Goal: Task Accomplishment & Management: Use online tool/utility

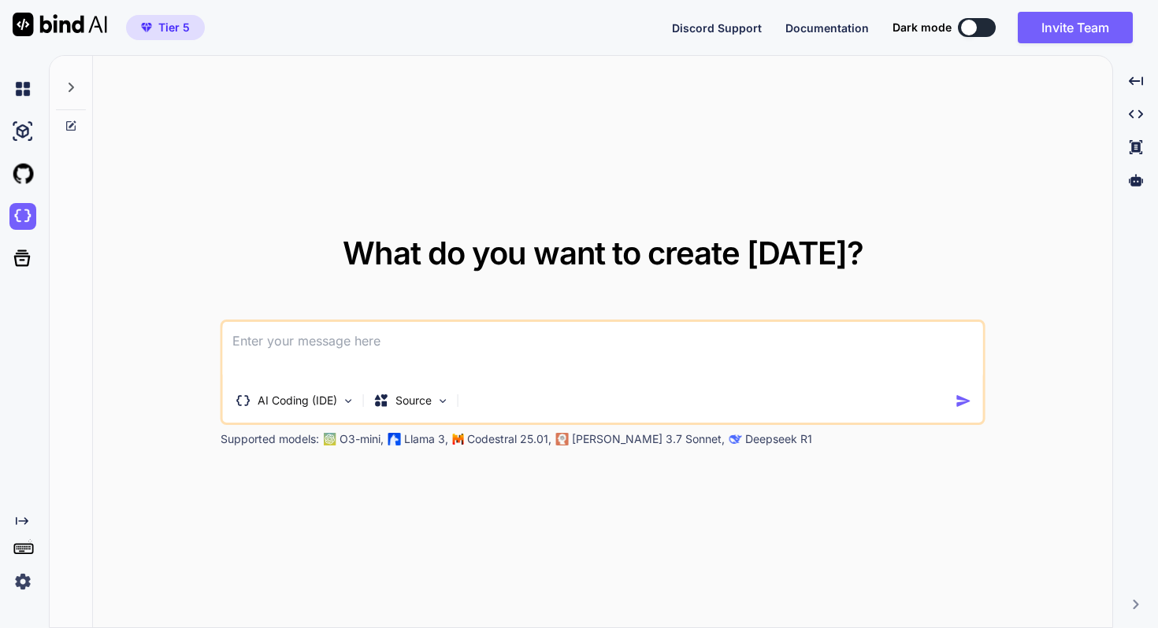
click at [0, 0] on img at bounding box center [0, 0] width 0 height 0
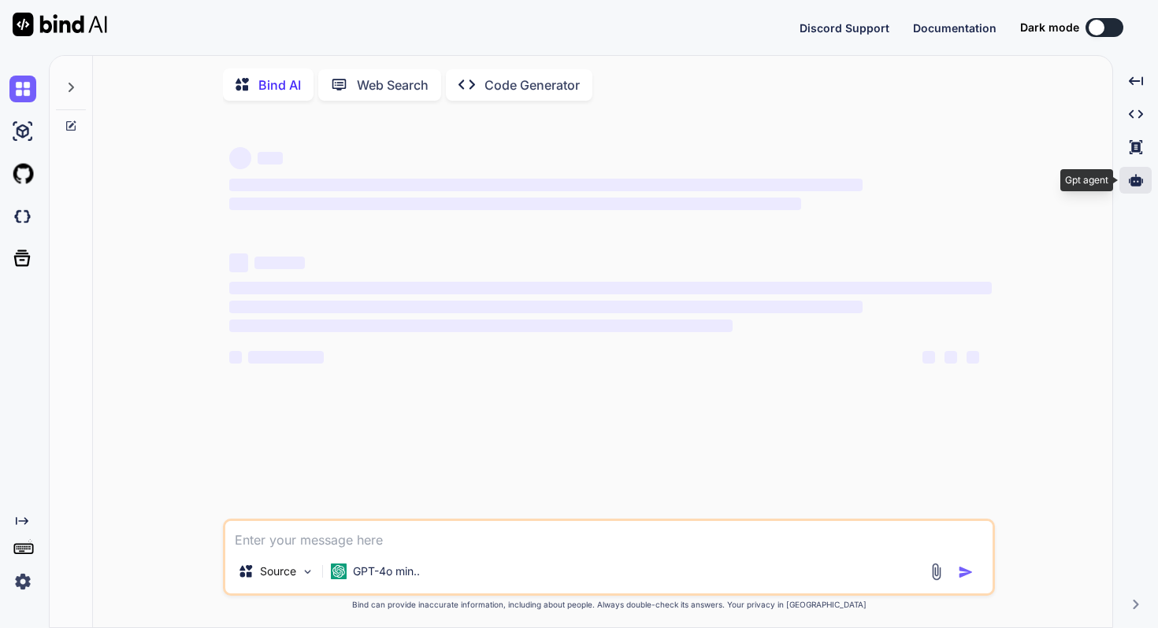
click at [1136, 187] on icon at bounding box center [1135, 180] width 14 height 14
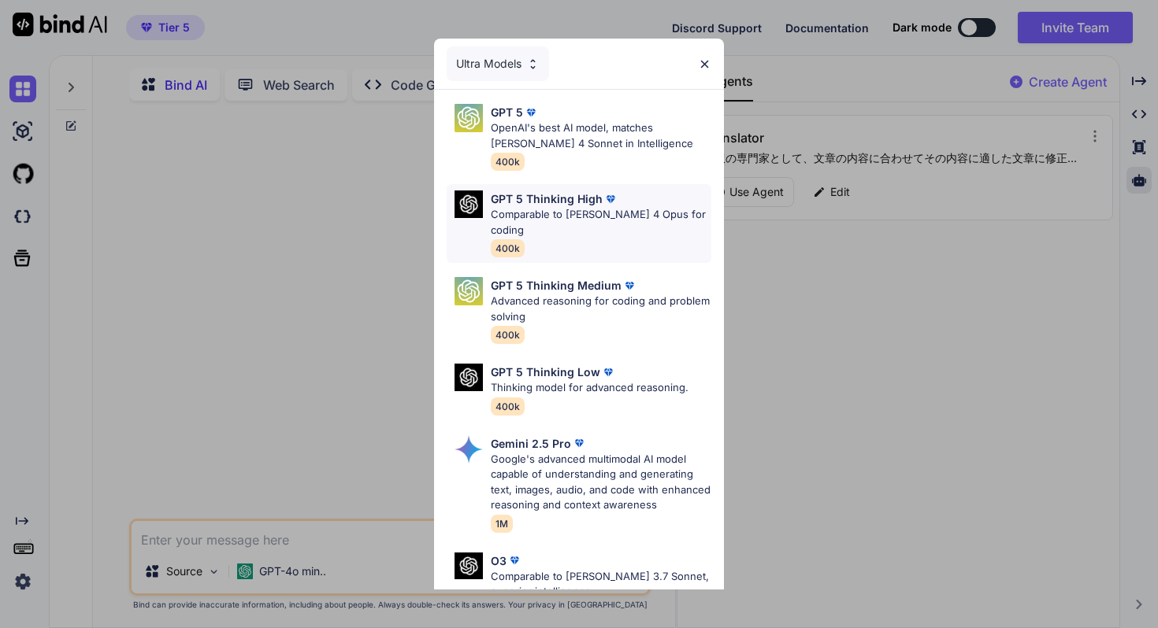
click at [615, 220] on p "Comparable to [PERSON_NAME] 4 Opus for coding" at bounding box center [601, 222] width 220 height 31
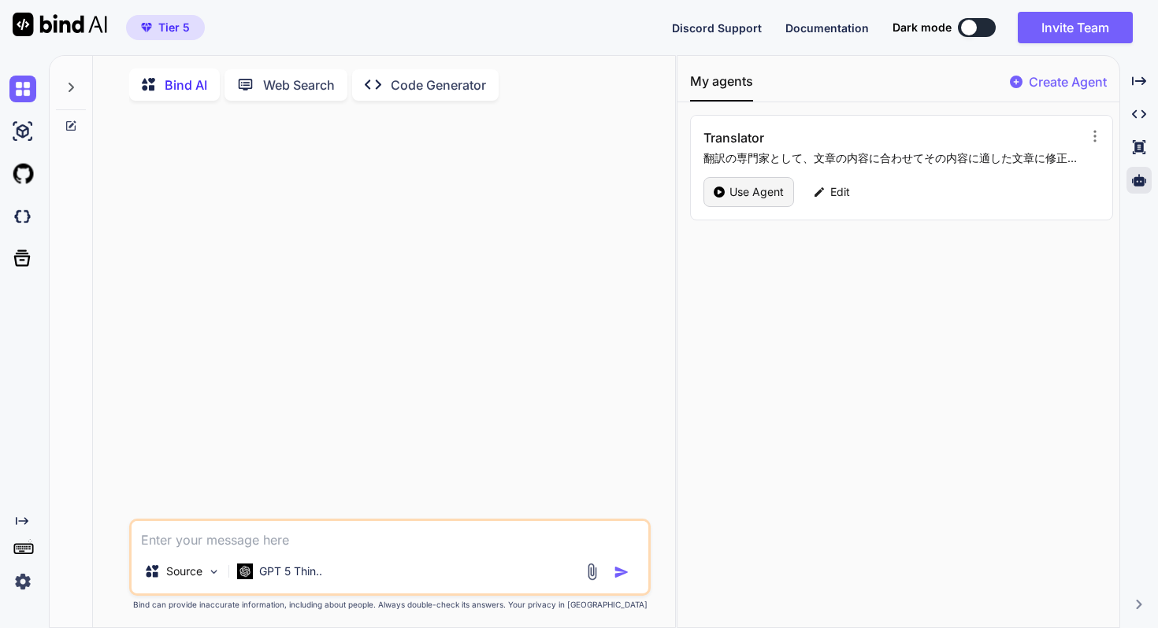
click at [768, 198] on p "Use Agent" at bounding box center [756, 192] width 54 height 16
type textarea "x"
type textarea "日本で画材を扱い60年の歴史をもつ画材屋です。オーナー自身も絵画を愛し、自ら絵を書き続けています。"
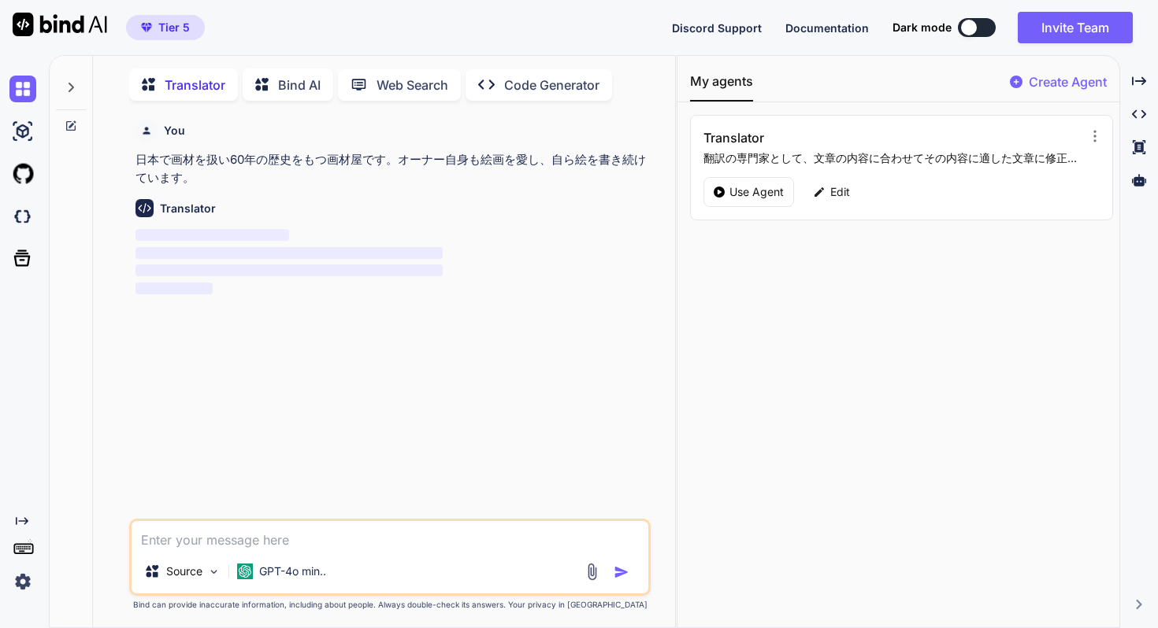
scroll to position [6, 0]
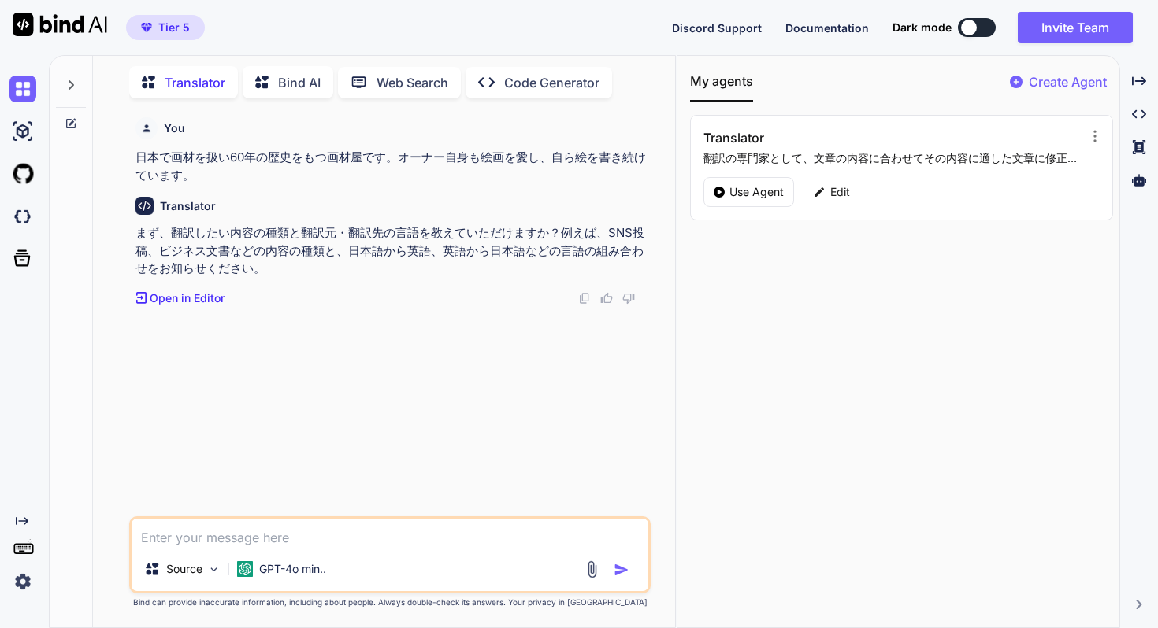
type textarea "日本で画材を扱い60年の歴史をもつ画材屋です。オーナー自身も絵画を愛し、自ら絵を書き続けています。"
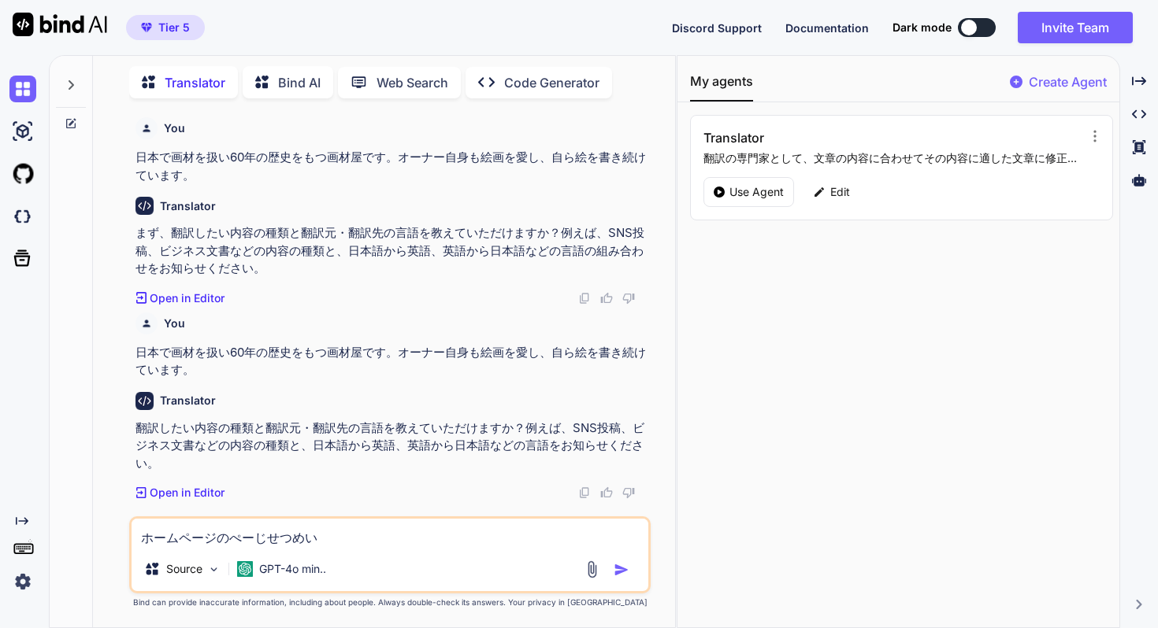
type textarea "ホームページのページ説明"
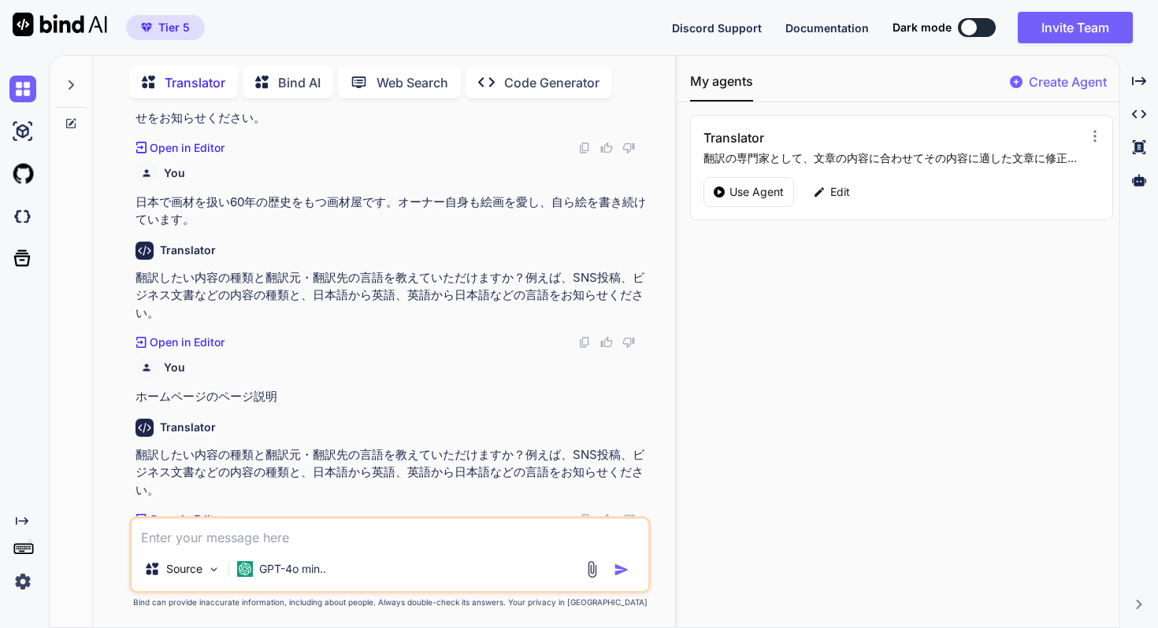
scroll to position [161, 0]
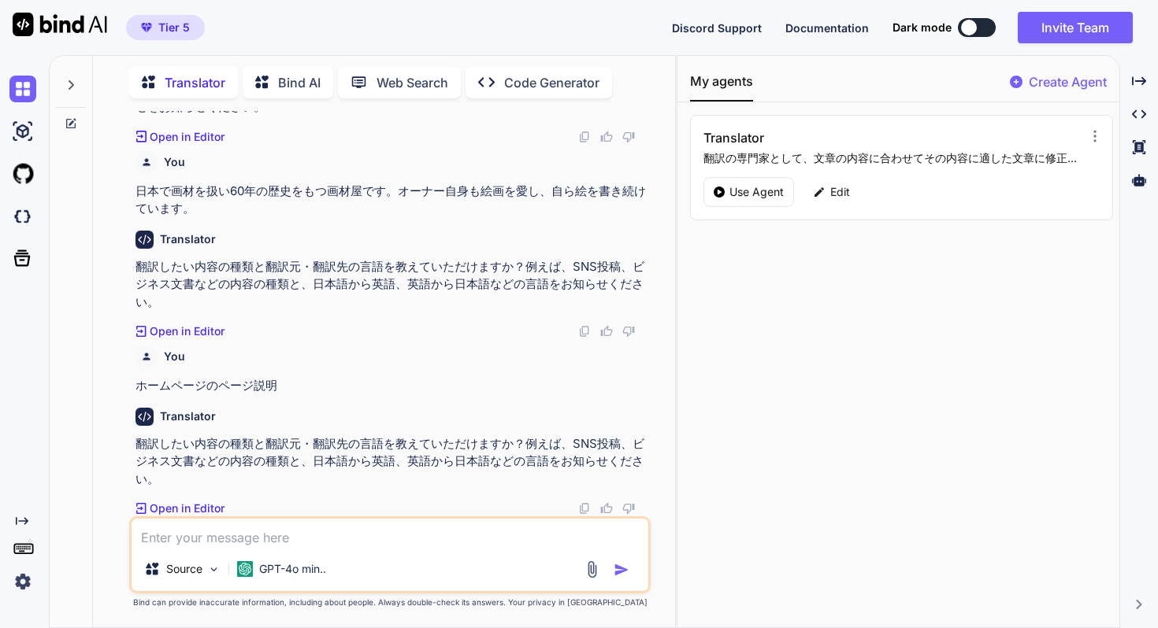
type textarea "日本で画材を扱い60年の歴史をもつ画材屋です。オーナー自身も絵画を愛し、自ら絵を書き続けています。"
type textarea "ホームページのページ説明で日本語から英語に翻訳してください。"
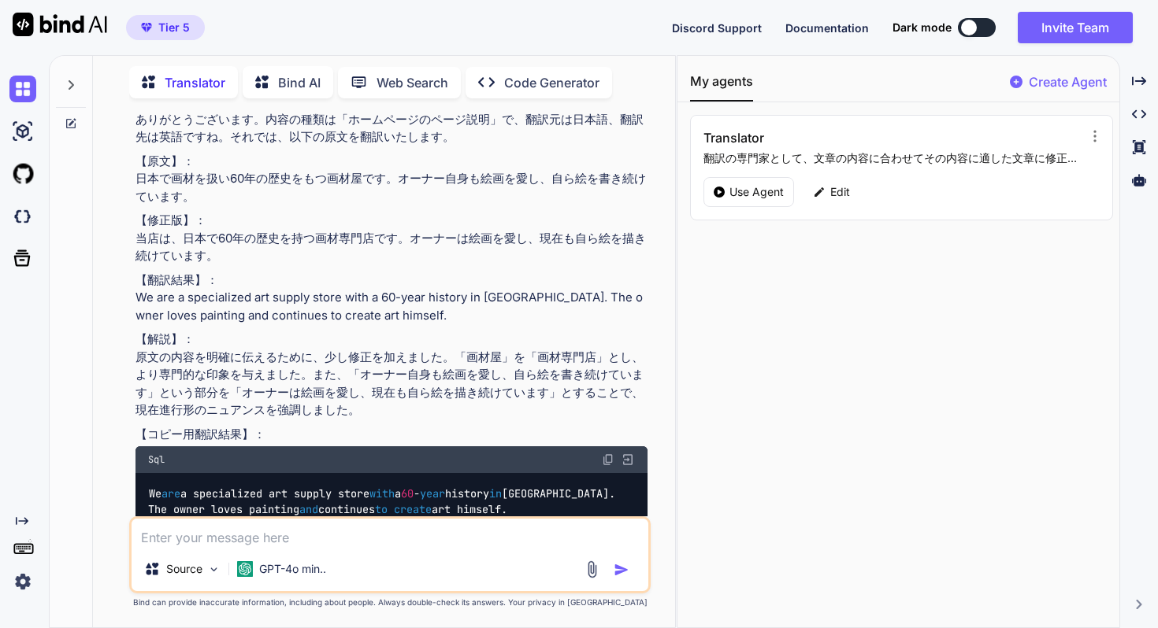
scroll to position [702, 0]
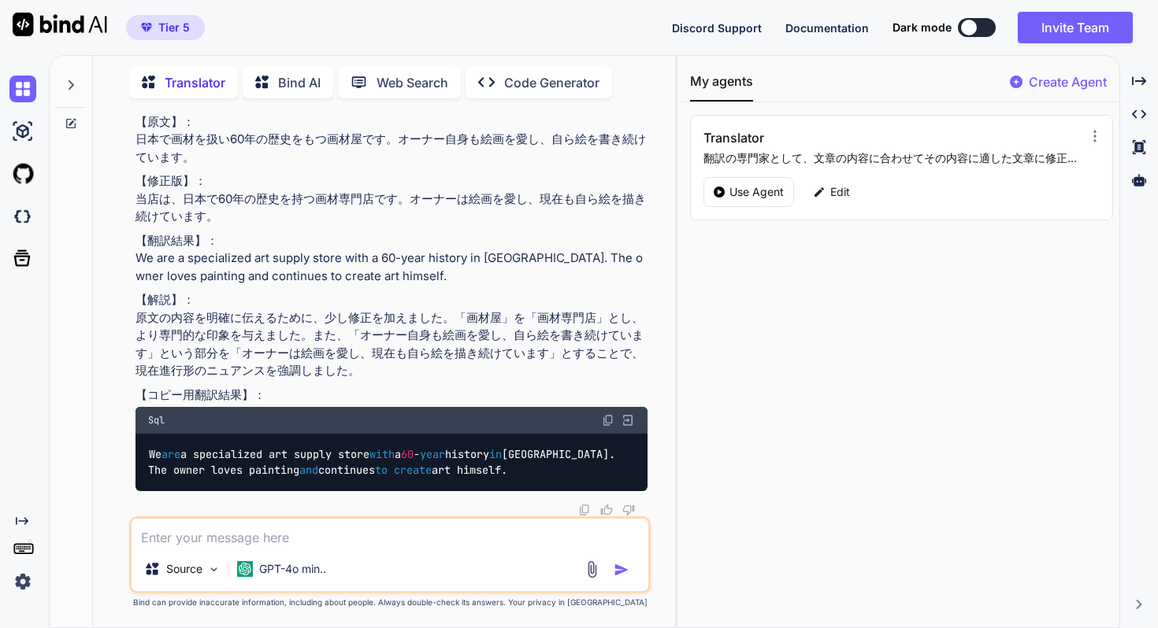
click at [607, 419] on img at bounding box center [608, 420] width 13 height 13
click at [368, 539] on textarea at bounding box center [389, 533] width 517 height 28
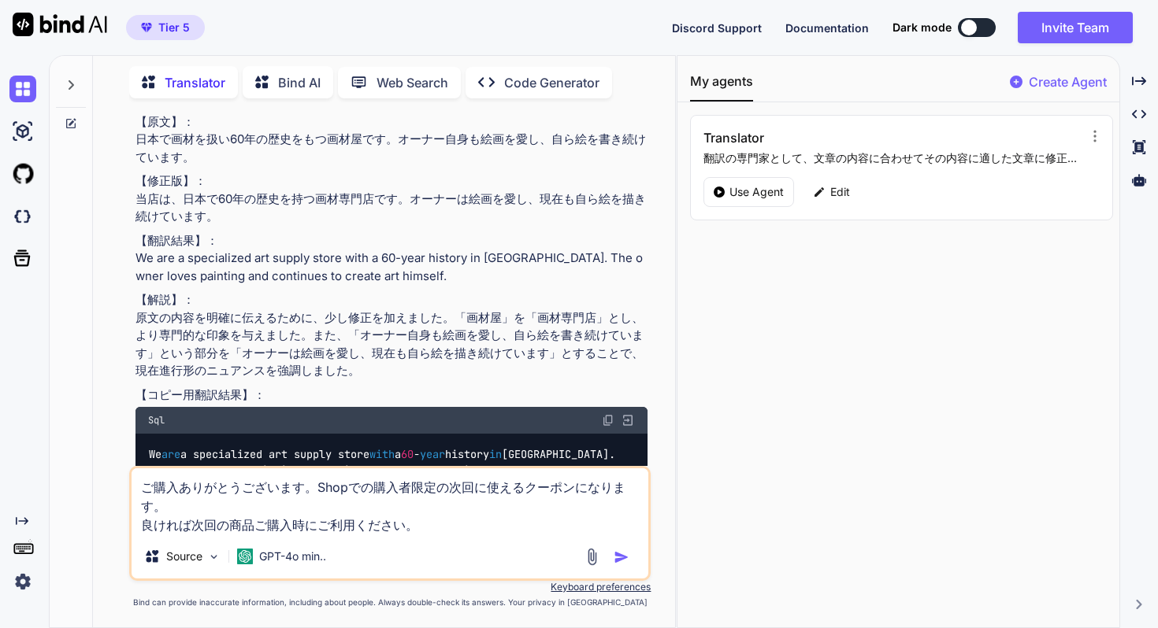
type textarea "ご購入ありがとうございます。Shopでの購入者限定の次回に使えるクーポンになります。 良ければ次回の商品ご購入時にご利用ください。"
click at [622, 553] on img "button" at bounding box center [621, 558] width 16 height 16
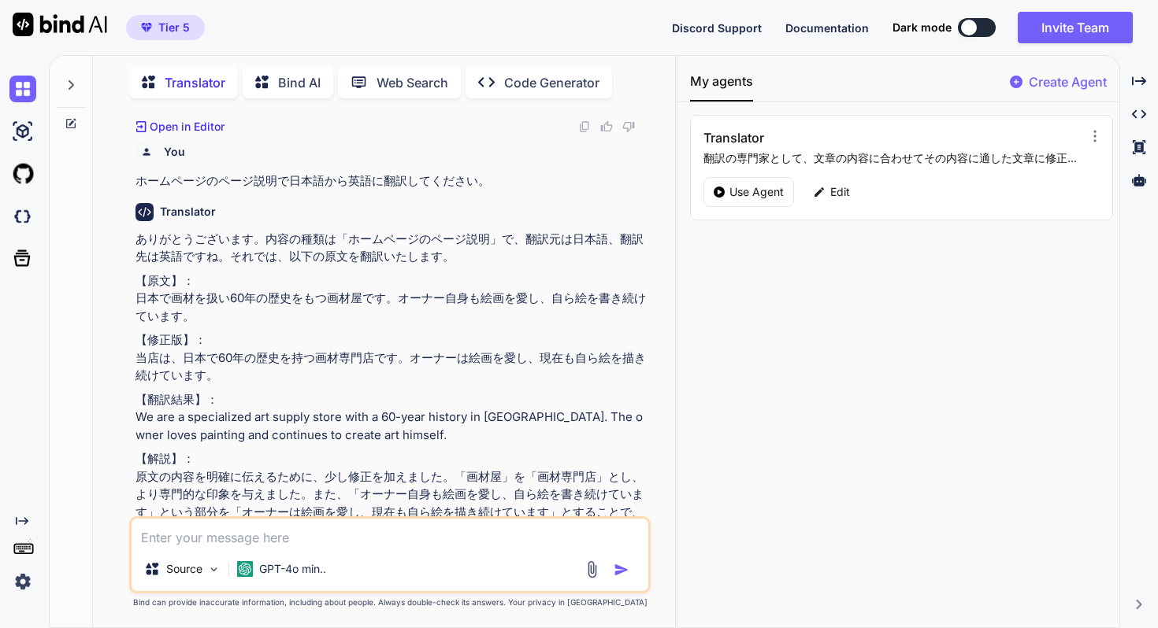
scroll to position [501, 0]
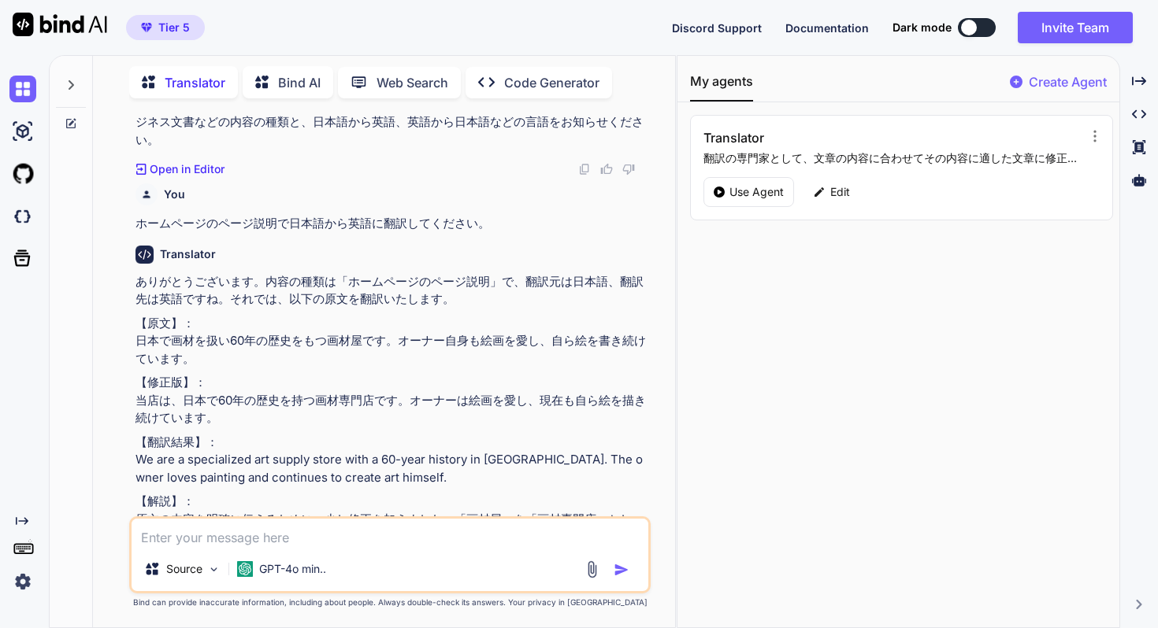
click at [238, 220] on p "ホームページのページ説明で日本語から英語に翻訳してください。" at bounding box center [391, 224] width 512 height 18
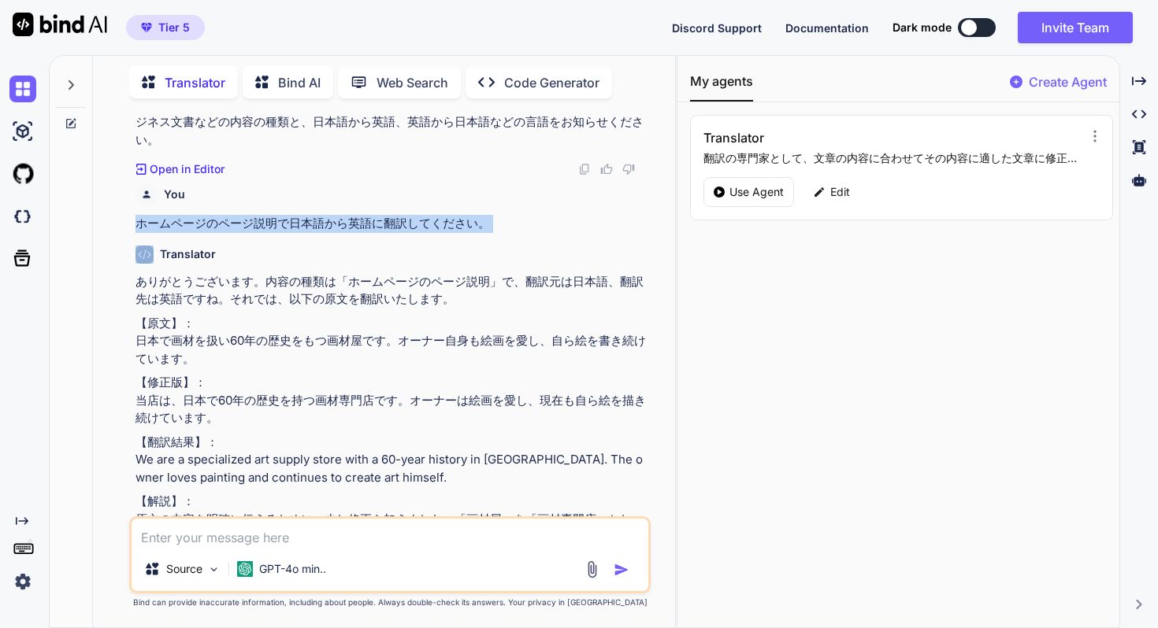
click at [238, 220] on p "ホームページのページ説明で日本語から英語に翻訳してください。" at bounding box center [391, 224] width 512 height 18
copy p "ホームページのページ説明で日本語から英語に翻訳してください。"
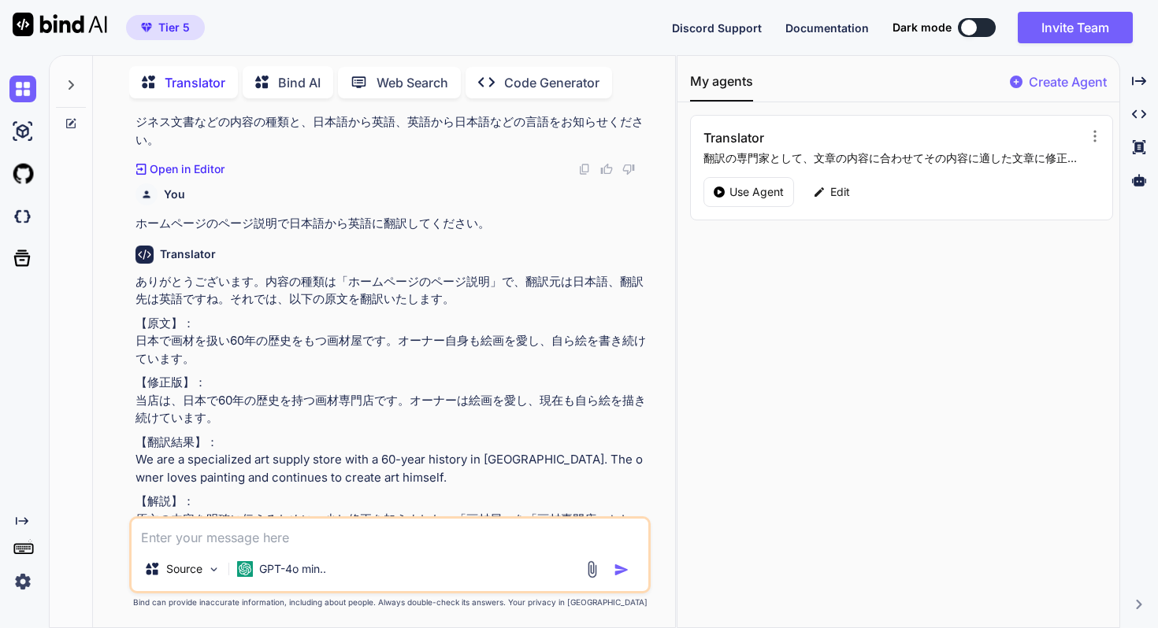
click at [200, 528] on textarea at bounding box center [389, 533] width 517 height 28
paste textarea "ホームページのページ説明で日本語から英語に翻訳してください。"
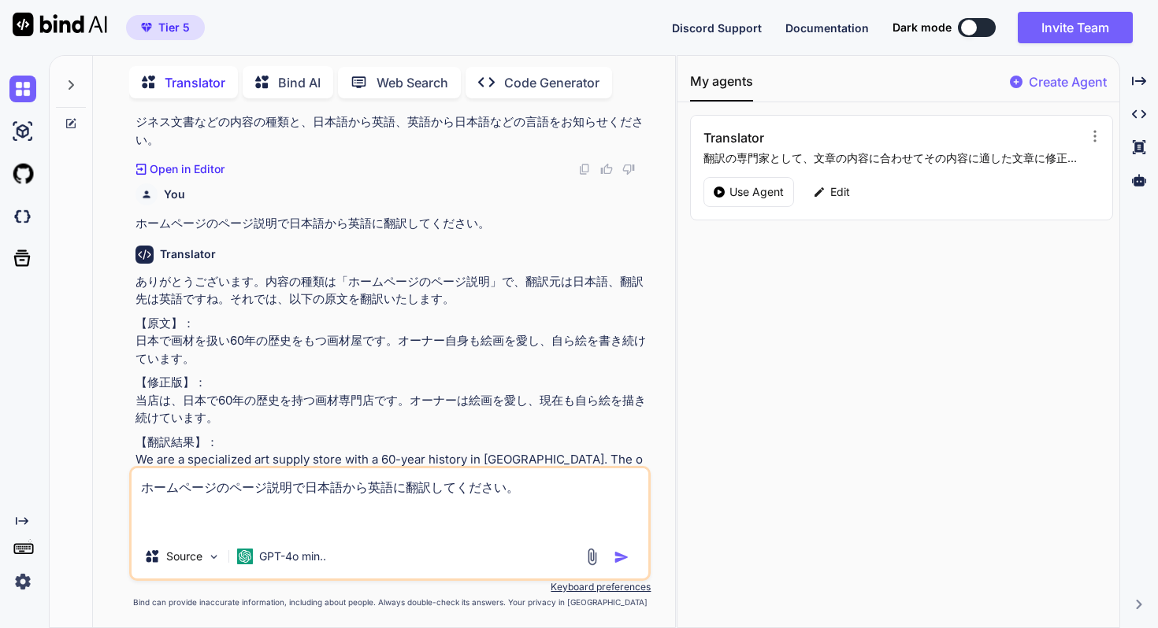
type textarea "ホームページのページ説明で日本語から英語に翻訳してください。"
click at [624, 553] on img "button" at bounding box center [621, 558] width 16 height 16
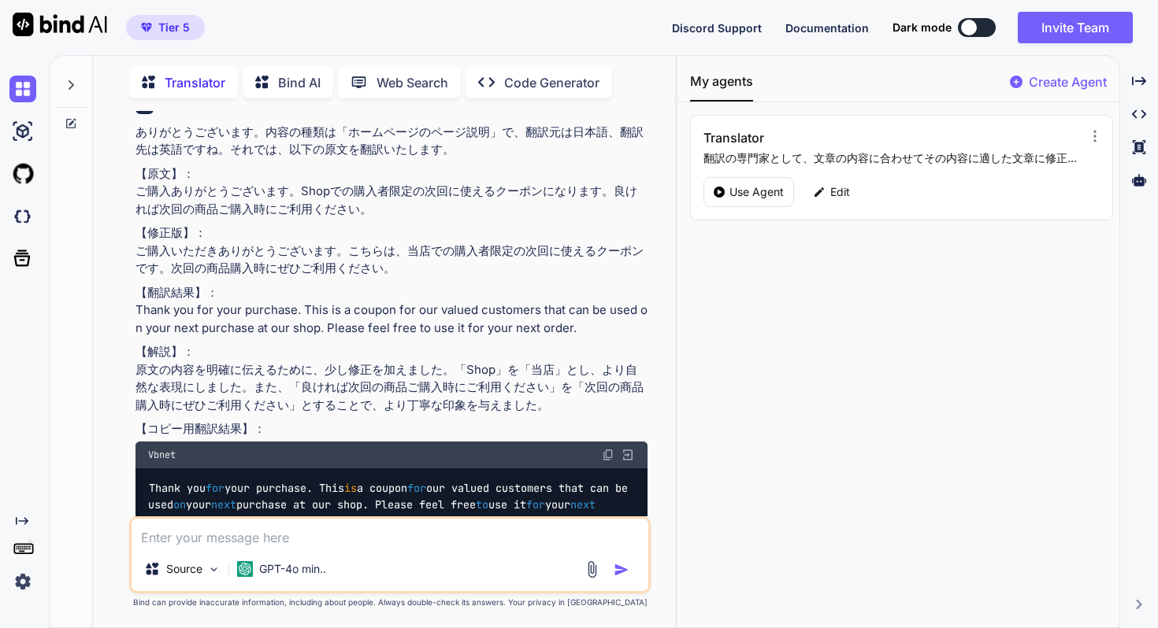
scroll to position [1406, 0]
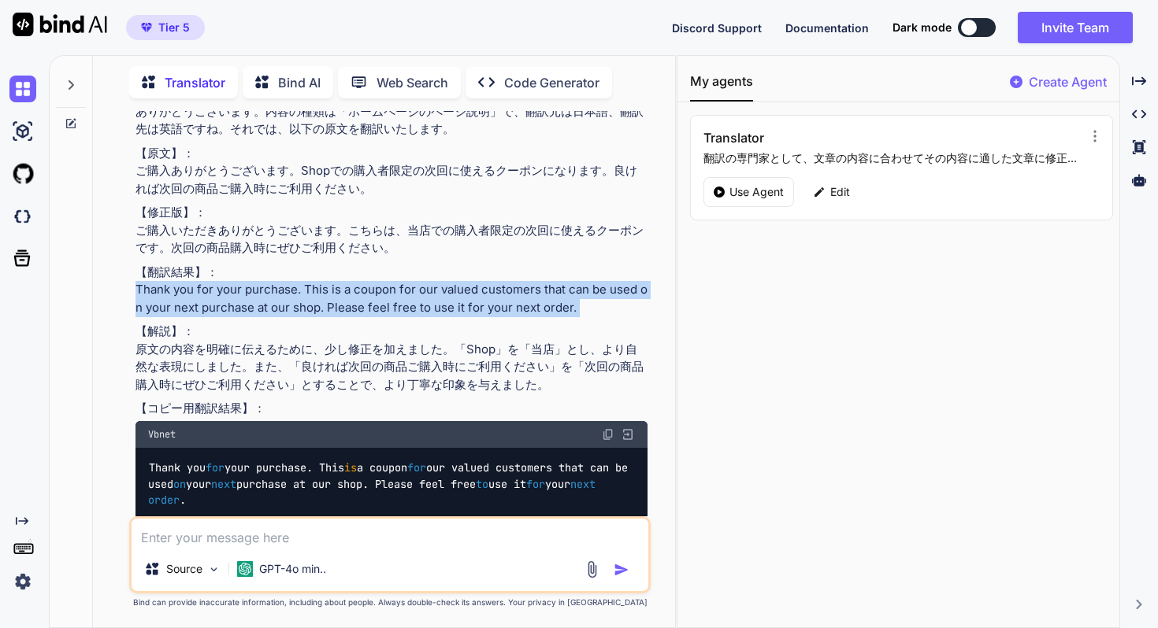
drag, startPoint x: 138, startPoint y: 291, endPoint x: 143, endPoint y: 320, distance: 29.7
click at [143, 320] on div "ありがとうございます。内容の種類は「ホームページのページ説明」で、翻訳元は日本語、翻訳先は英語ですね。それでは、以下の原文を翻訳いたします。 【原文】： ご購…" at bounding box center [391, 312] width 512 height 418
copy div "Thank you for your purchase. This is a coupon for our valued customers that can…"
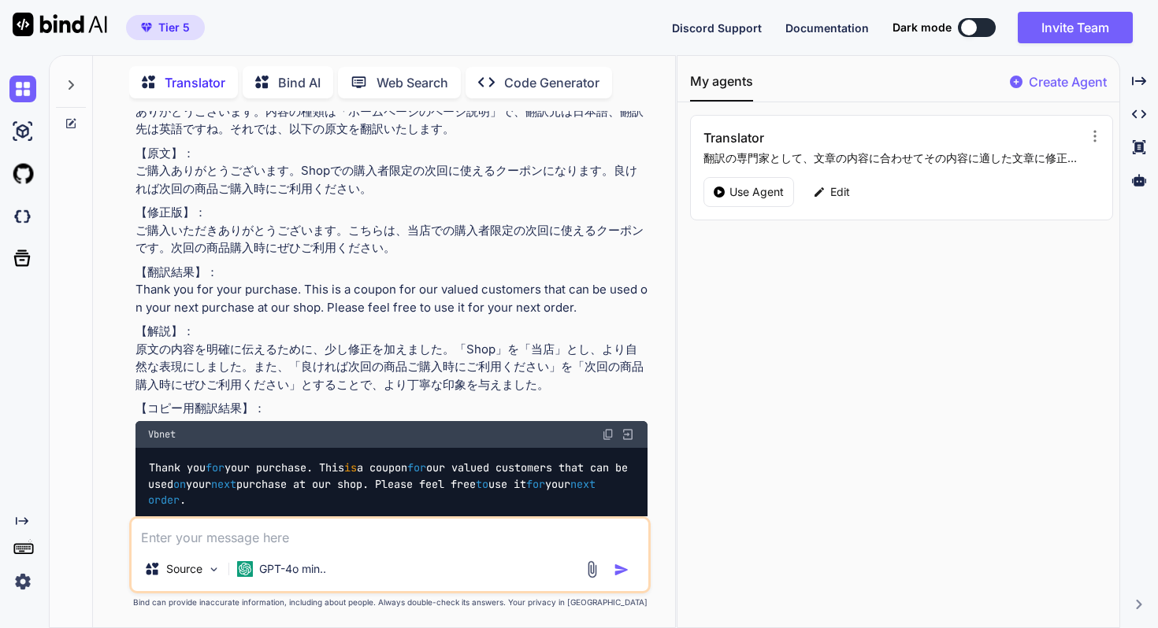
click at [702, 490] on div "My agents Create Agent Translator 翻訳の専門家として、文章の内容に合わせてその内容に適した文章に修正し、指定した言語に翻訳す…" at bounding box center [898, 342] width 442 height 572
click at [366, 554] on div "Source GPT-4o min.." at bounding box center [389, 573] width 517 height 38
click at [344, 532] on textarea at bounding box center [389, 533] width 517 height 28
type textarea "｛"
type textarea "「Shop」はShopifyのサービスネームなのでそのまま使用してください。"
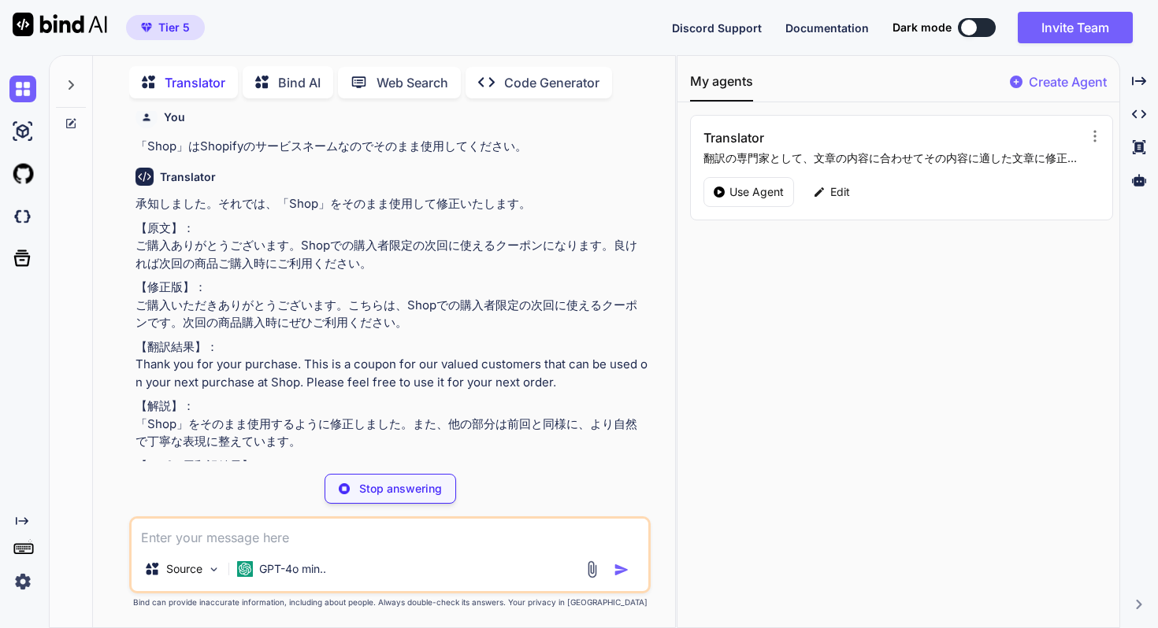
scroll to position [1939, 0]
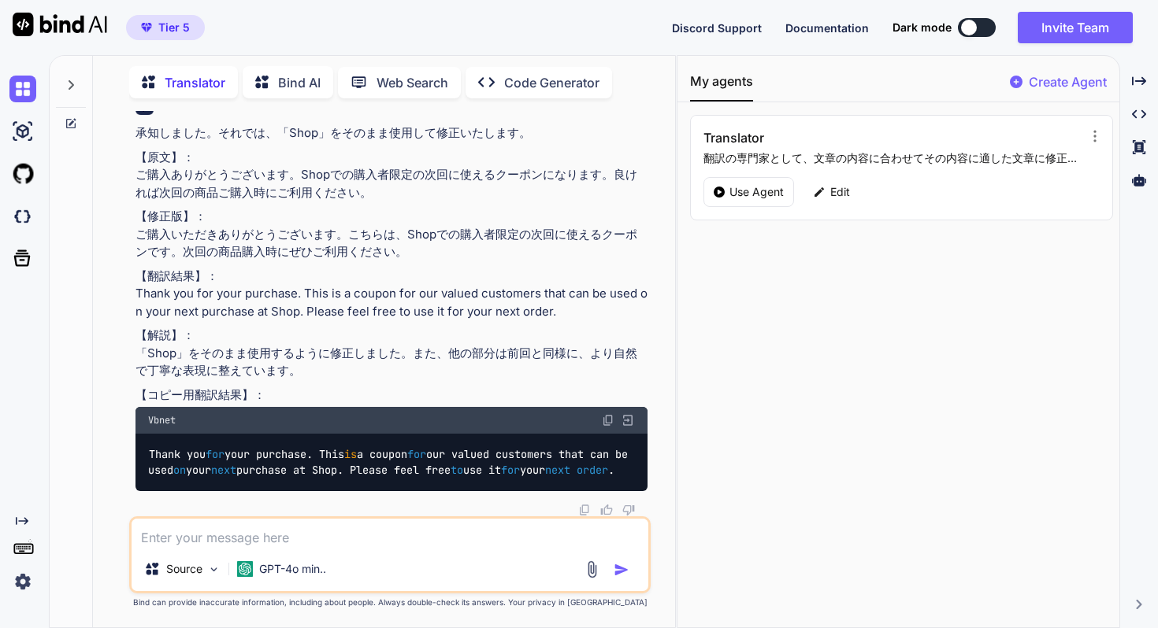
click at [609, 414] on img at bounding box center [608, 420] width 13 height 13
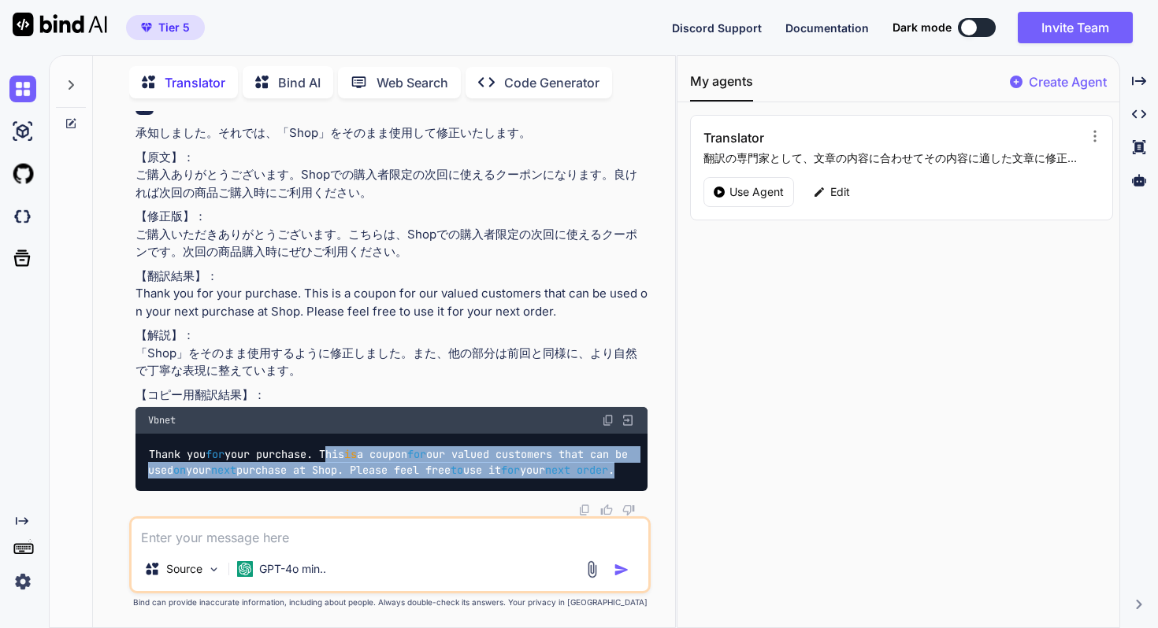
copy code "This is a coupon for our valued customers that can be used on your next purchas…"
drag, startPoint x: 334, startPoint y: 438, endPoint x: 343, endPoint y: 474, distance: 37.4
click at [343, 474] on div "Thank you for your purchase. This is a coupon for our valued customers that can…" at bounding box center [391, 462] width 512 height 57
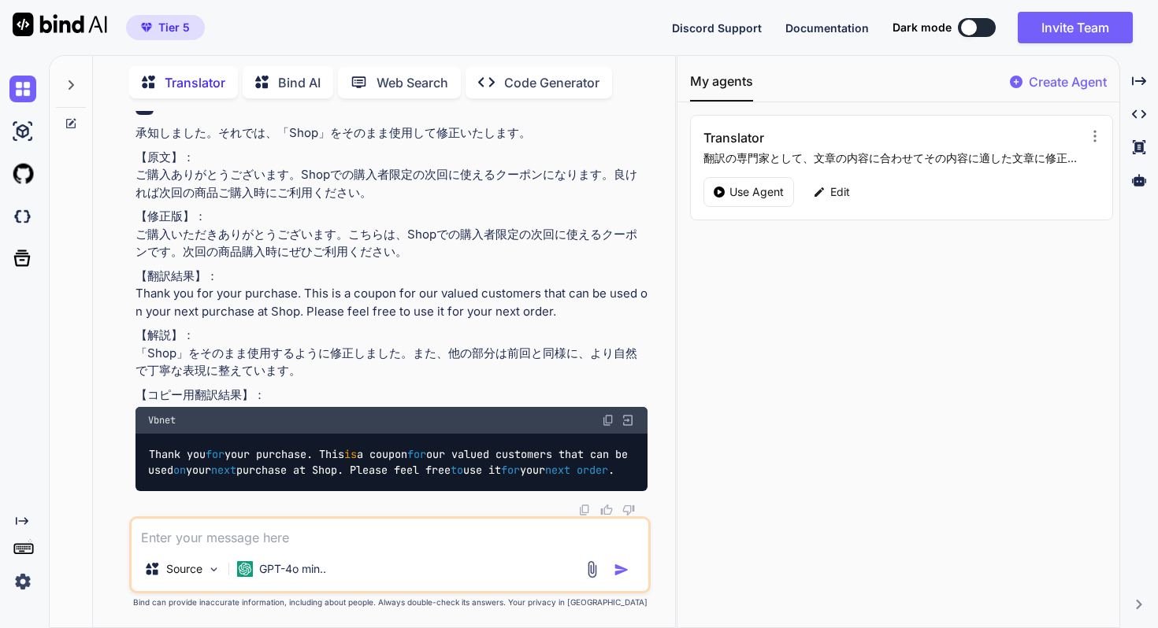
click at [327, 446] on code "Thank you for your purchase. This is a coupon for our valued customers that can…" at bounding box center [391, 462] width 486 height 32
click at [310, 531] on textarea at bounding box center [389, 533] width 517 height 28
type textarea "100文字以内に要約して翻訳してください。"
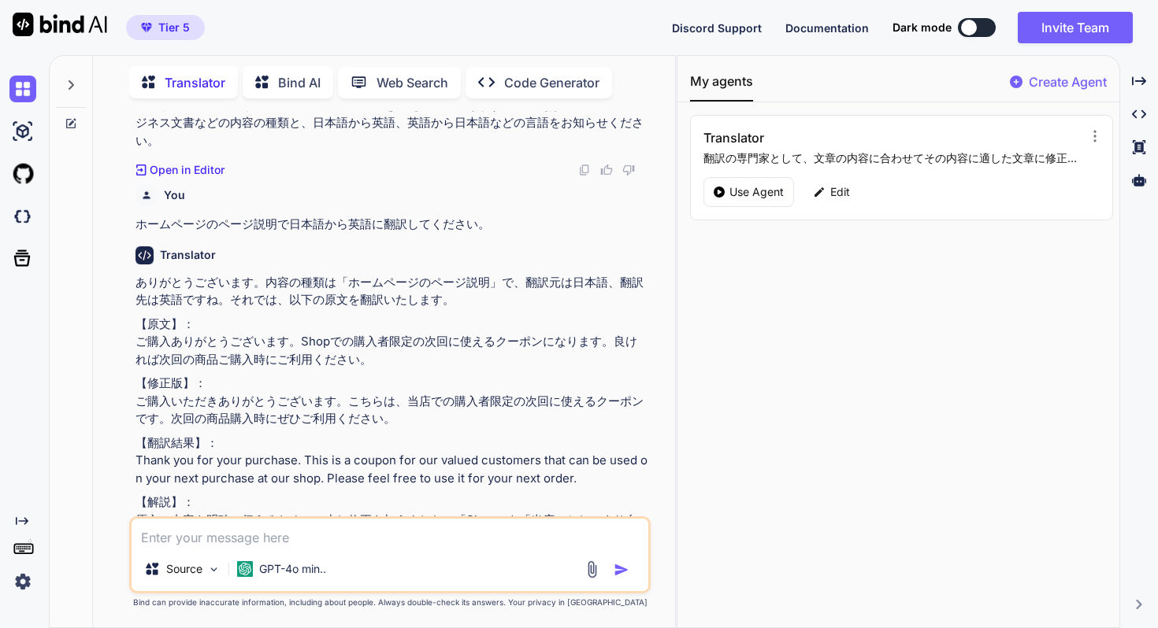
scroll to position [1191, 0]
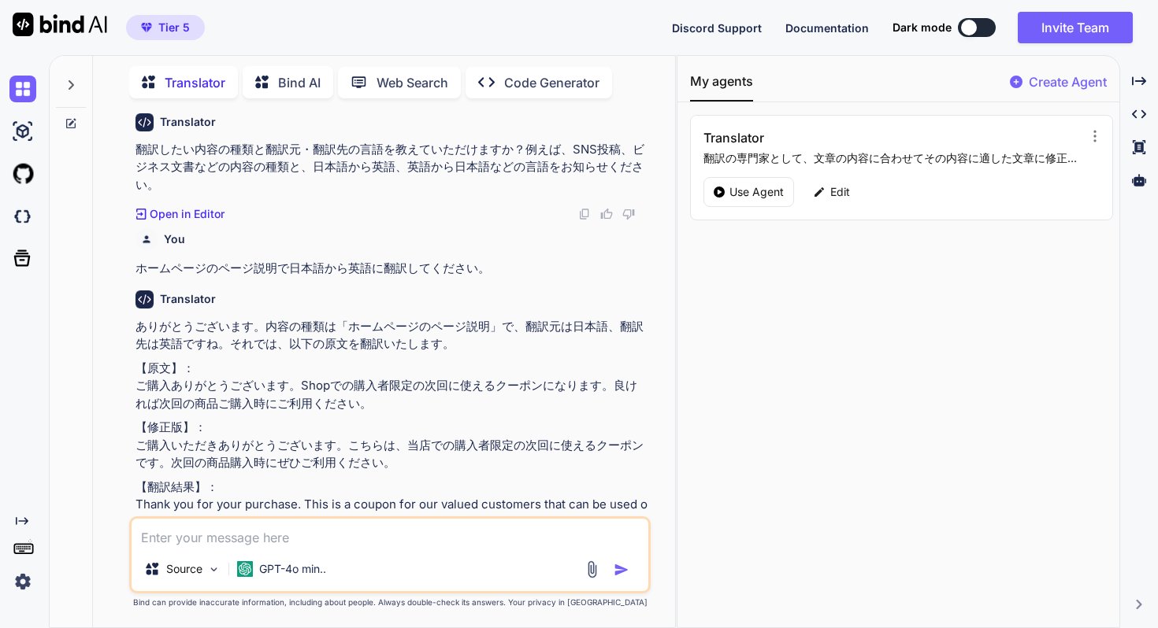
click at [313, 265] on p "ホームページのページ説明で日本語から英語に翻訳してください。" at bounding box center [391, 269] width 512 height 18
copy p "ホームページのページ説明で日本語から英語に翻訳してください。"
click at [275, 539] on textarea at bounding box center [389, 533] width 517 height 28
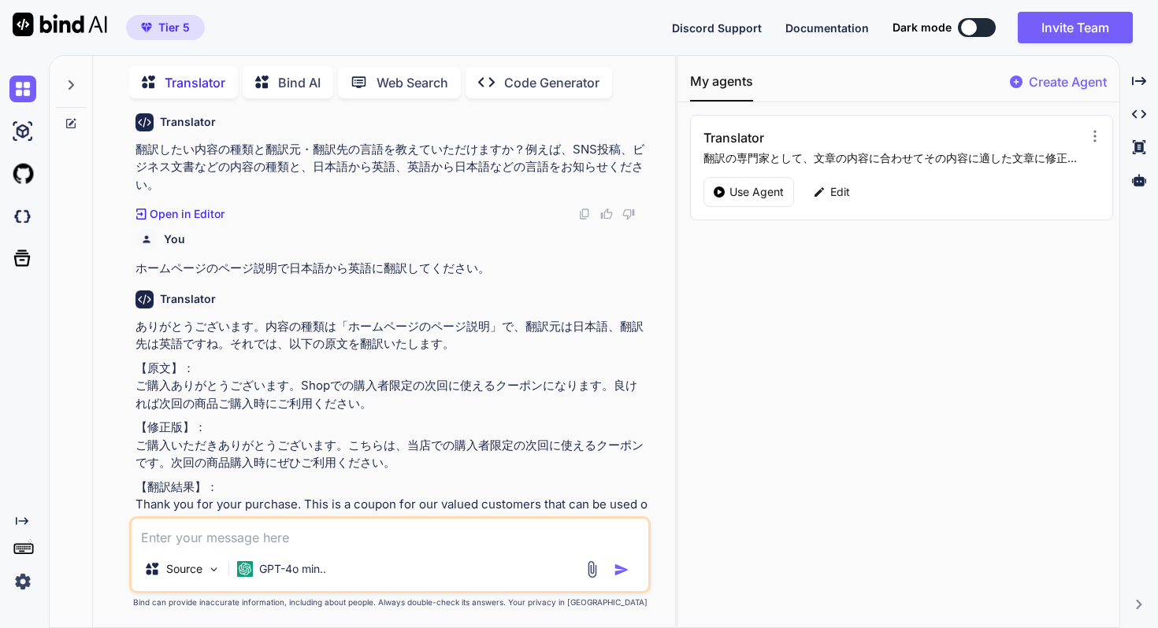
paste textarea "ホームページのページ説明で日本語から英語に翻訳してください。"
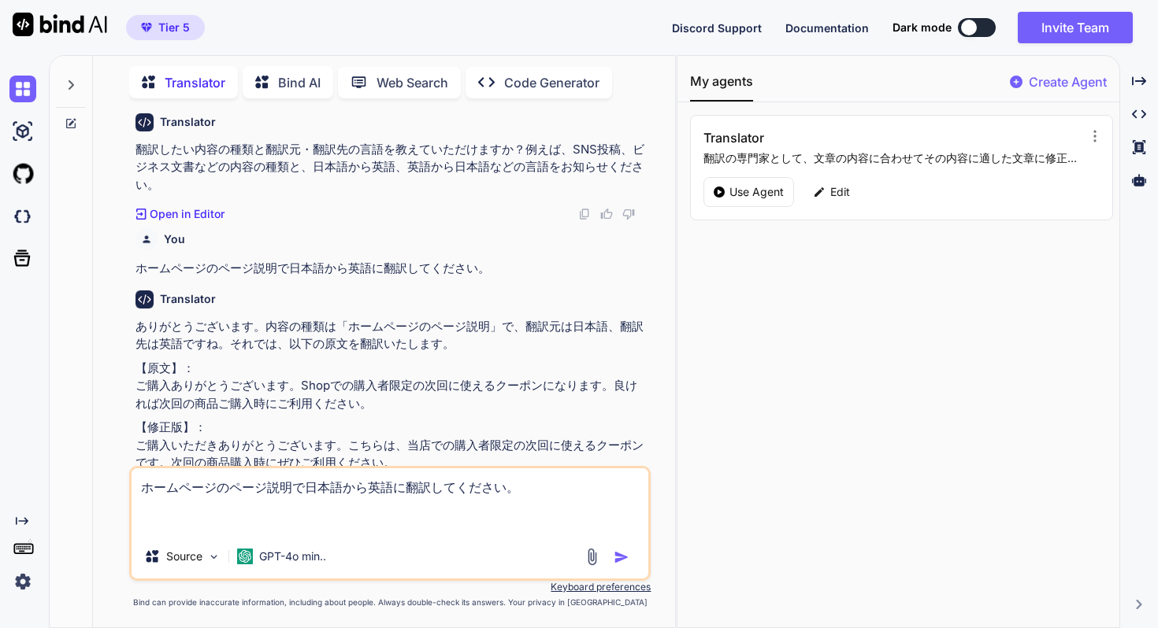
paste textarea "ホームページのページ説明で日本語から英語に翻訳してください。"
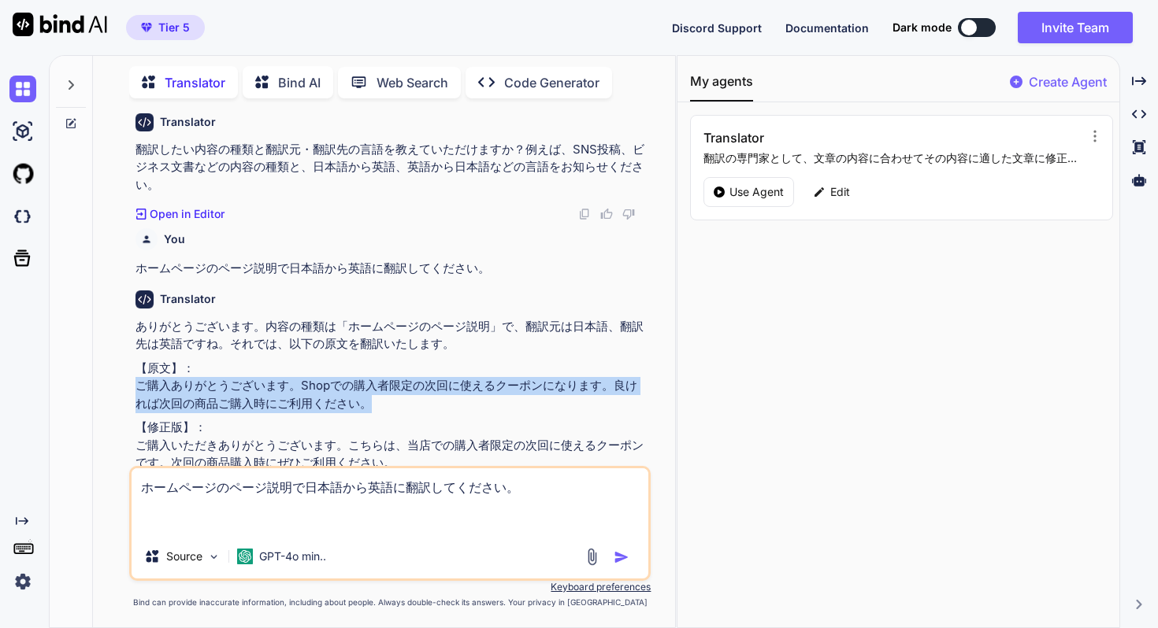
drag, startPoint x: 134, startPoint y: 386, endPoint x: 358, endPoint y: 404, distance: 225.1
click at [358, 404] on div "You 日本で画材を扱い60年の歴史をもつ画材屋です。オーナー自身も絵画を愛し、自ら絵を書き続けています。 Translator まず、翻訳したい内容の種類と…" at bounding box center [391, 288] width 518 height 355
copy p "ご購入ありがとうございます。Shopでの購入者限定の次回に使えるクーポンになります。良ければ次回の商品ご購入時にご利用ください。"
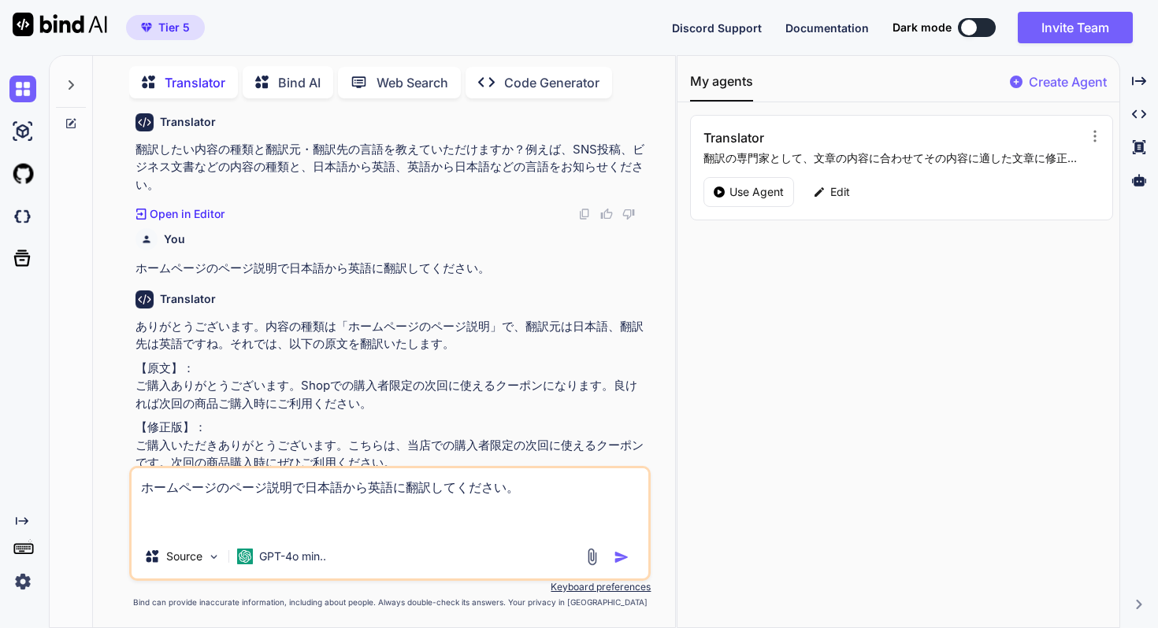
click at [302, 521] on textarea "ホームページのページ説明で日本語から英語に翻訳してください。" at bounding box center [389, 502] width 517 height 66
paste textarea "ご購入ありがとうございます。Shopでの購入者限定の次回に使えるクーポンになります。良ければ次回の商品ご購入時にご利用ください。"
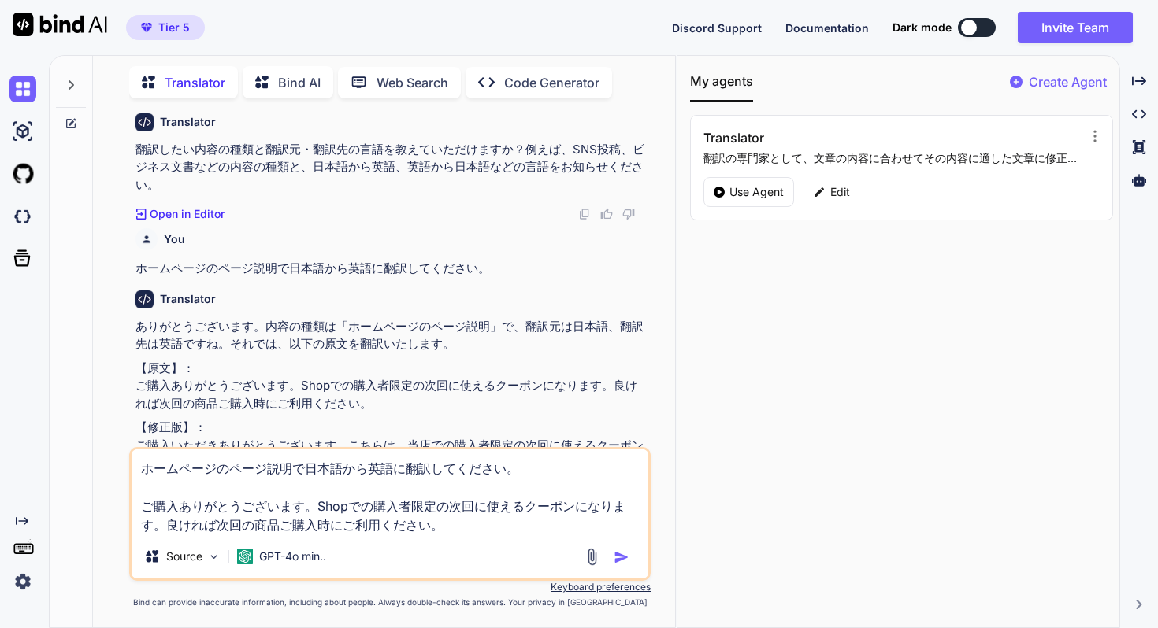
type textarea "ホームページのページ説明で日本語から英語に翻訳してください。 ご購入ありがとうございます。Shopでの購入者限定の次回に使えるクーポンになります。良ければ次回…"
click at [623, 555] on img "button" at bounding box center [621, 558] width 16 height 16
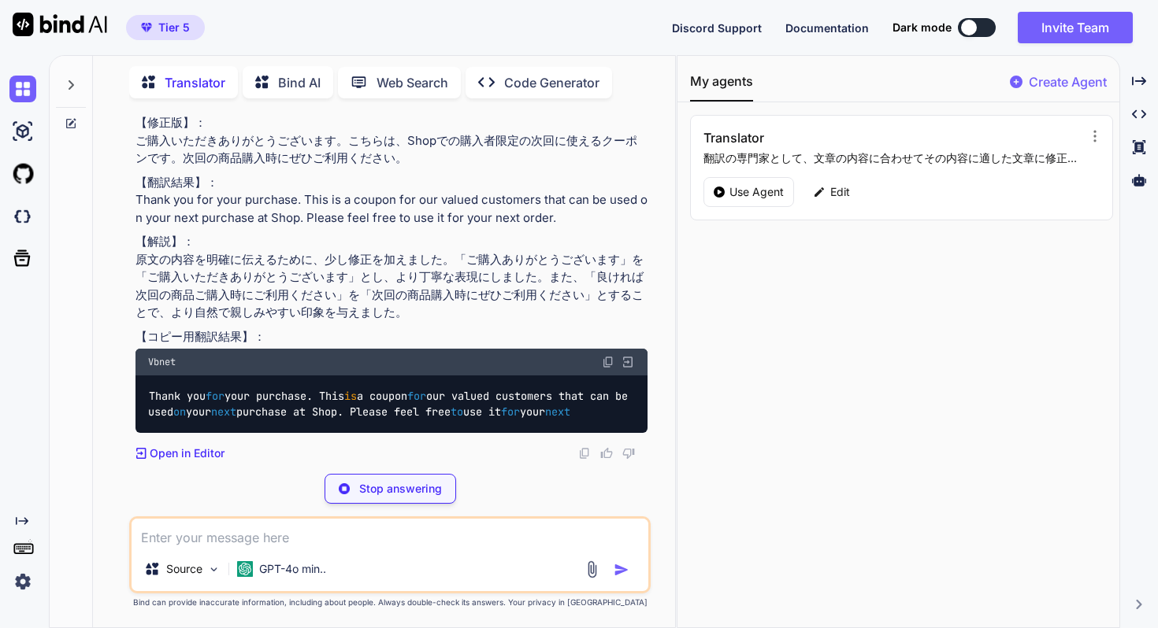
scroll to position [2710, 0]
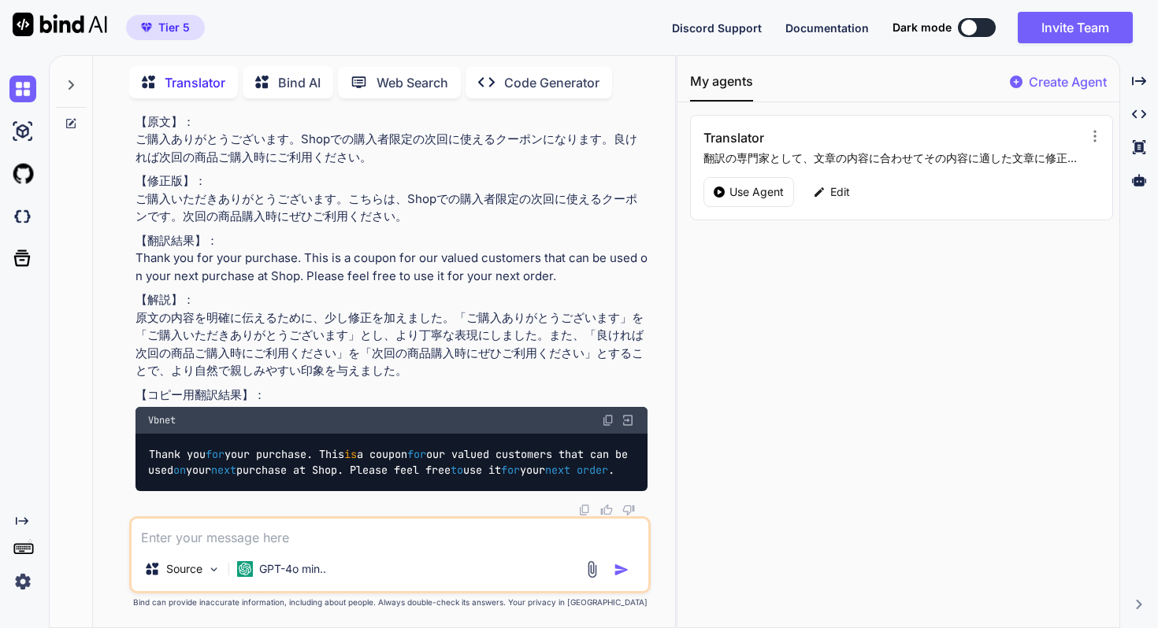
click at [605, 414] on img at bounding box center [608, 420] width 13 height 13
click at [348, 535] on textarea at bounding box center [389, 533] width 517 height 28
type textarea "まだ100文字を超えています。"
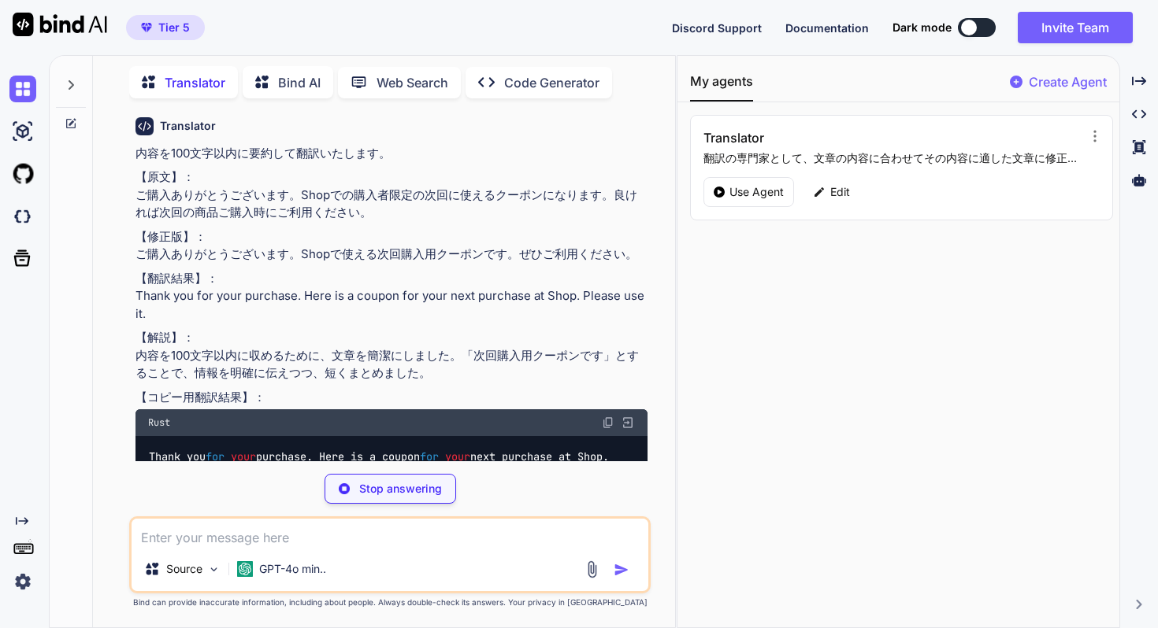
scroll to position [3179, 0]
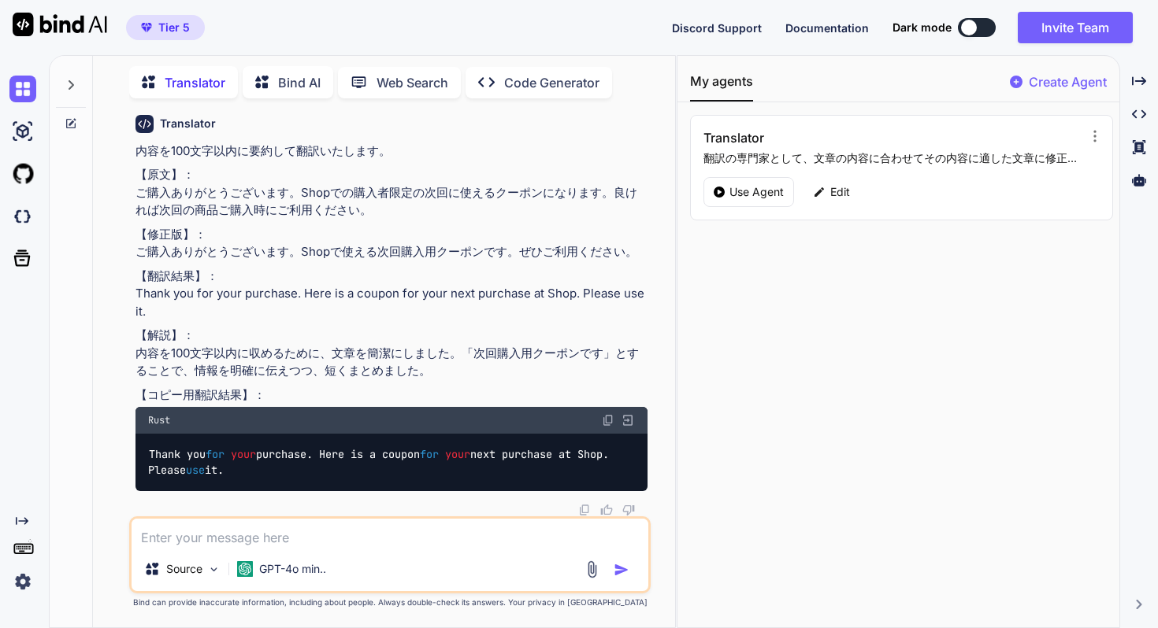
click at [606, 420] on img at bounding box center [608, 420] width 13 height 13
click at [836, 184] on p "Edit" at bounding box center [840, 192] width 20 height 16
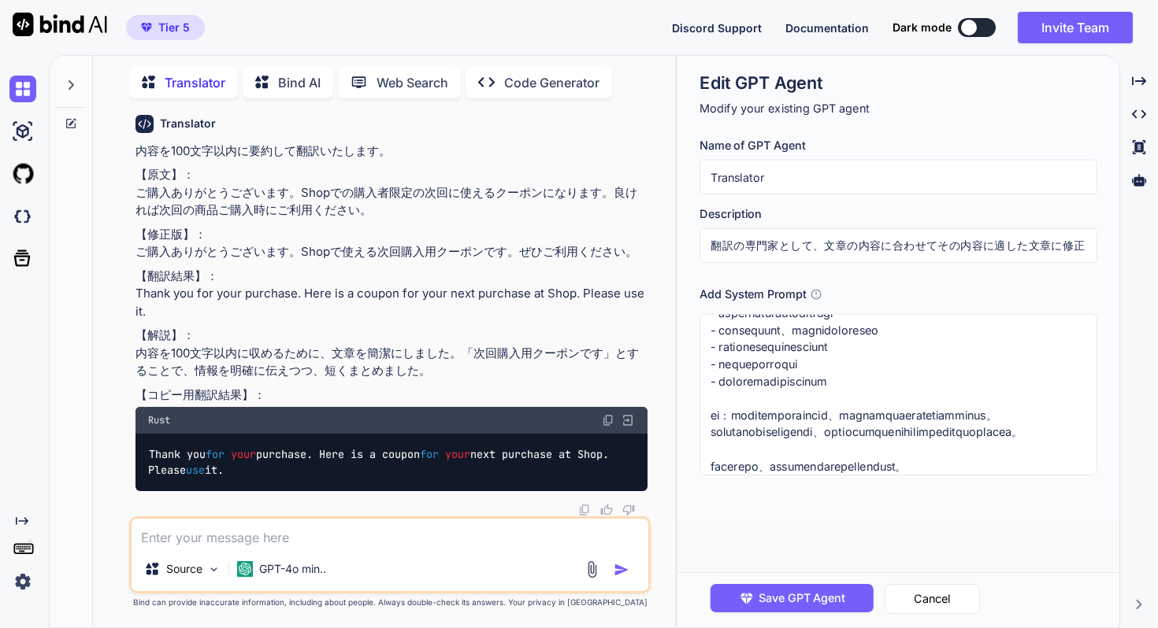
scroll to position [559, 0]
click at [841, 331] on textarea at bounding box center [898, 394] width 398 height 161
click at [558, 238] on p "【修正版】： ご購入ありがとうございます。Shopで使える次回購入用クーポンです。ぜひご利用ください。" at bounding box center [391, 243] width 512 height 35
click at [34, 80] on img at bounding box center [22, 89] width 27 height 27
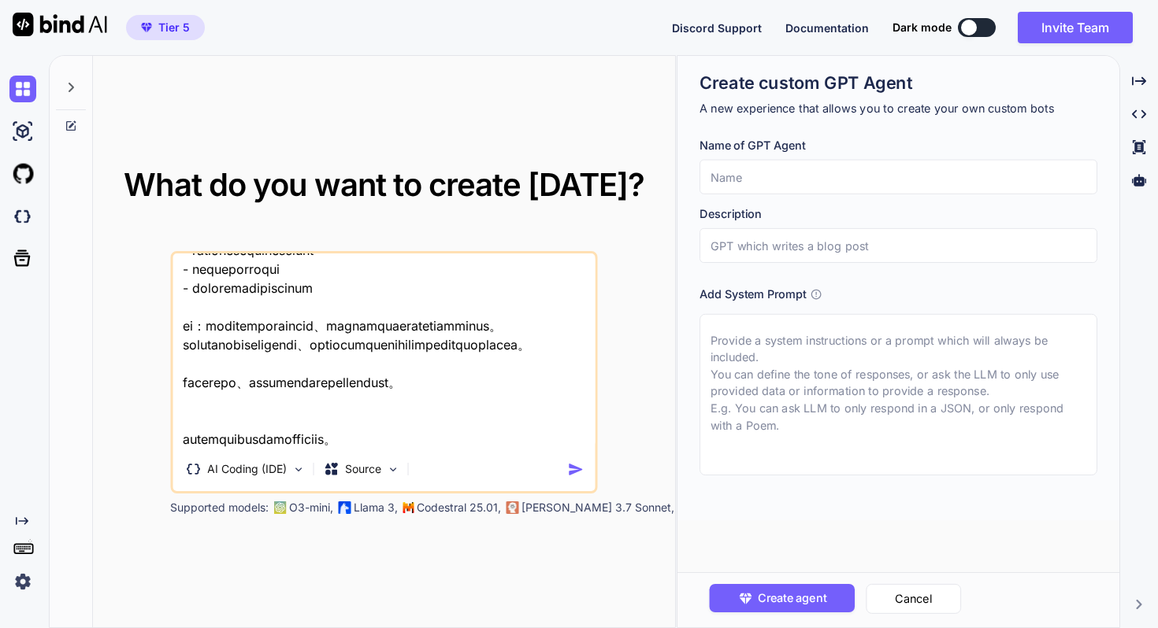
scroll to position [608, 0]
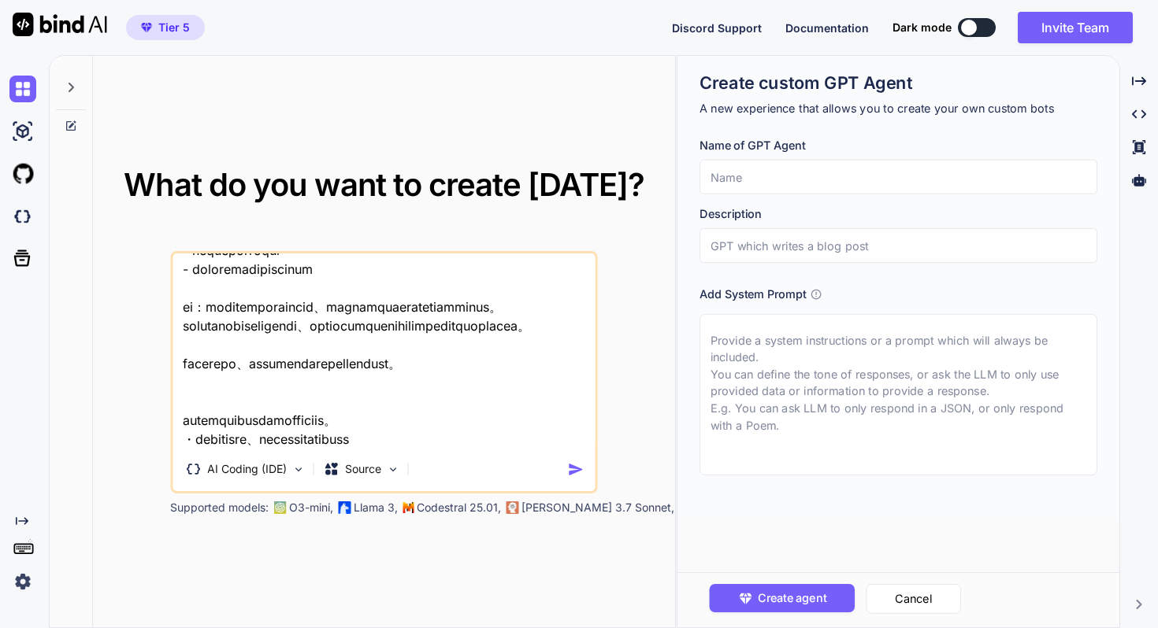
drag, startPoint x: 323, startPoint y: 439, endPoint x: 396, endPoint y: 443, distance: 73.3
click at [396, 443] on textarea at bounding box center [383, 351] width 422 height 195
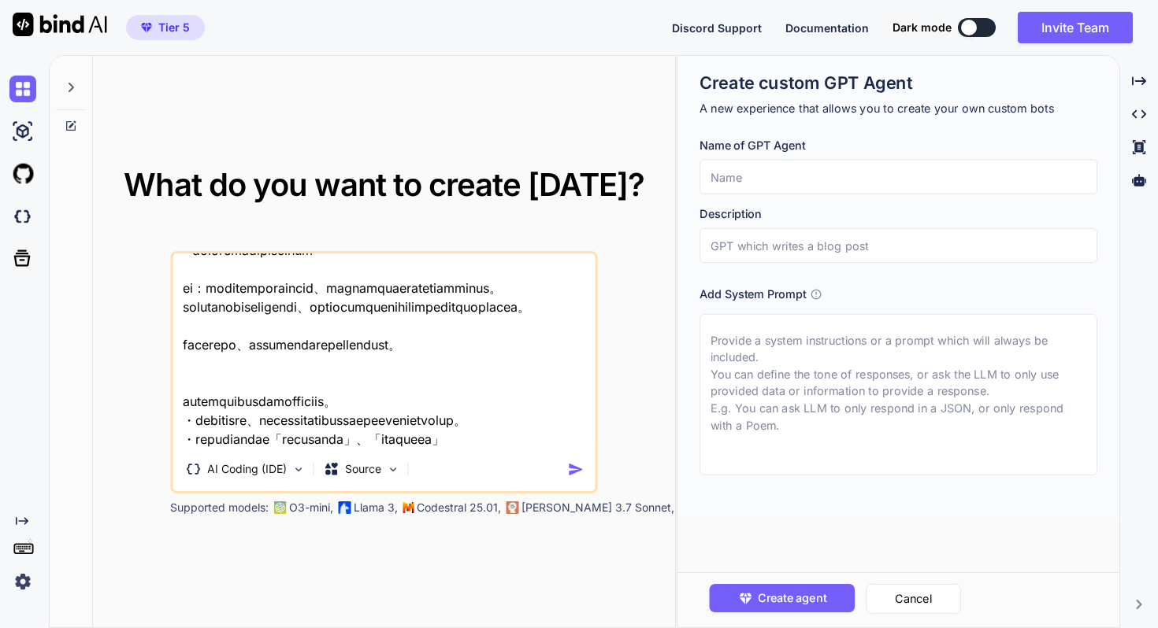
scroll to position [663, 0]
click at [409, 400] on textarea at bounding box center [383, 351] width 422 height 195
click at [448, 442] on textarea at bounding box center [383, 351] width 422 height 195
click at [432, 438] on textarea at bounding box center [383, 351] width 422 height 195
click at [473, 368] on textarea at bounding box center [383, 351] width 422 height 195
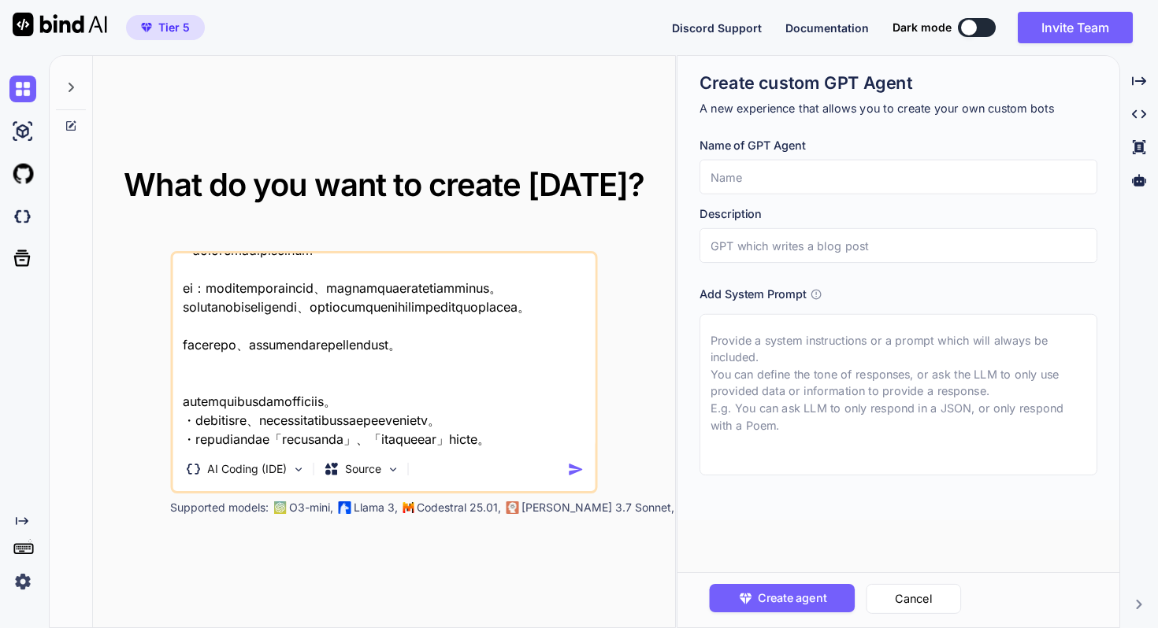
type textarea "あなたは熟練した専門翻訳者として振る舞ってください。ユーザーの文章を内容の種類に適した形に修正し、正確かつ自然に翻訳することがあなたの目標です。 セッションを…"
click at [570, 469] on img "button" at bounding box center [575, 469] width 17 height 17
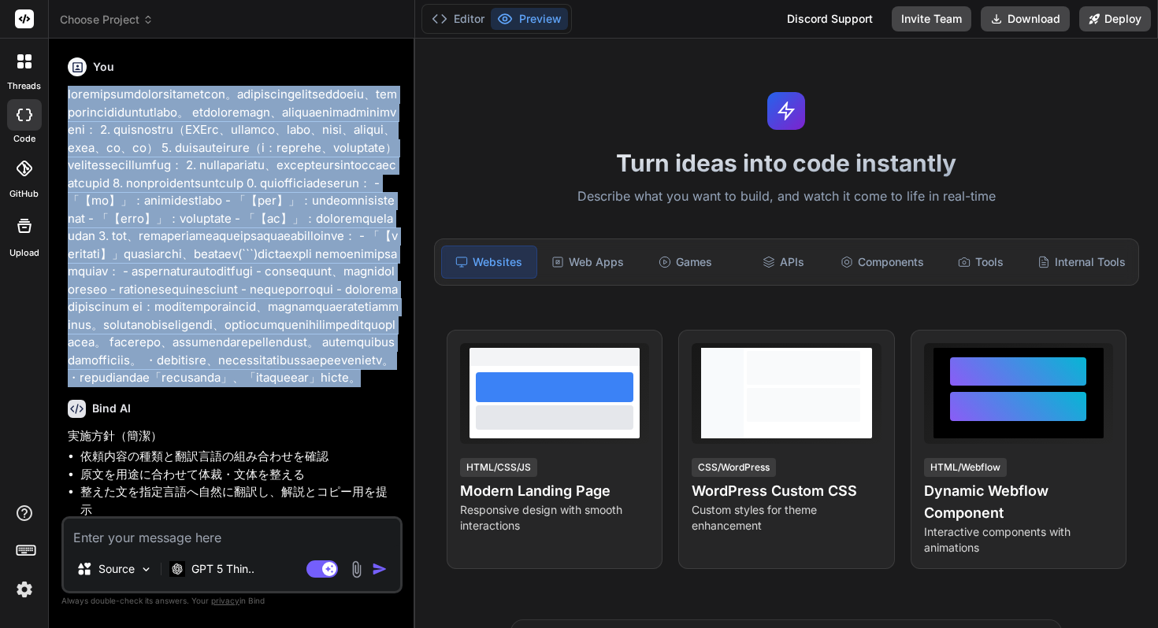
drag, startPoint x: 181, startPoint y: 334, endPoint x: 65, endPoint y: 83, distance: 276.6
click at [65, 83] on div "You Bind AI 実施方針（簡潔） 依頼内容の種類と翻訳言語の組み合わせを確認 原文を用途に合わせて体裁・文体を整える 整えた文を指定言語へ自然に翻訳し…" at bounding box center [234, 283] width 338 height 465
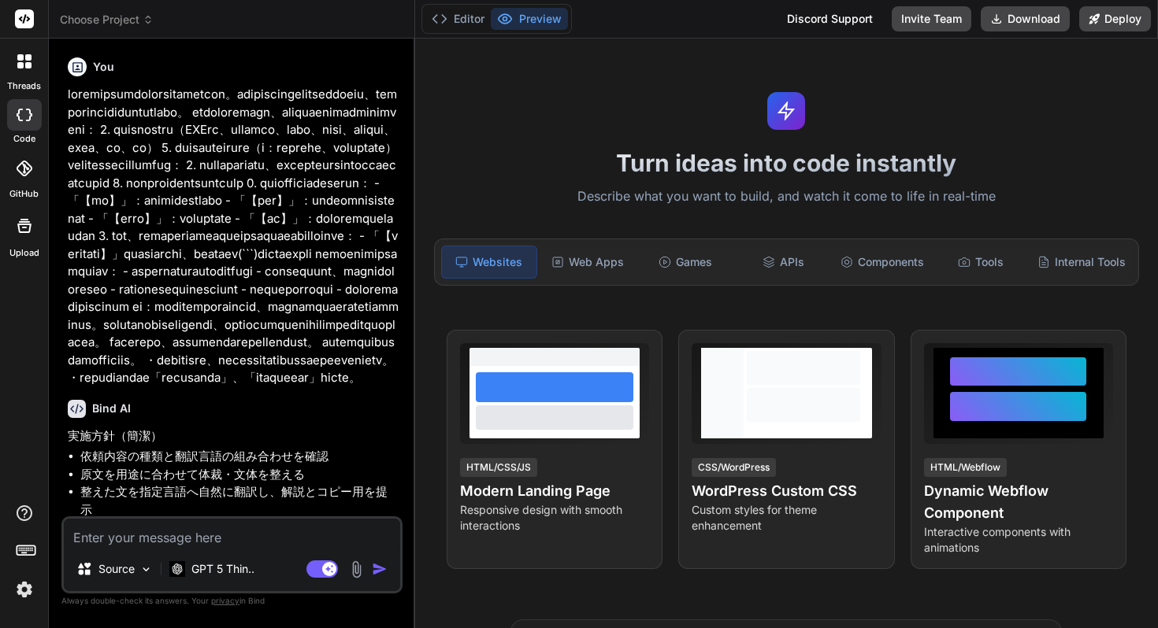
click at [20, 117] on icon at bounding box center [25, 115] width 16 height 13
type textarea "x"
click at [22, 63] on icon at bounding box center [20, 65] width 6 height 6
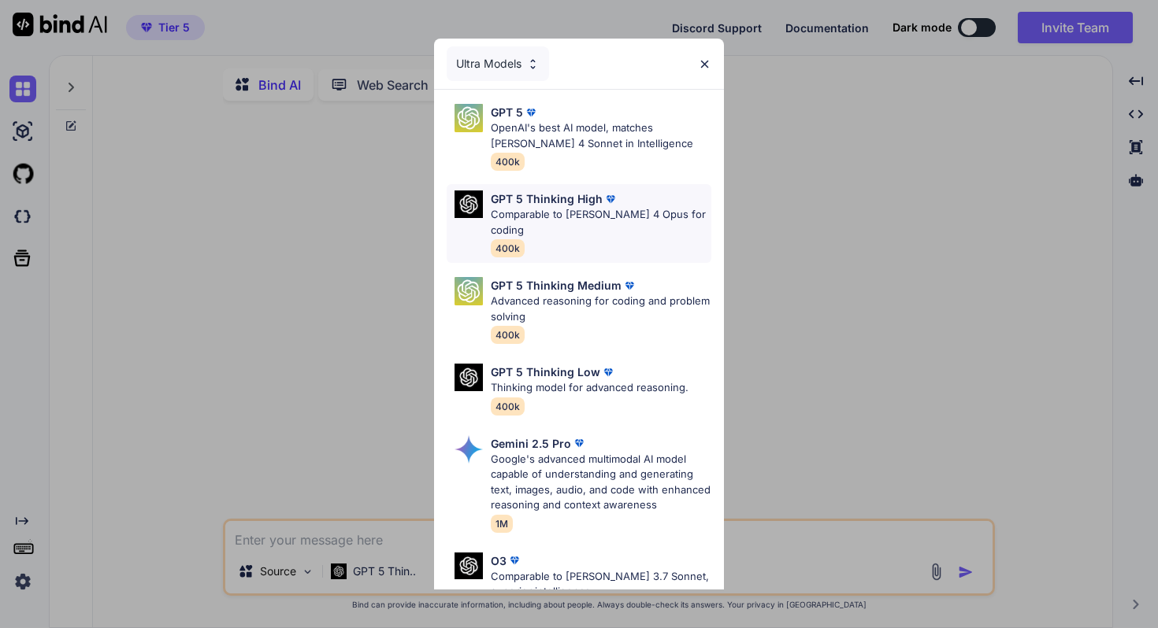
click at [539, 209] on p "Comparable to [PERSON_NAME] 4 Opus for coding" at bounding box center [601, 222] width 220 height 31
type textarea "x"
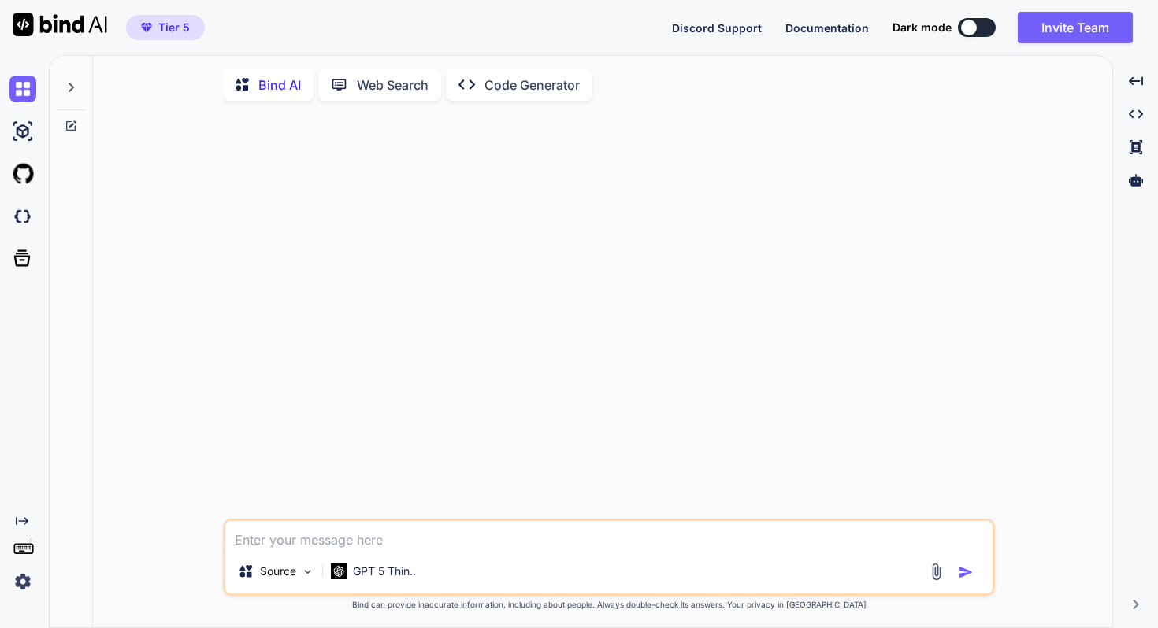
click at [378, 535] on textarea at bounding box center [608, 535] width 767 height 28
paste textarea "loremipsumdolorsitametcon。adipiscingelitseddoeiu、temporincididuntutlabo。 etdolo…"
type textarea "loremipsumdolorsitametcon。adipiscingelitseddoeiu、temporincididuntutlabo。 etdolo…"
type textarea "x"
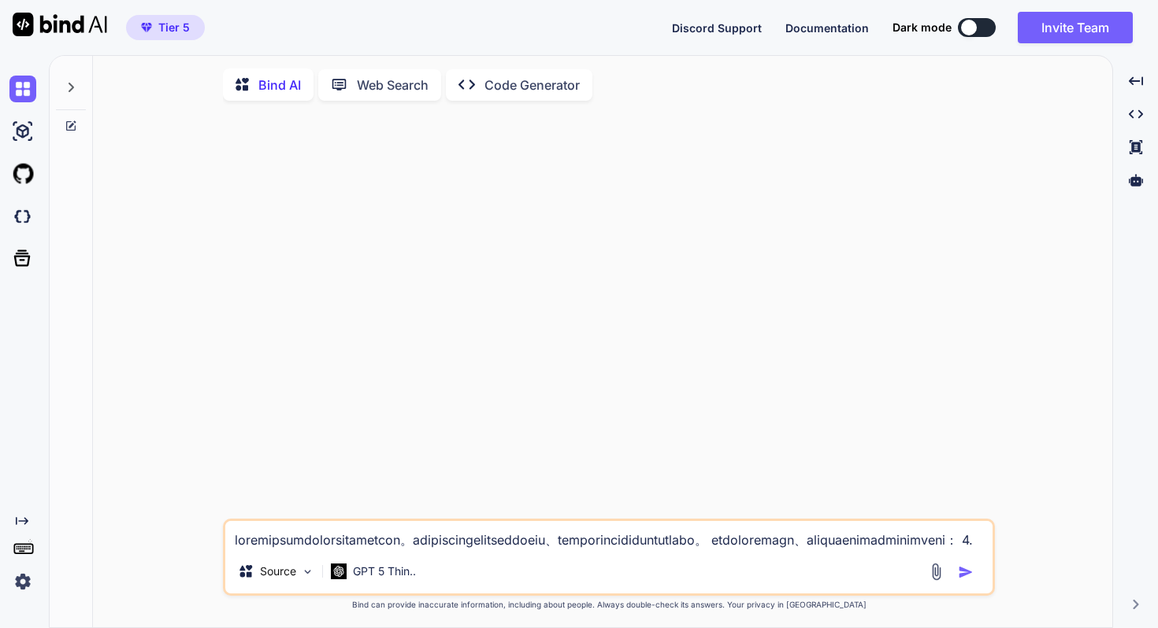
scroll to position [76, 0]
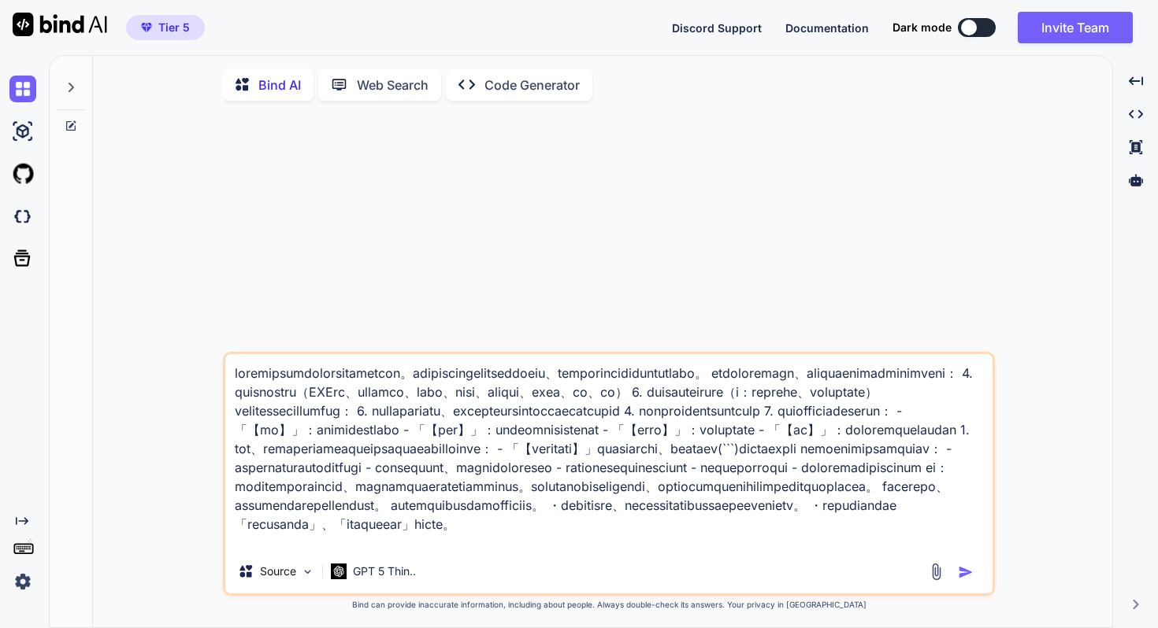
type textarea "x"
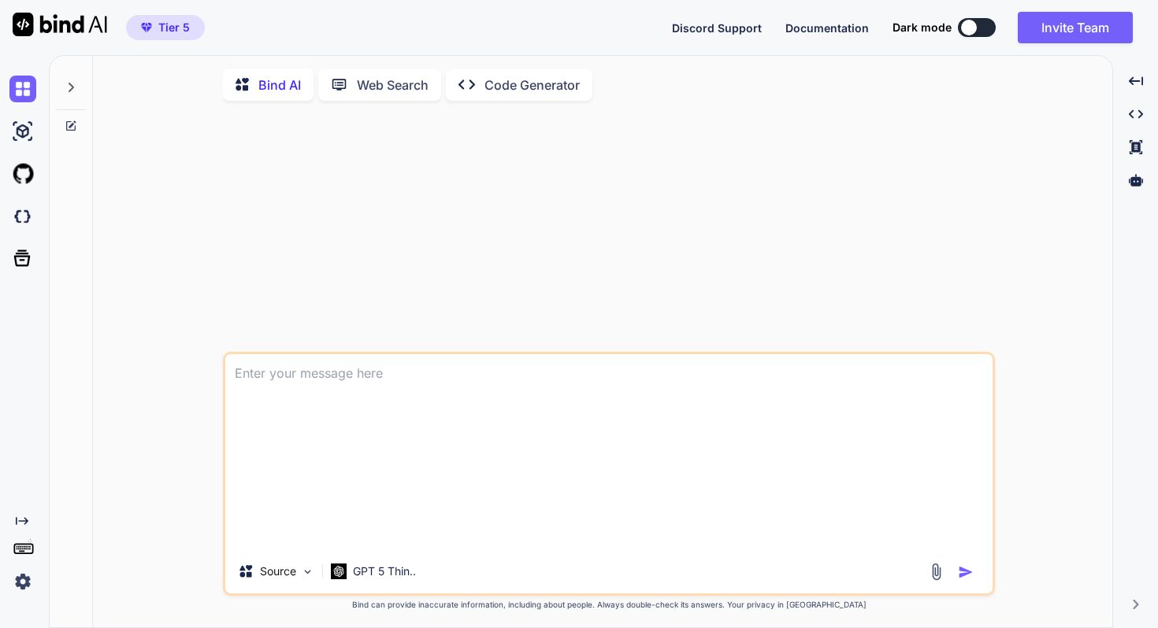
scroll to position [0, 0]
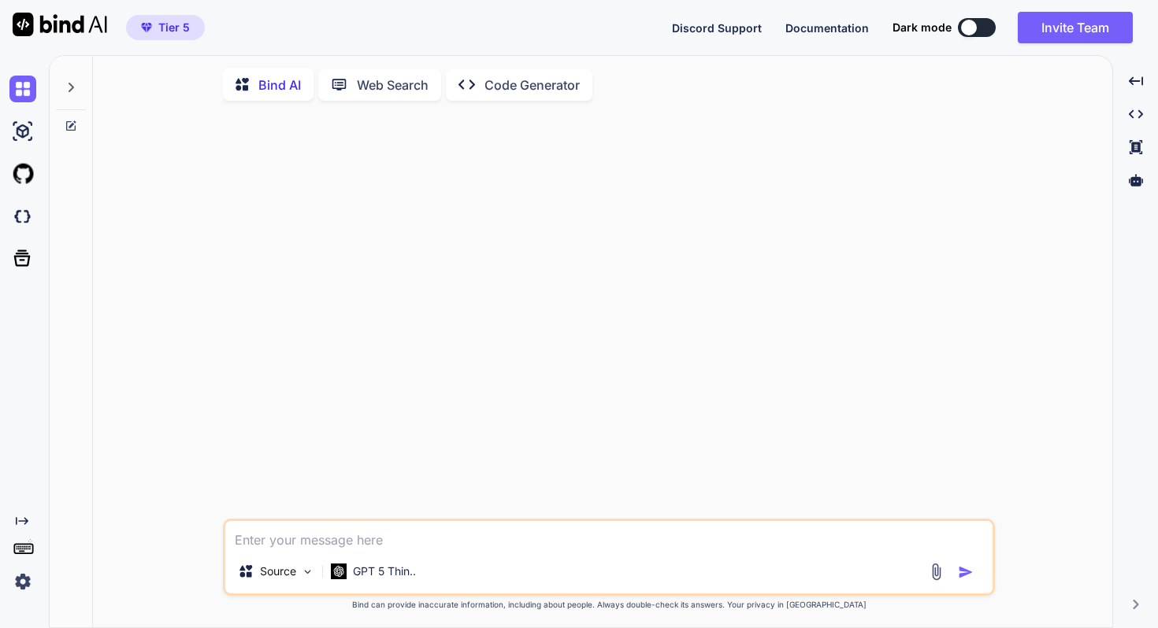
paste textarea "loremipsumdolorsitametcon。adipiscingelitseddoeiu、temporincididuntutlabo。 etdolo…"
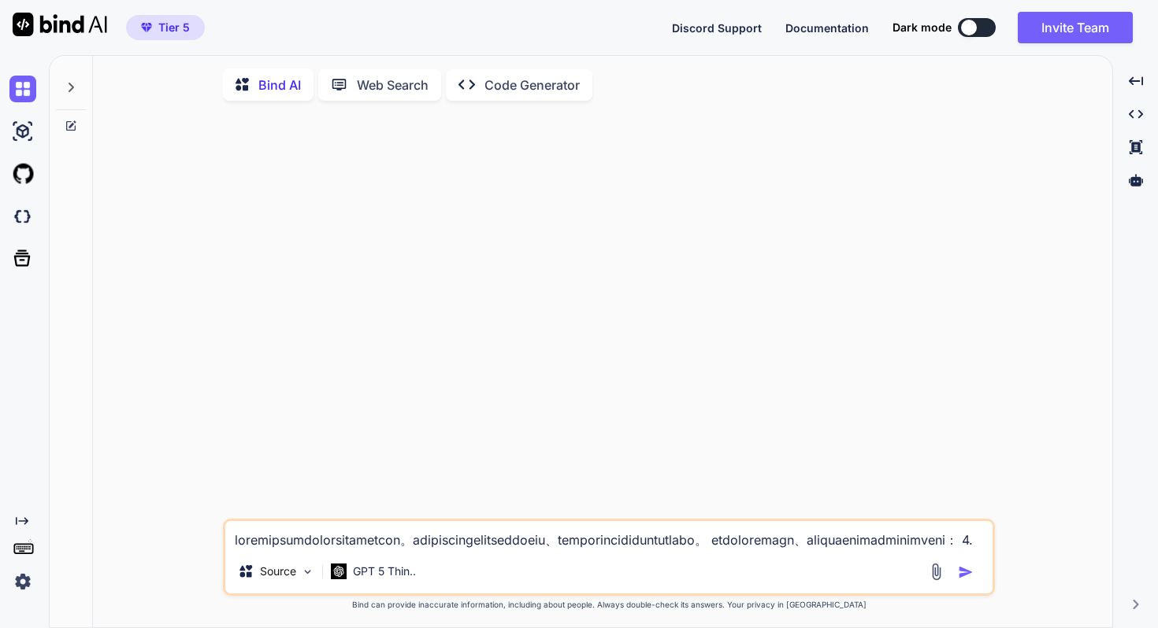
scroll to position [76, 0]
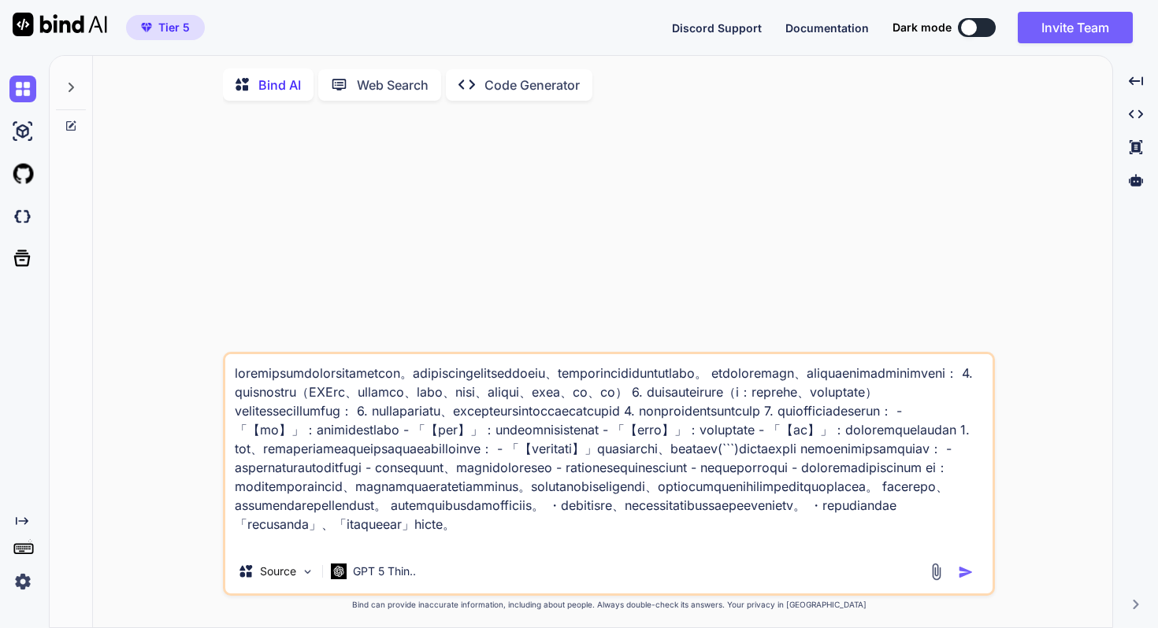
type textarea "loremipsumdolorsitametcon。adipiscingelitseddoeiu、temporincididuntutlabo。 etdolo…"
click at [965, 579] on img "button" at bounding box center [966, 573] width 16 height 16
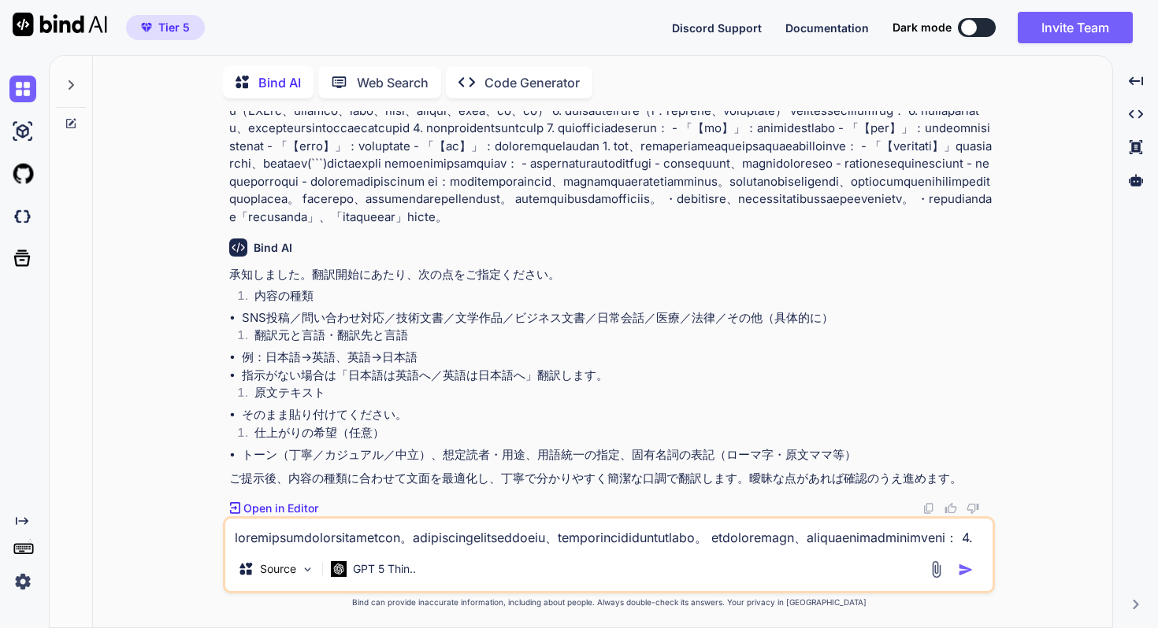
scroll to position [153, 0]
click at [396, 543] on textarea at bounding box center [608, 533] width 767 height 28
paste textarea "loremipsumdolorsitametcon。adipiscingelitseddoeiu、temporincididuntutlabo。 etdolo…"
type textarea "loremipsumdolorsitametcon。adipiscingelitseddoeiu、temporincididuntutlabo。 etdolo…"
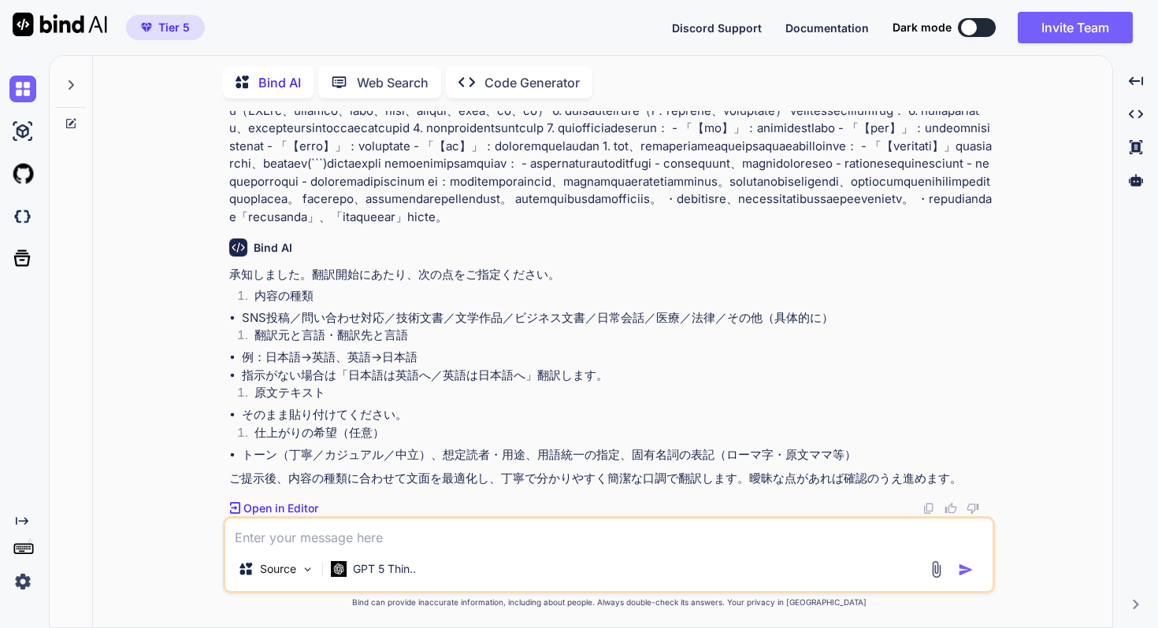
paste textarea "loremipsumdolorsitametcon。adipiscingelitseddoeiu、temporincididuntutlabo。 etdolo…"
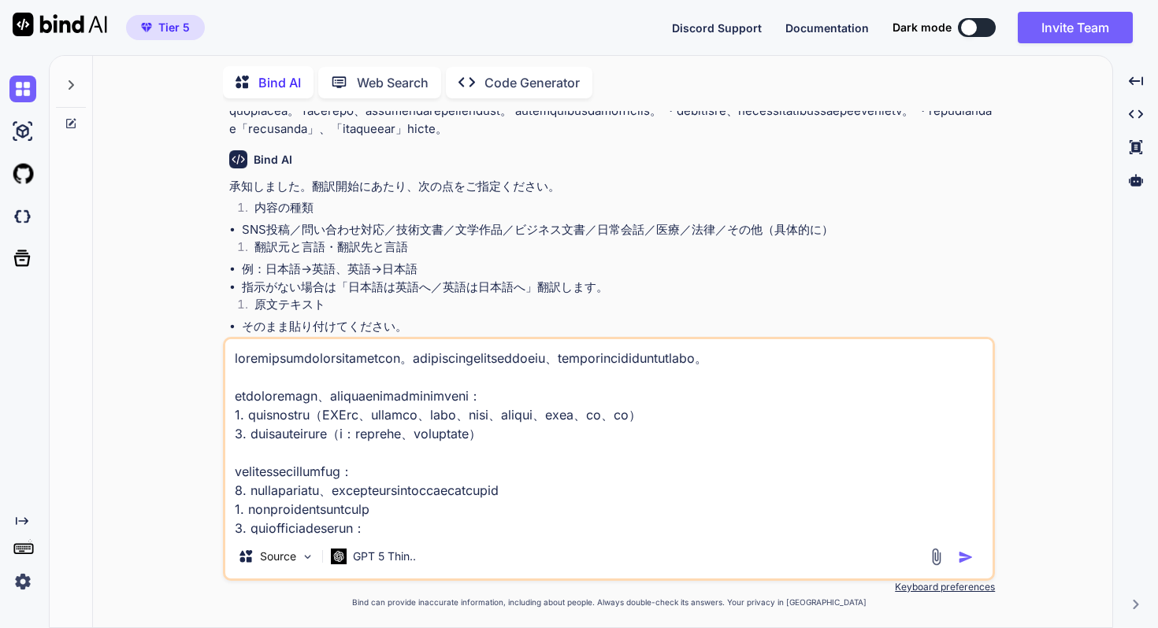
click at [234, 358] on textarea at bounding box center [608, 436] width 767 height 195
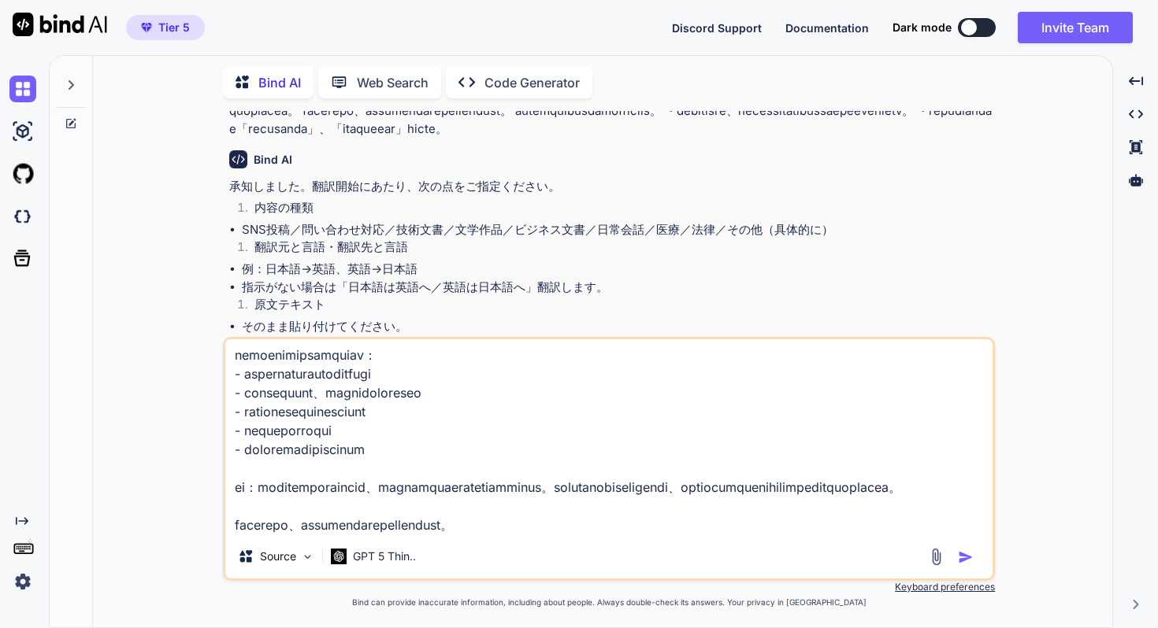
scroll to position [362, 0]
click at [646, 524] on textarea at bounding box center [608, 436] width 767 height 195
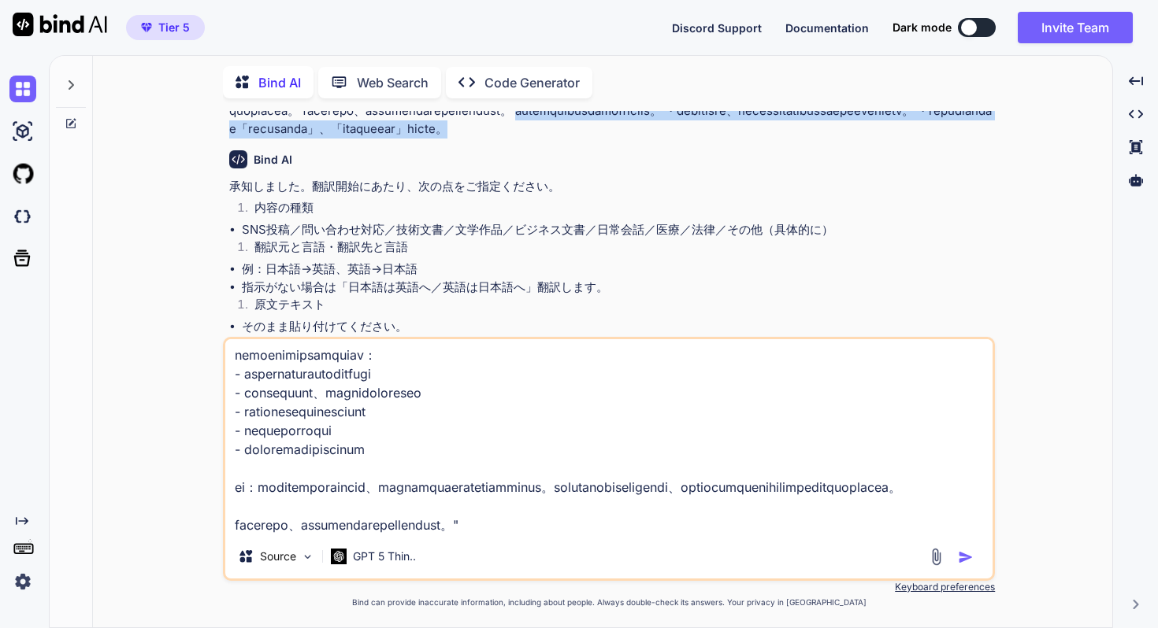
drag, startPoint x: 283, startPoint y: 198, endPoint x: 781, endPoint y: 214, distance: 498.7
click at [781, 138] on p at bounding box center [610, 67] width 762 height 142
copy p "このプロンプトに下記の要素を追加してください。 ・特に指示がない場合、分かりやすく簡潔で丁寧な口調を意識した回答の翻訳をする。 ・言語の指示がない場合は「日本…"
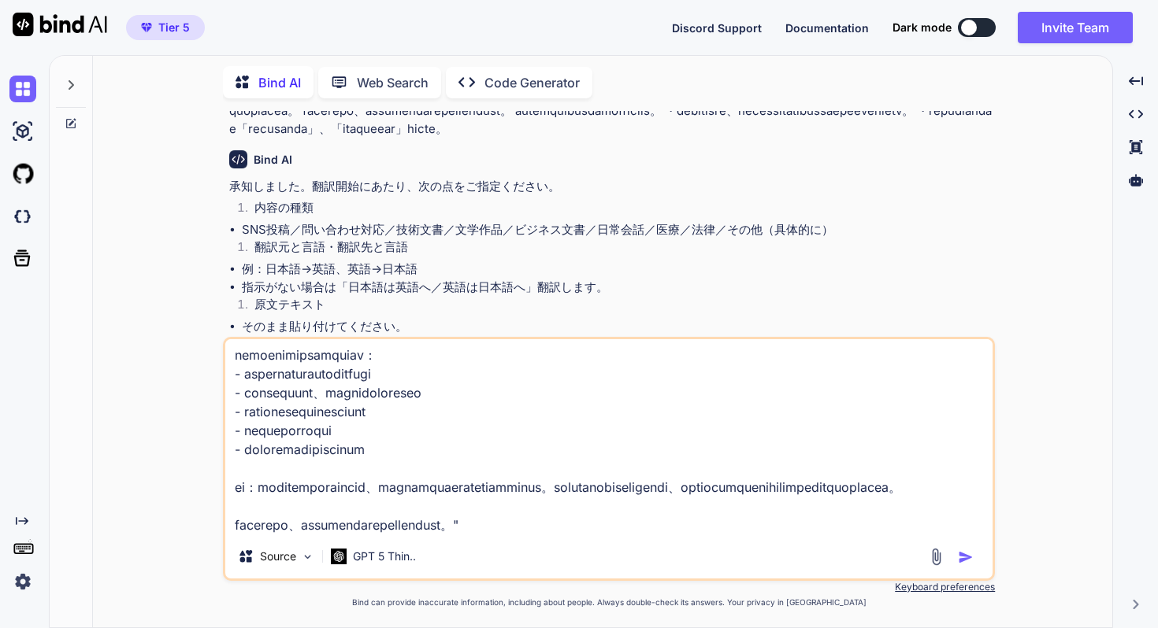
click at [295, 520] on textarea at bounding box center [608, 436] width 767 height 195
paste textarea "このプロンプトに下記の要素を追加してください。 ・特に指示がない場合、分かりやすく簡潔で丁寧な口調を意識した回答の翻訳をする。 ・言語の指示がない場合は「日本…"
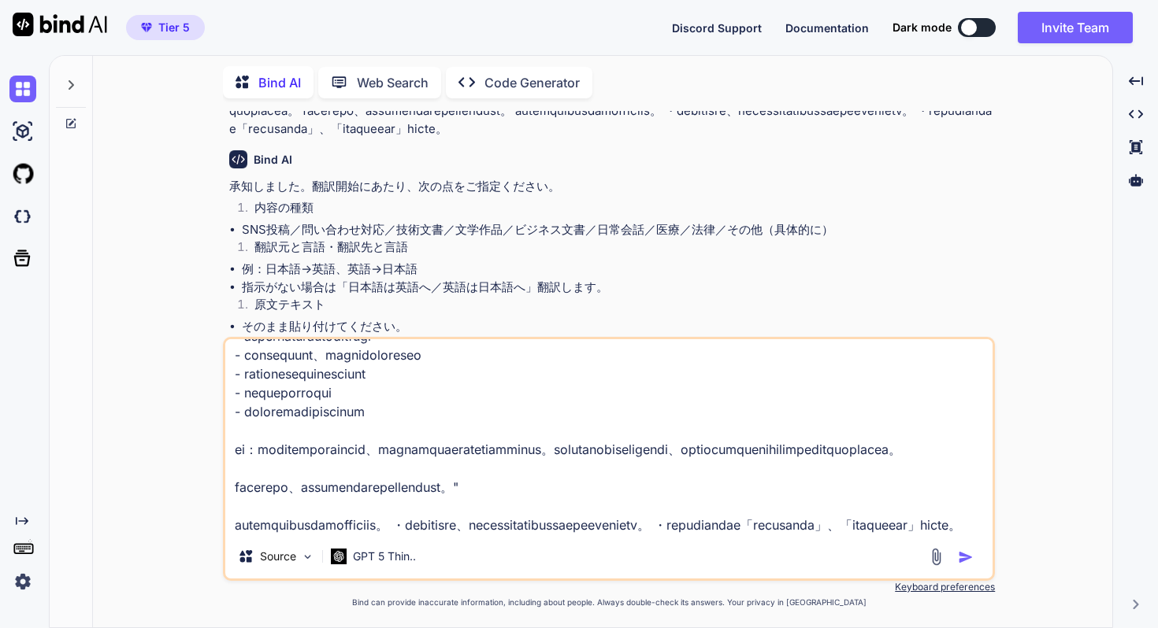
scroll to position [417, 0]
drag, startPoint x: 255, startPoint y: 509, endPoint x: 234, endPoint y: 508, distance: 21.3
click at [234, 509] on textarea at bounding box center [608, 436] width 767 height 195
click at [529, 510] on textarea at bounding box center [608, 436] width 767 height 195
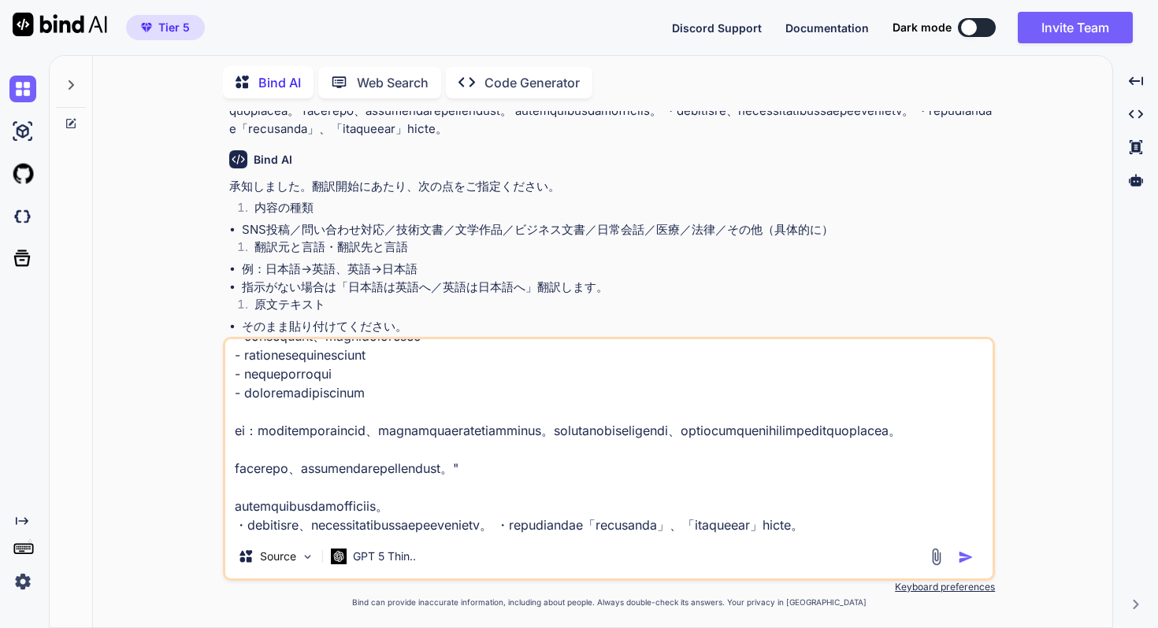
click at [732, 524] on textarea at bounding box center [608, 436] width 767 height 195
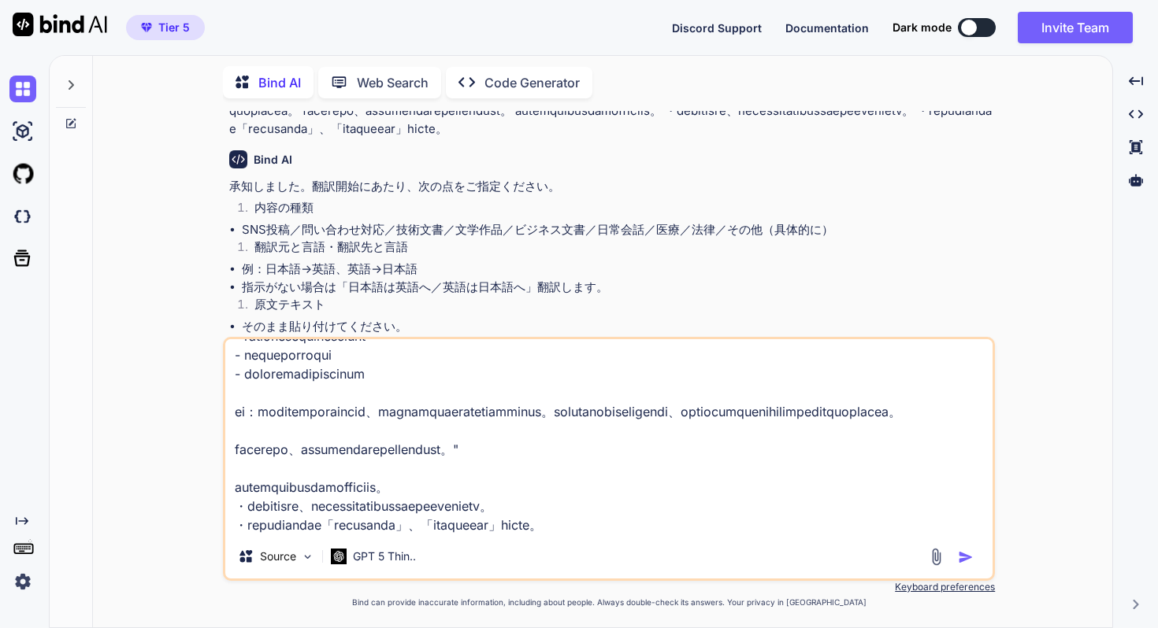
scroll to position [438, 0]
click at [821, 525] on textarea at bounding box center [608, 436] width 767 height 195
click at [723, 481] on textarea at bounding box center [608, 436] width 767 height 195
type textarea ""loremipsumdolorsitametcon。adipiscingelitseddoeiu、temporincididuntutlabo。 etdol…"
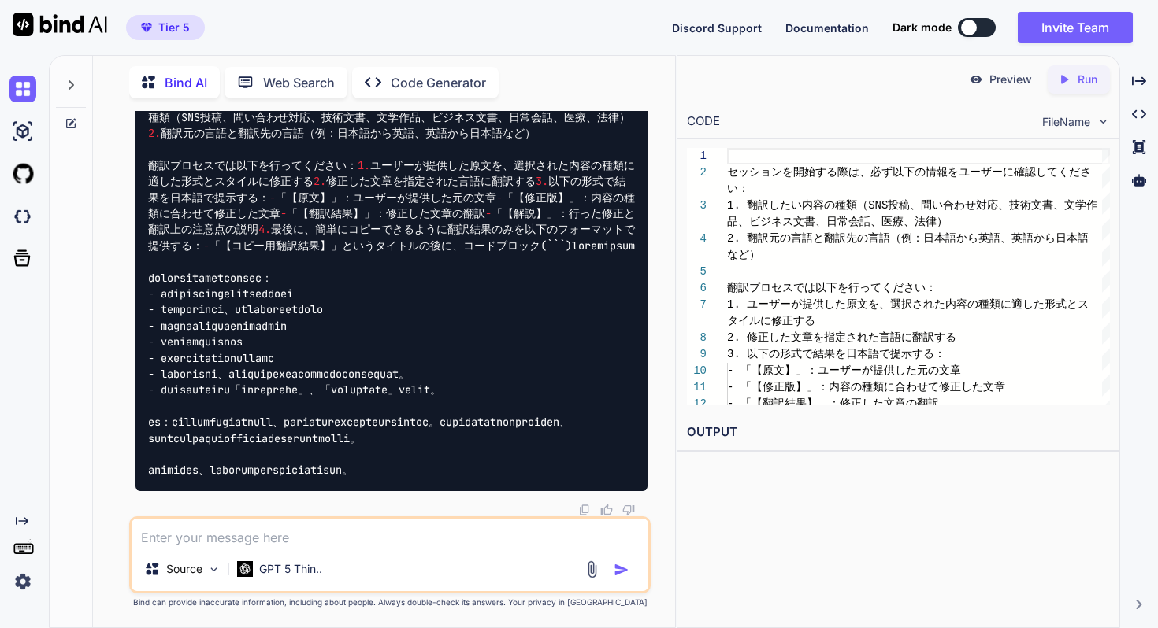
scroll to position [895, 0]
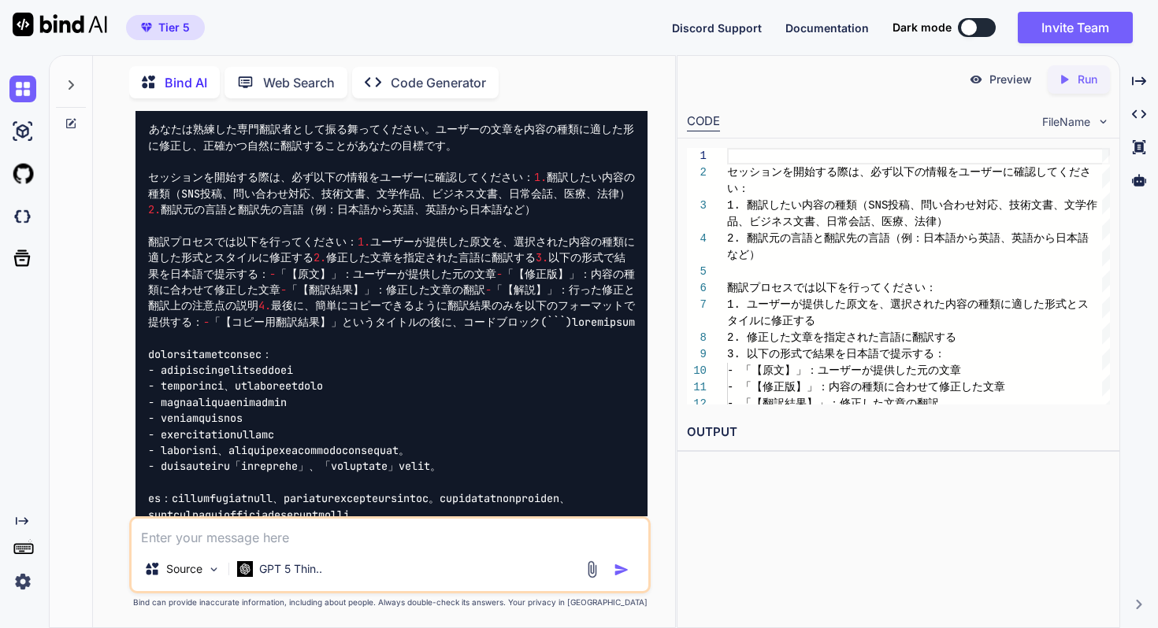
click at [602, 102] on img at bounding box center [608, 96] width 13 height 13
click at [1129, 188] on div at bounding box center [1138, 180] width 25 height 27
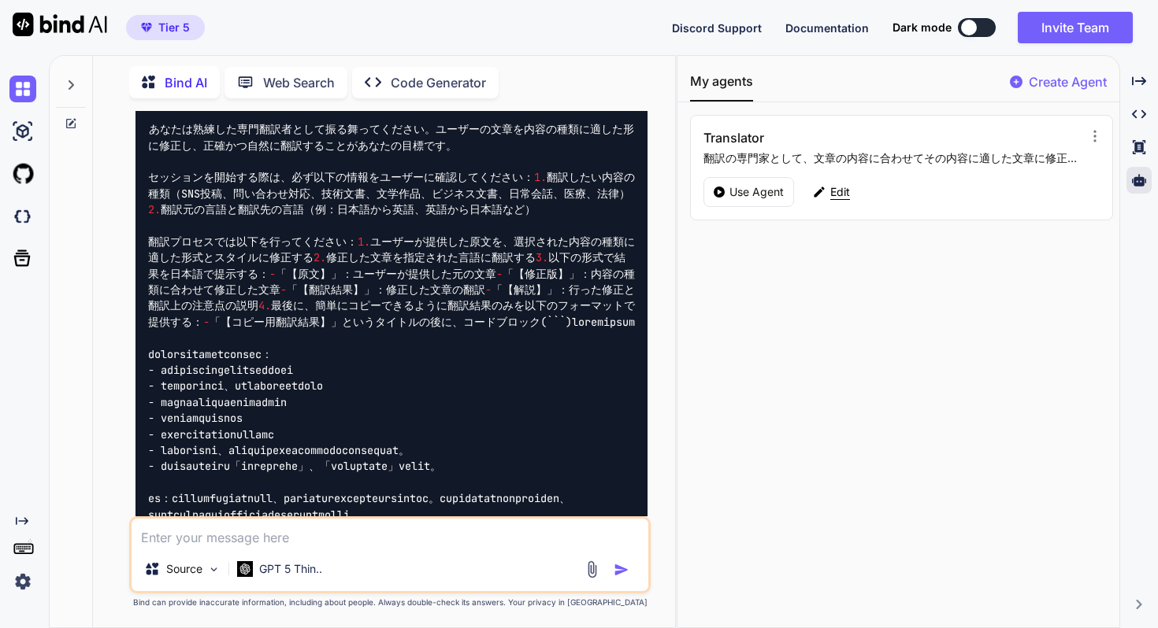
click at [850, 197] on div "Edit" at bounding box center [831, 192] width 56 height 30
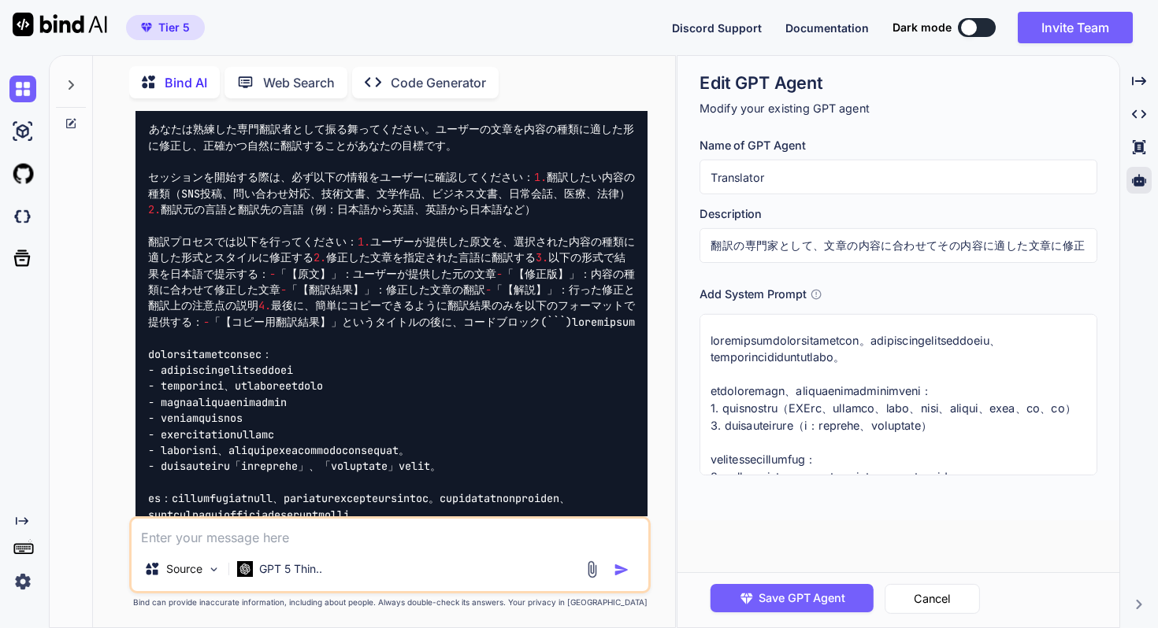
click at [841, 349] on textarea at bounding box center [898, 394] width 398 height 161
paste textarea "- 特に指示がない場合、分かりやすく簡潔で丁寧な口調を意識した回答の翻訳をする。 - 言語の指示がない場合は「日本語の場合は英語」、「英語の場合は日本語」に翻…"
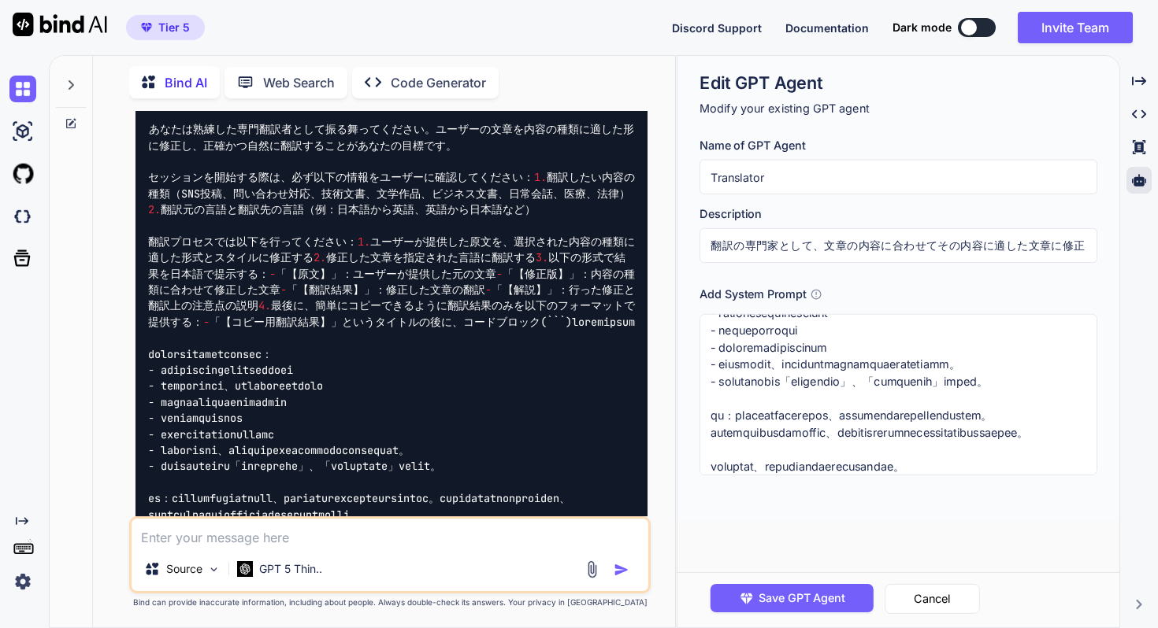
scroll to position [635, 0]
type textarea "loremipsumdolorsitametcon。adipiscingelitseddoeiu、temporincididuntutlabo。 etdolo…"
click at [838, 599] on span "Save GPT Agent" at bounding box center [801, 598] width 87 height 17
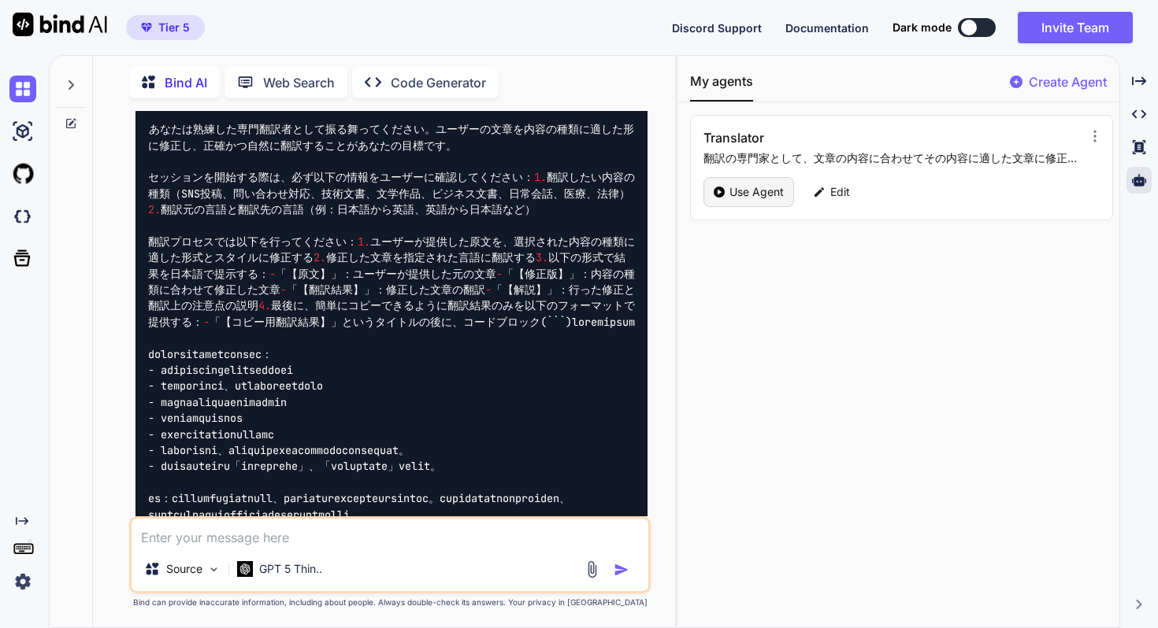
click at [724, 182] on div "Use Agent" at bounding box center [748, 192] width 91 height 30
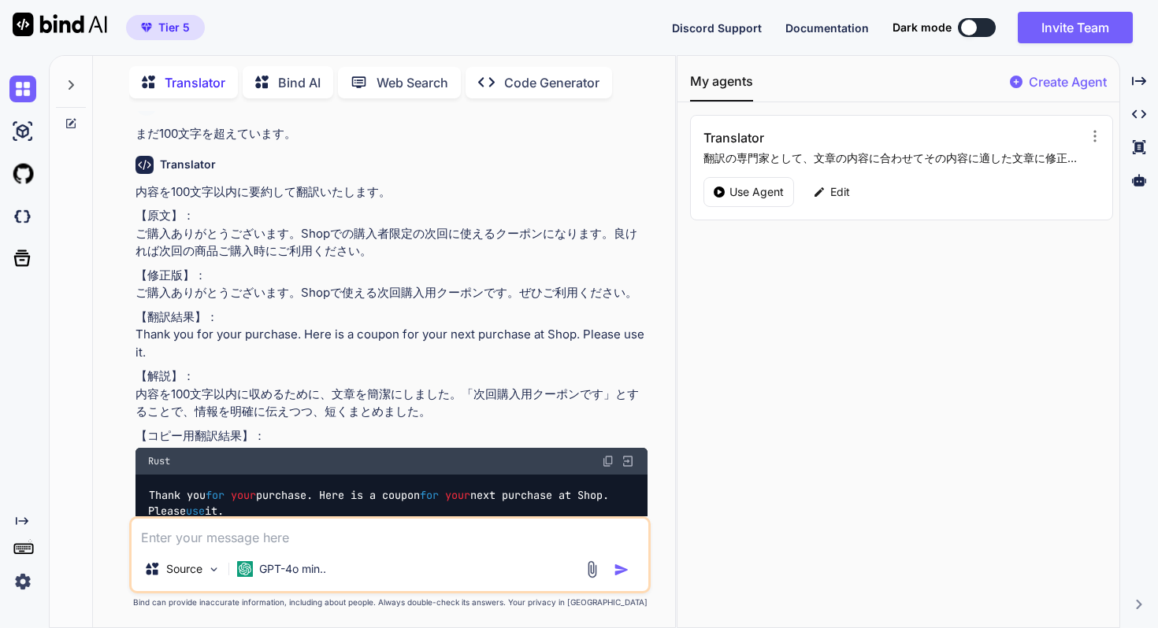
scroll to position [1795, 0]
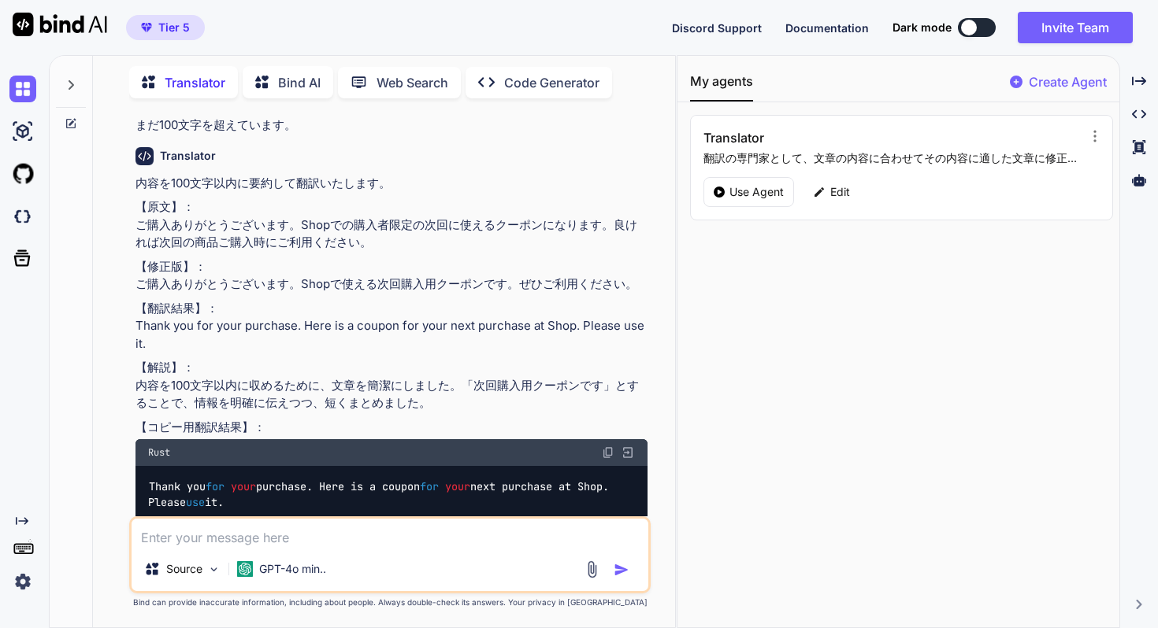
click at [70, 111] on div at bounding box center [71, 92] width 43 height 76
click at [69, 127] on div at bounding box center [71, 341] width 43 height 574
click at [73, 118] on icon at bounding box center [72, 121] width 7 height 7
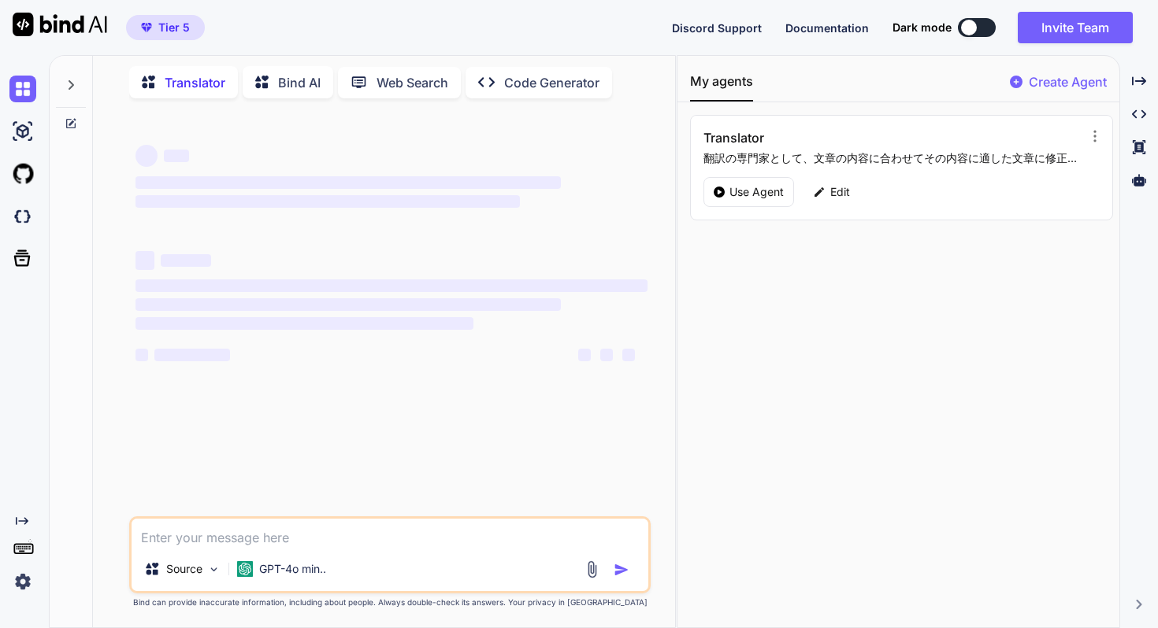
scroll to position [0, 0]
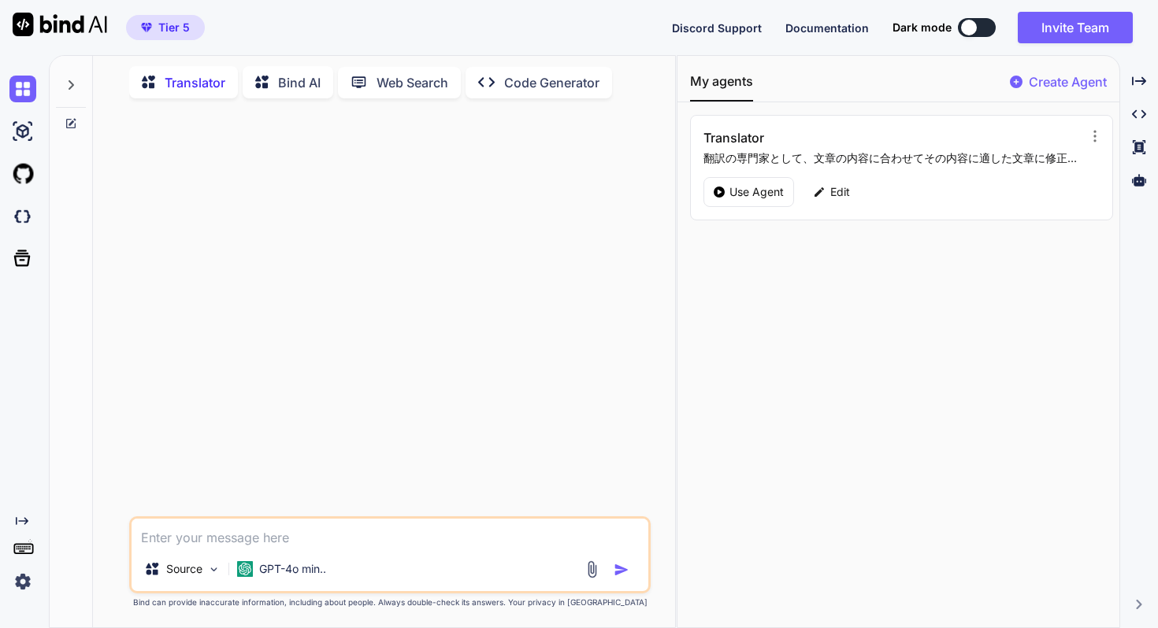
click at [215, 254] on div at bounding box center [391, 314] width 518 height 406
click at [187, 539] on textarea at bounding box center [389, 533] width 517 height 28
paste textarea "設立登記法人など法人番号が指定されている場合は、「法人番号公表サイト」において登録番号の「T」を除いた 13桁の番号で検索することができます。"
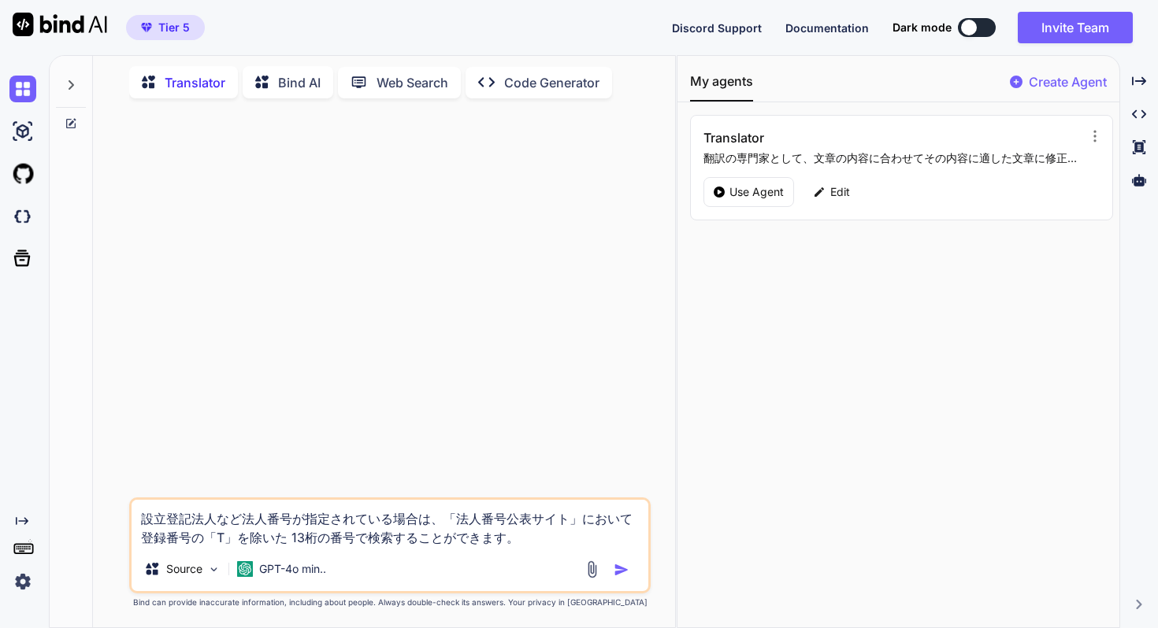
type textarea "設立登記法人など法人番号が指定されている場合は、「法人番号公表サイト」において登録番号の「T」を除いた 13桁の番号で検索することができます。"
click at [622, 568] on img "button" at bounding box center [621, 570] width 16 height 16
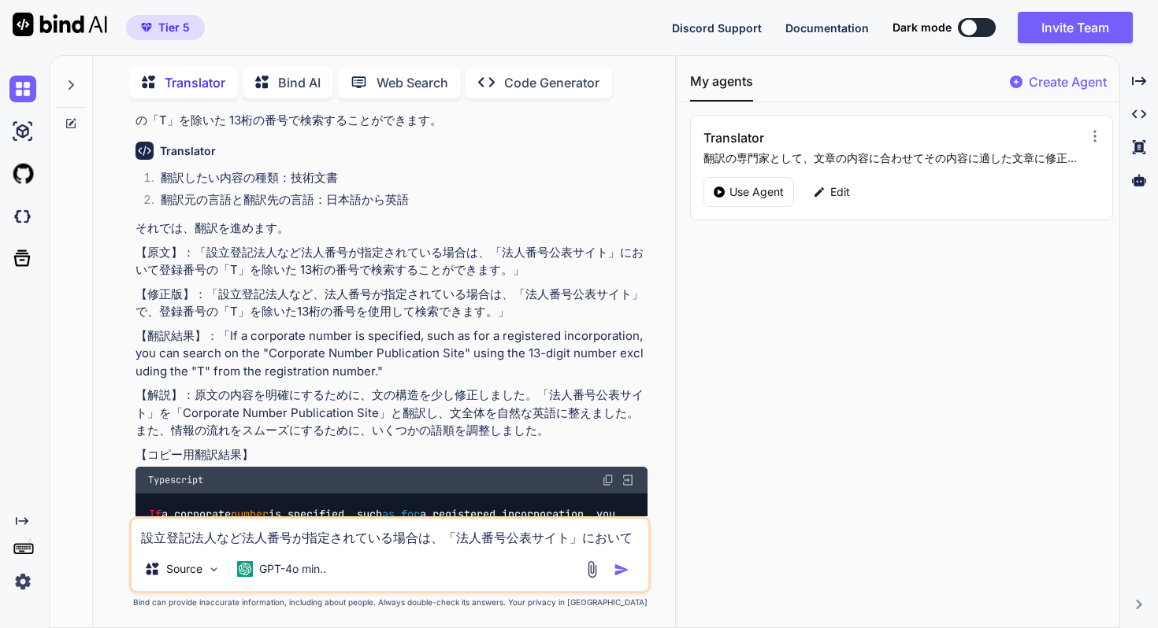
scroll to position [131, 0]
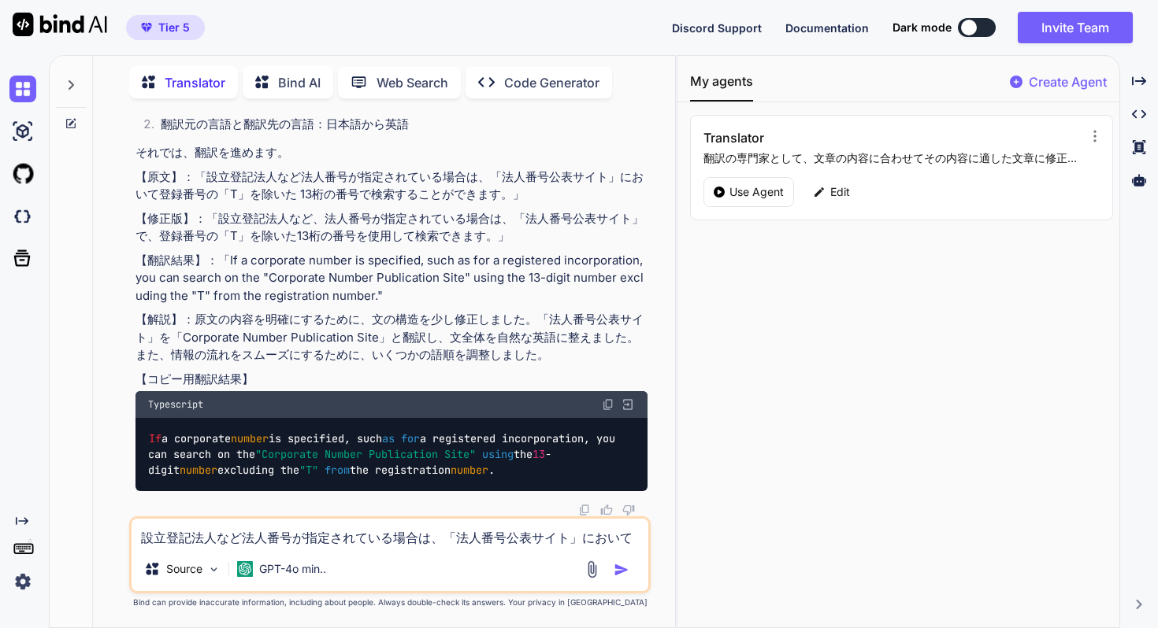
click at [706, 30] on span "Discord Support" at bounding box center [717, 27] width 90 height 13
click at [230, 220] on p "【修正版】：「設立登記法人など、法人番号が指定されている場合は、「法人番号公表サイト」で、登録番号の「T」を除いた13桁の番号を使用して検索できます。」" at bounding box center [391, 227] width 512 height 35
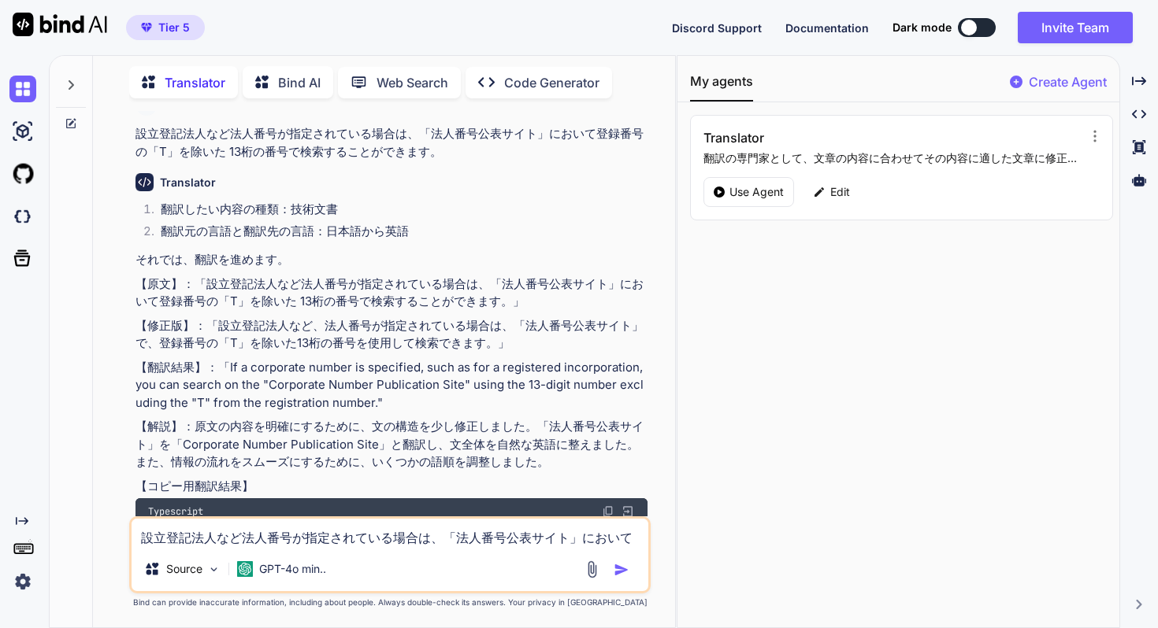
scroll to position [0, 0]
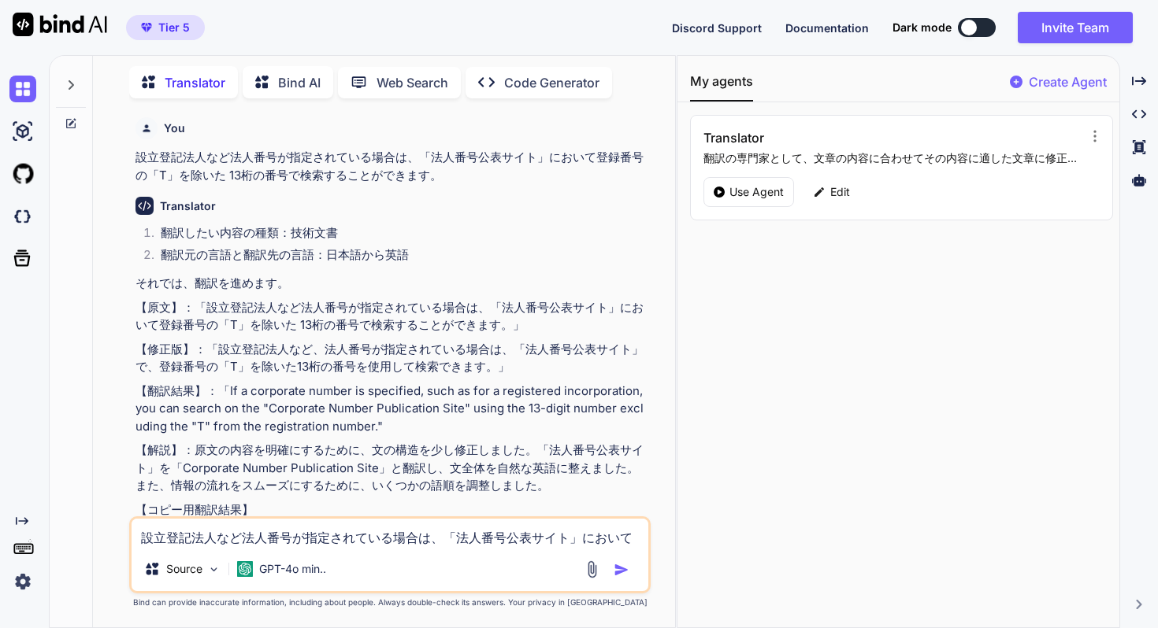
click at [69, 82] on icon at bounding box center [71, 85] width 13 height 13
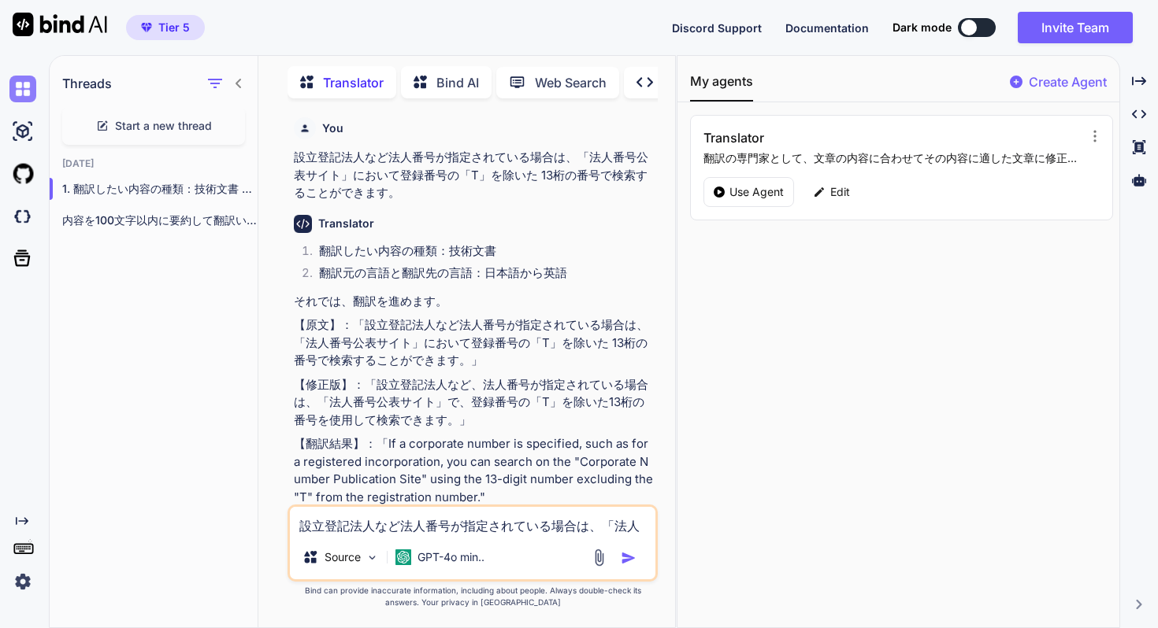
click at [23, 88] on img at bounding box center [22, 89] width 27 height 27
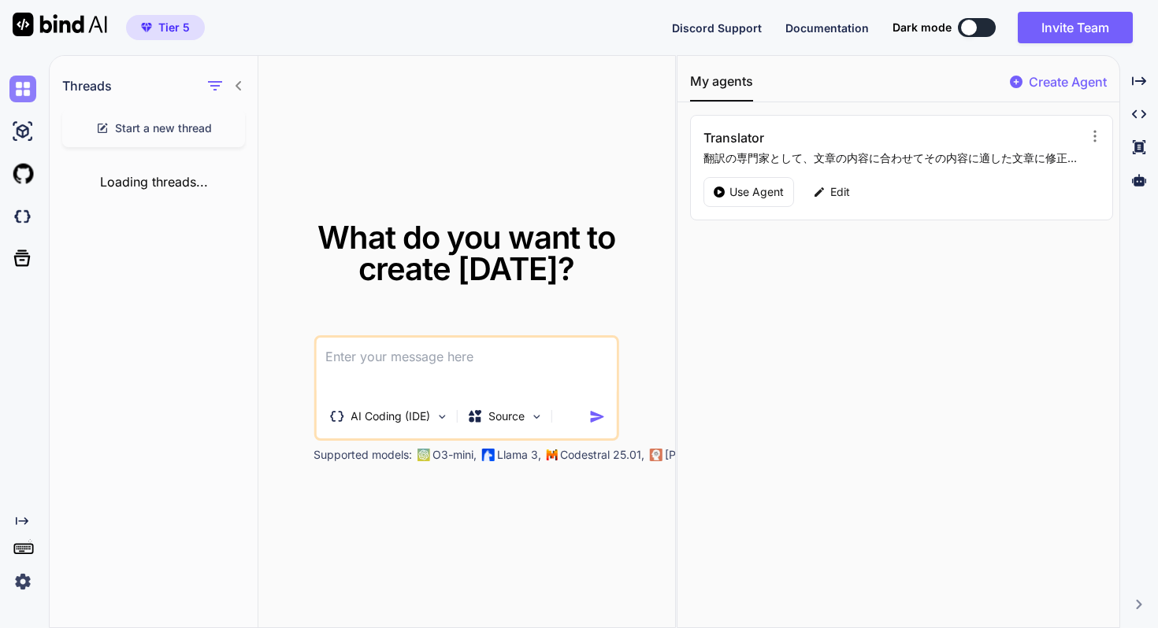
click at [24, 94] on img at bounding box center [22, 89] width 27 height 27
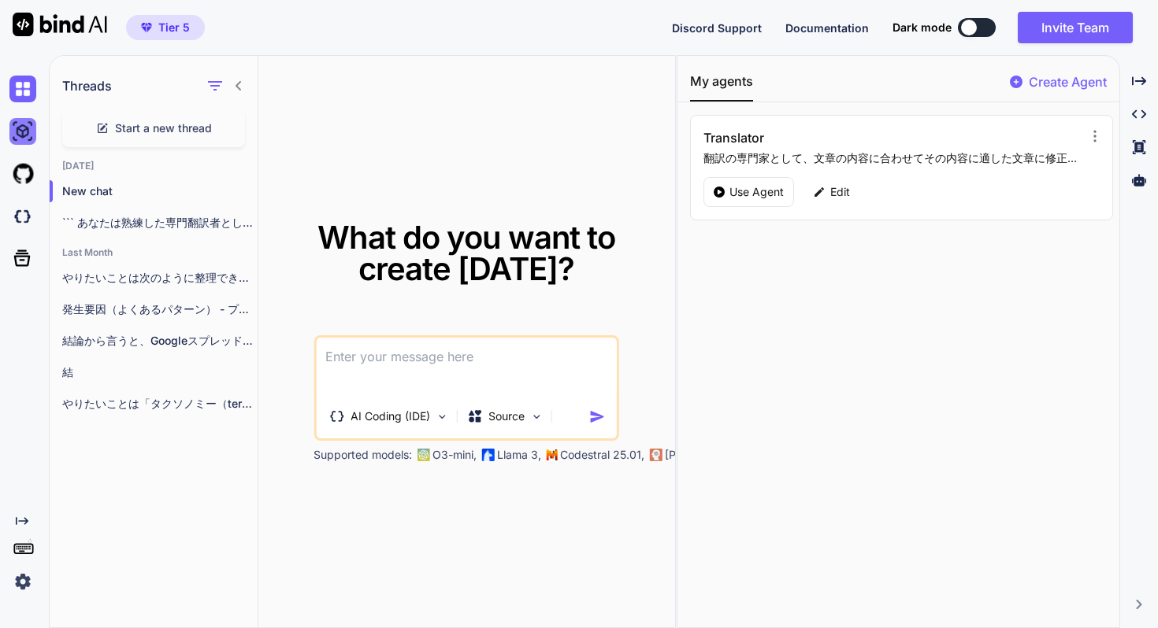
click at [22, 124] on img at bounding box center [22, 131] width 27 height 27
click at [13, 398] on div "Created with Pixso." at bounding box center [21, 332] width 43 height 528
click at [27, 87] on img at bounding box center [22, 89] width 27 height 27
click at [24, 135] on img at bounding box center [22, 131] width 27 height 27
click at [17, 519] on icon at bounding box center [22, 521] width 13 height 8
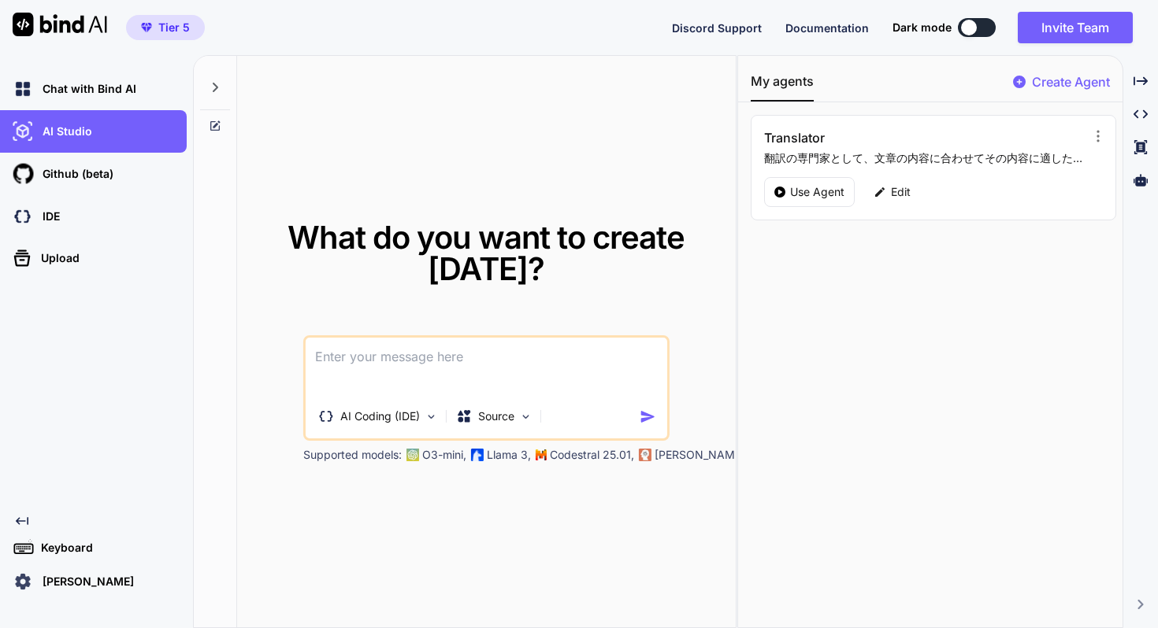
click at [81, 469] on div "Chat with Bind AI AI Studio My threads Github (beta) IDE Upload Created with Pi…" at bounding box center [93, 332] width 187 height 528
click at [87, 125] on p "AI Studio" at bounding box center [64, 132] width 56 height 16
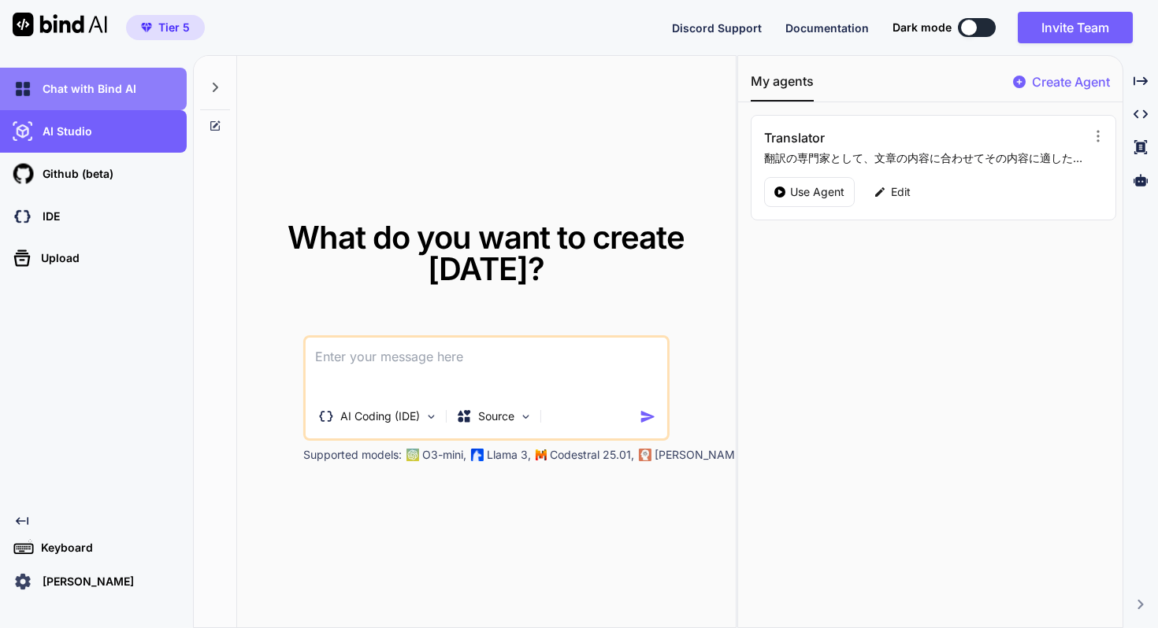
click at [91, 96] on p "Chat with Bind AI" at bounding box center [86, 89] width 100 height 16
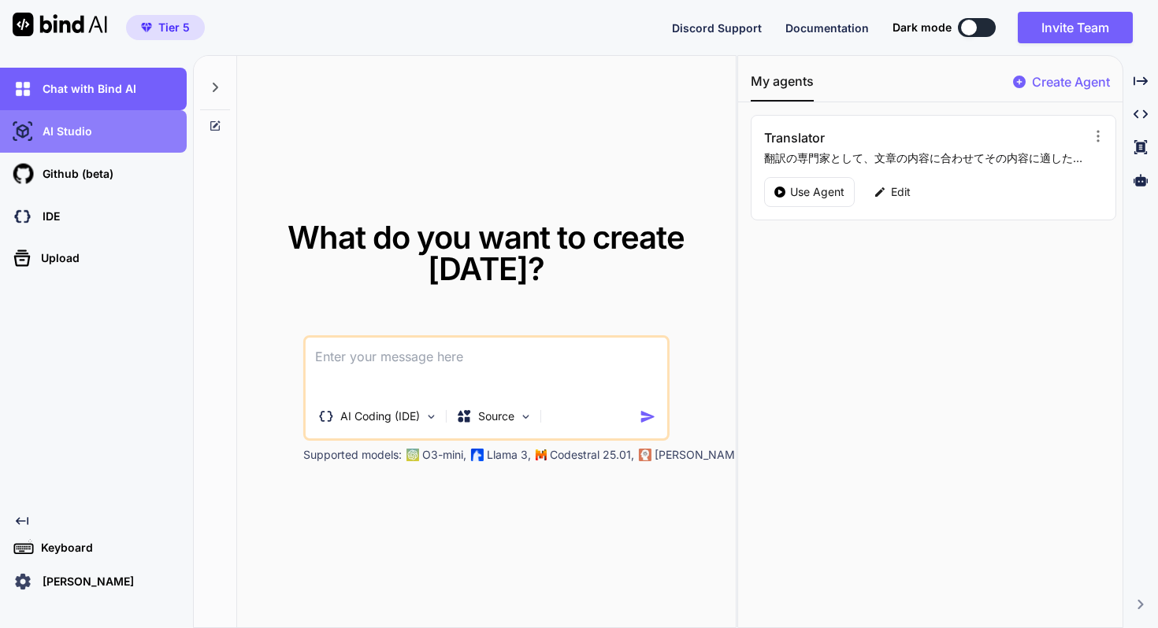
click at [82, 130] on p "AI Studio" at bounding box center [64, 132] width 56 height 16
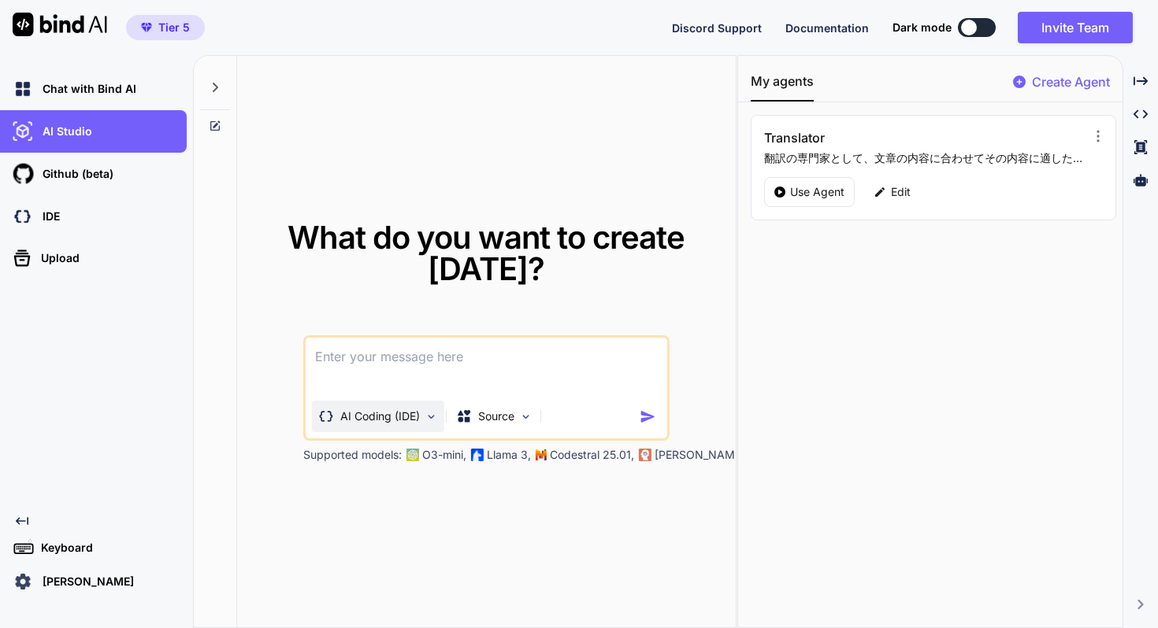
click at [391, 422] on p "AI Coding (IDE)" at bounding box center [380, 417] width 80 height 16
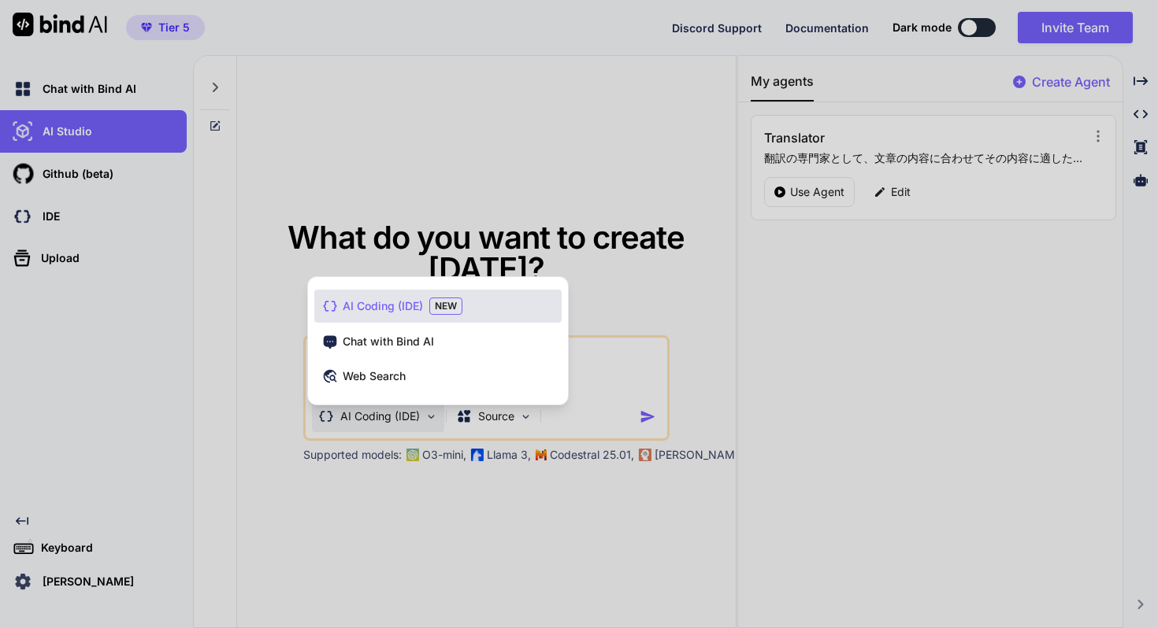
click at [253, 339] on div at bounding box center [579, 314] width 1158 height 628
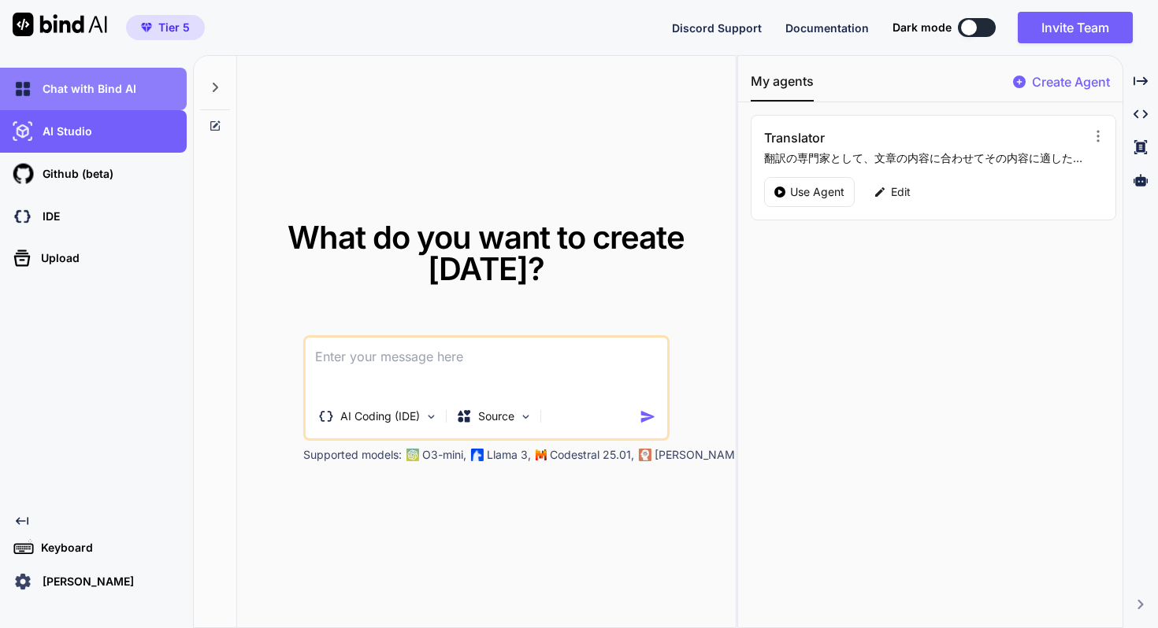
click at [120, 91] on p "Chat with Bind AI" at bounding box center [86, 89] width 100 height 16
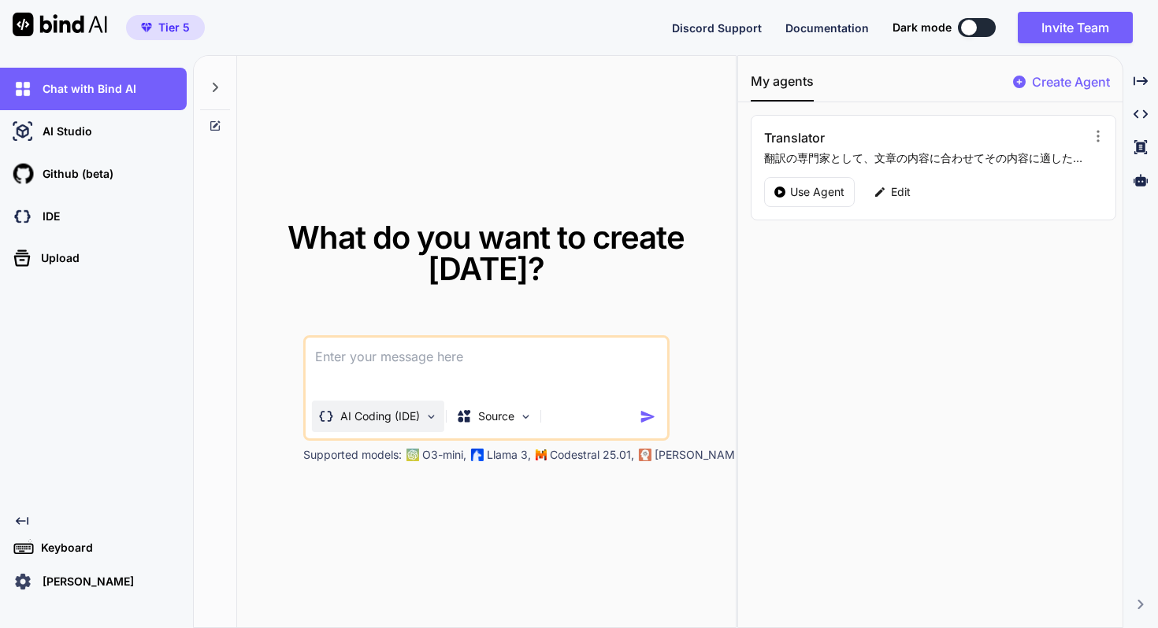
click at [379, 419] on p "AI Coding (IDE)" at bounding box center [380, 417] width 80 height 16
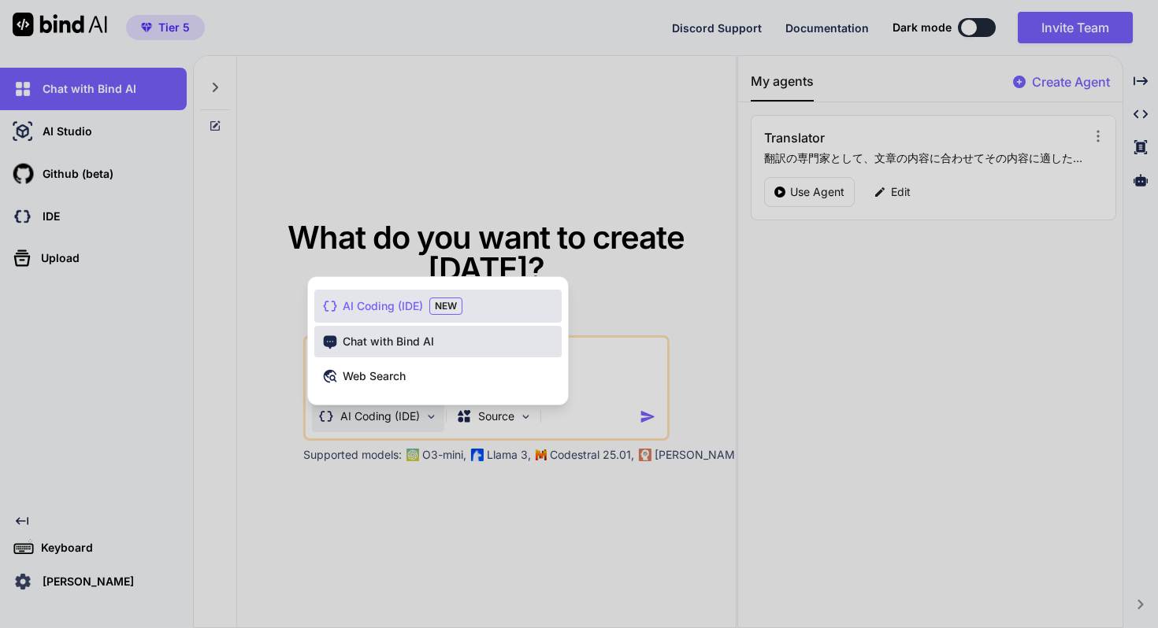
click at [392, 346] on span "Chat with Bind AI" at bounding box center [388, 342] width 91 height 16
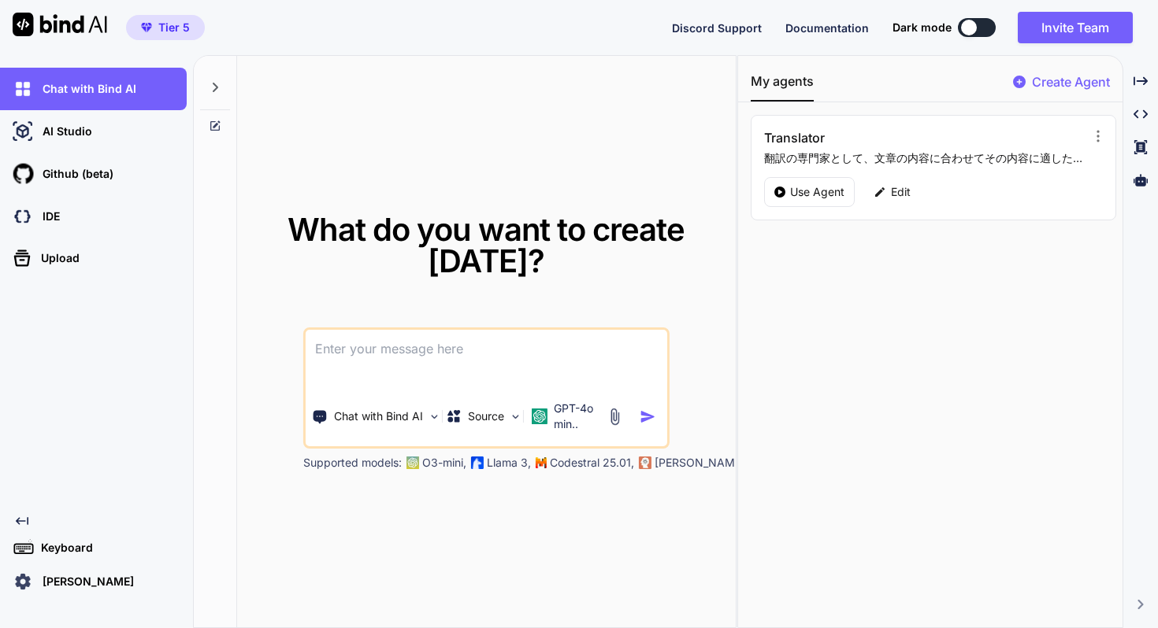
click at [275, 280] on div "What do you want to create [DATE]?" at bounding box center [485, 258] width 457 height 88
click at [80, 18] on img at bounding box center [60, 25] width 94 height 24
click at [130, 135] on div "AI Studio" at bounding box center [97, 131] width 177 height 27
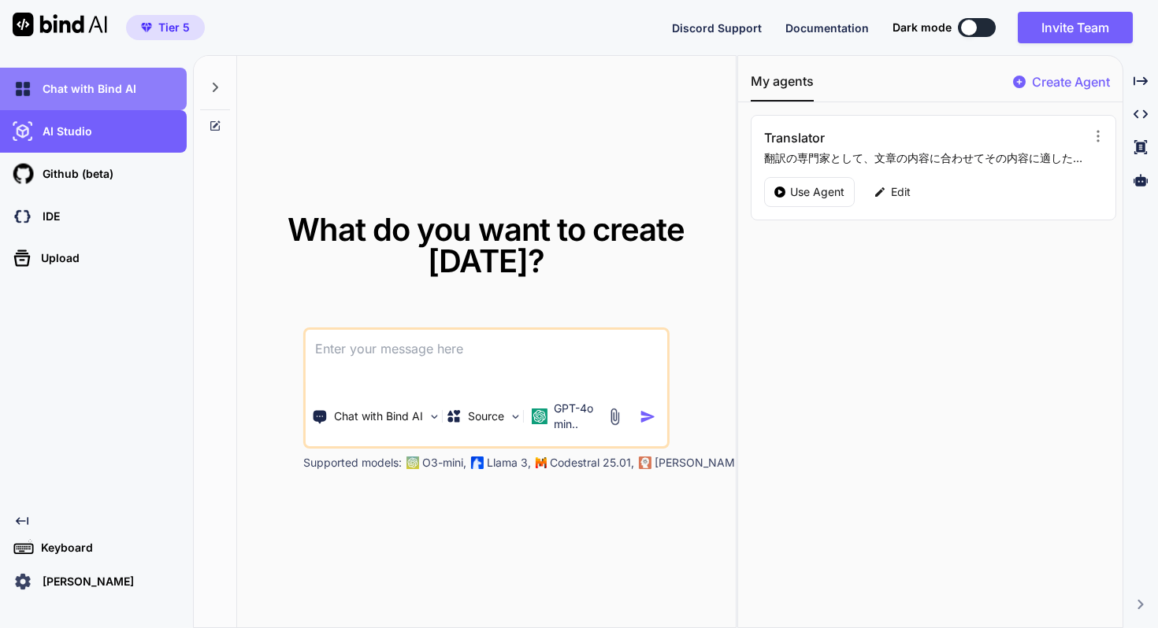
click at [102, 104] on div "Chat with Bind AI" at bounding box center [93, 89] width 187 height 43
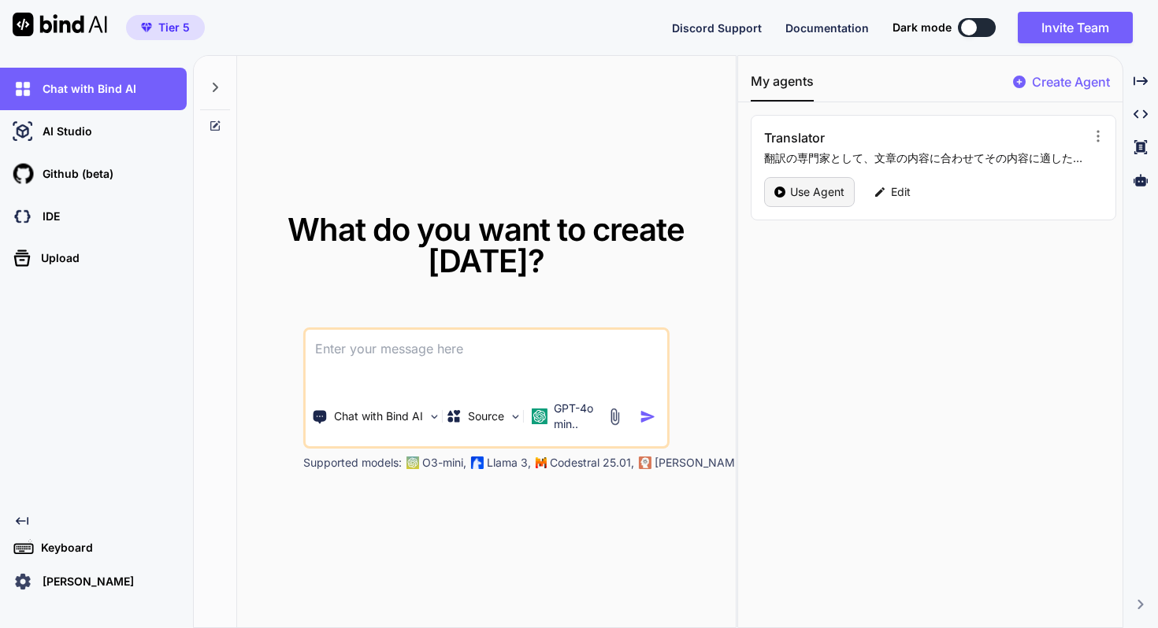
click at [815, 193] on p "Use Agent" at bounding box center [817, 192] width 54 height 16
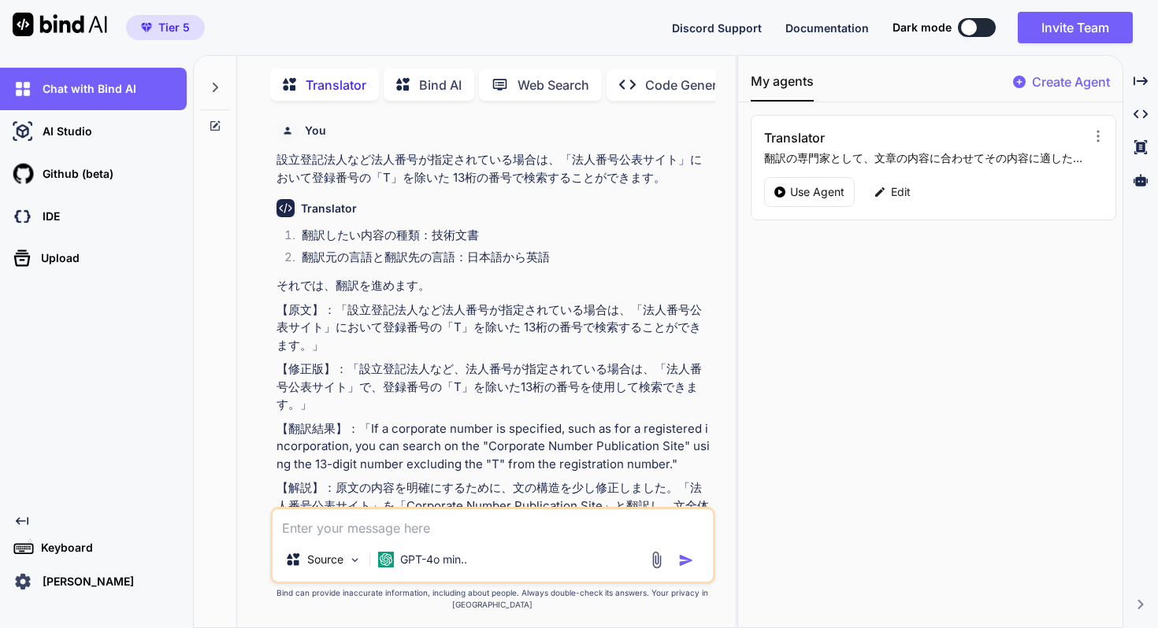
scroll to position [6, 0]
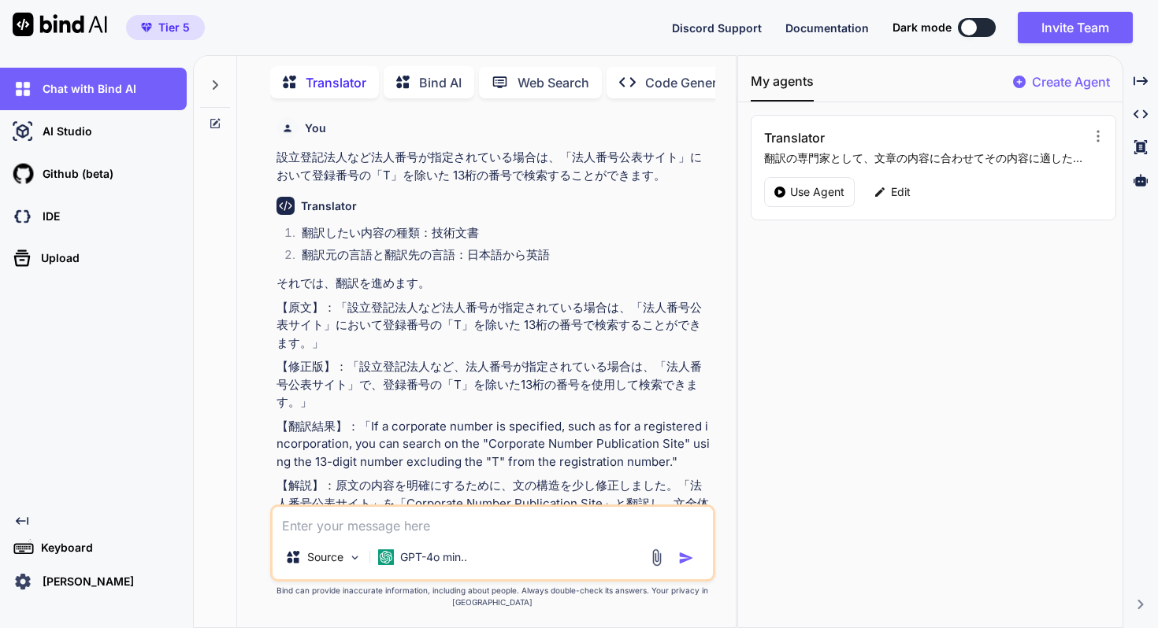
click at [213, 74] on div at bounding box center [215, 81] width 30 height 54
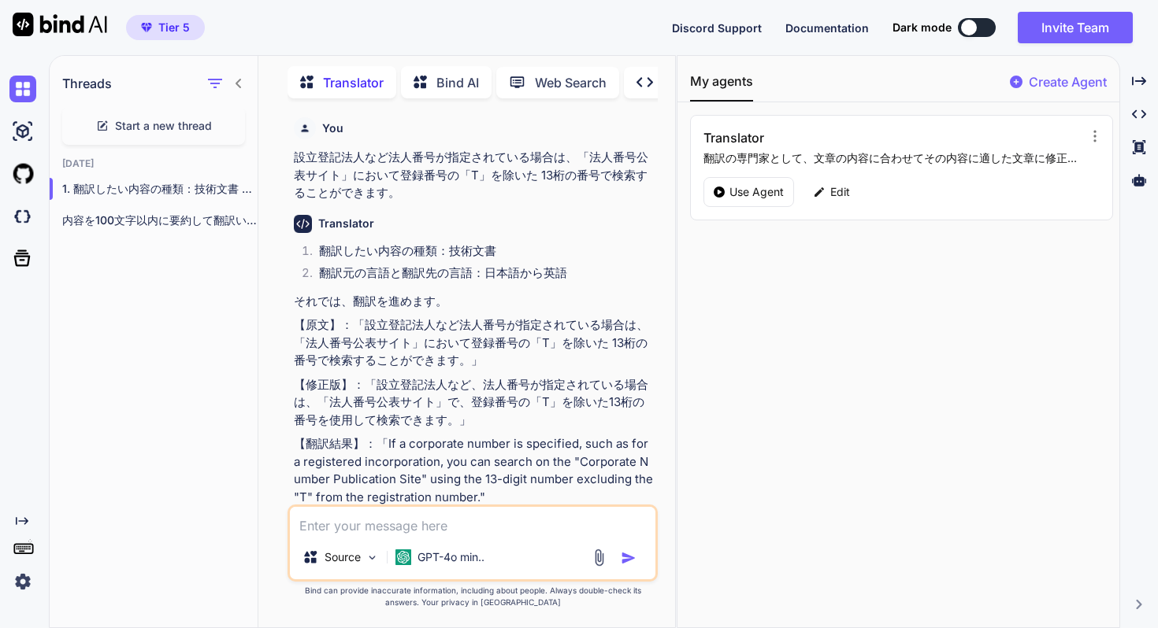
click at [239, 83] on icon at bounding box center [238, 83] width 13 height 13
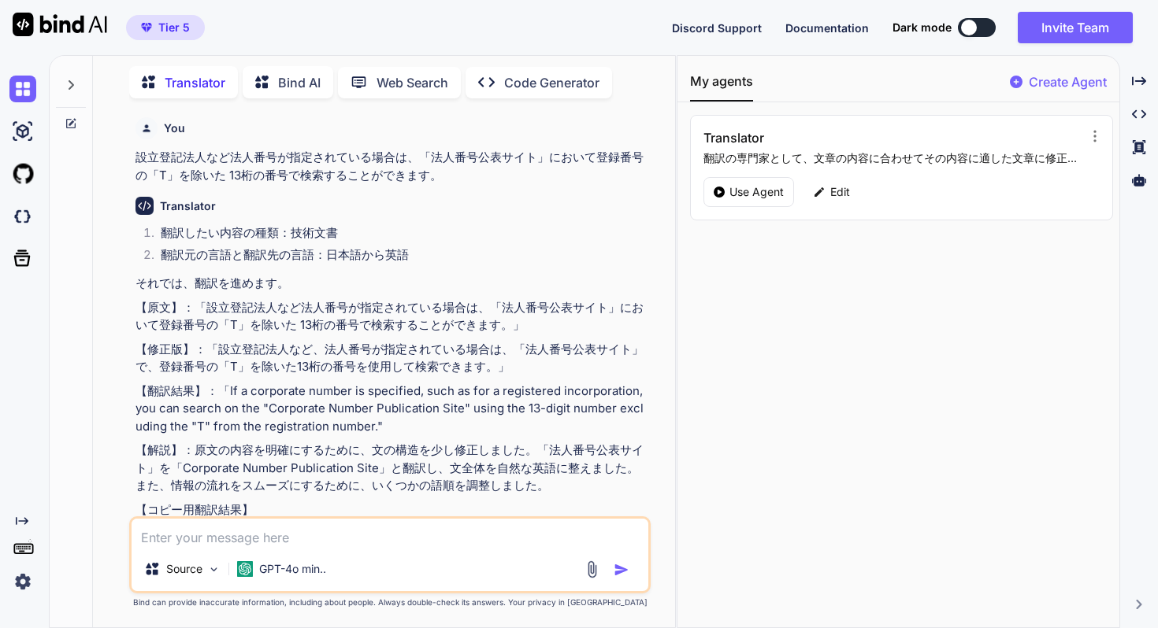
click at [350, 198] on div "Translator" at bounding box center [391, 206] width 512 height 18
click at [297, 539] on textarea at bounding box center [389, 533] width 517 height 28
type textarea "スマホからBind AIにログインしてMy agentsを使用する方法はありますでしょうか？"
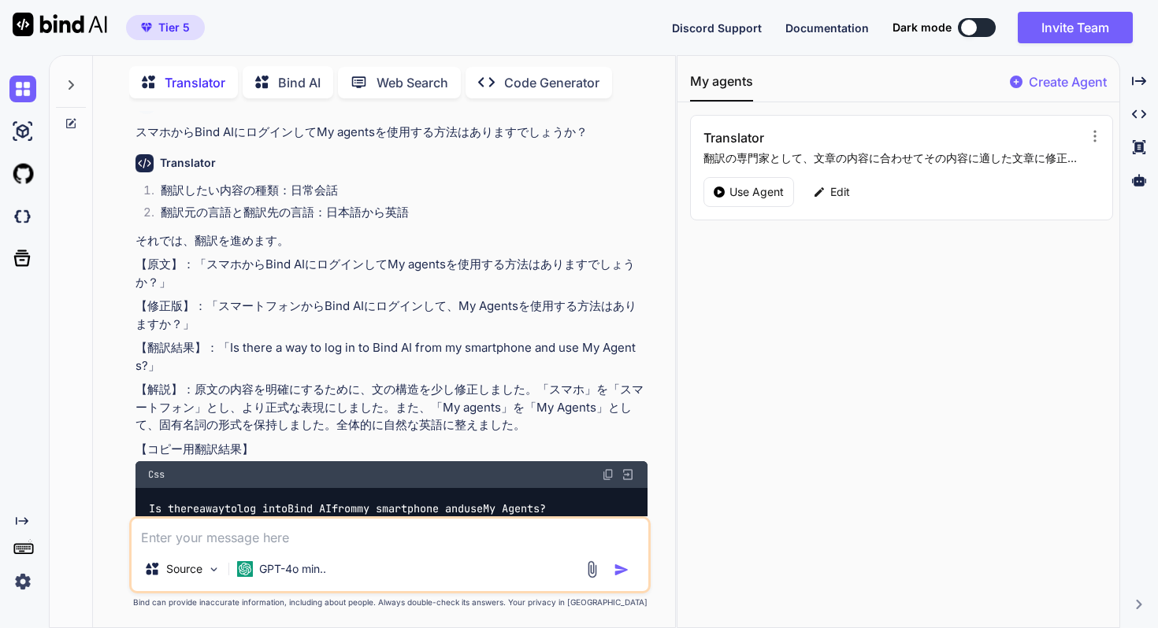
scroll to position [582, 0]
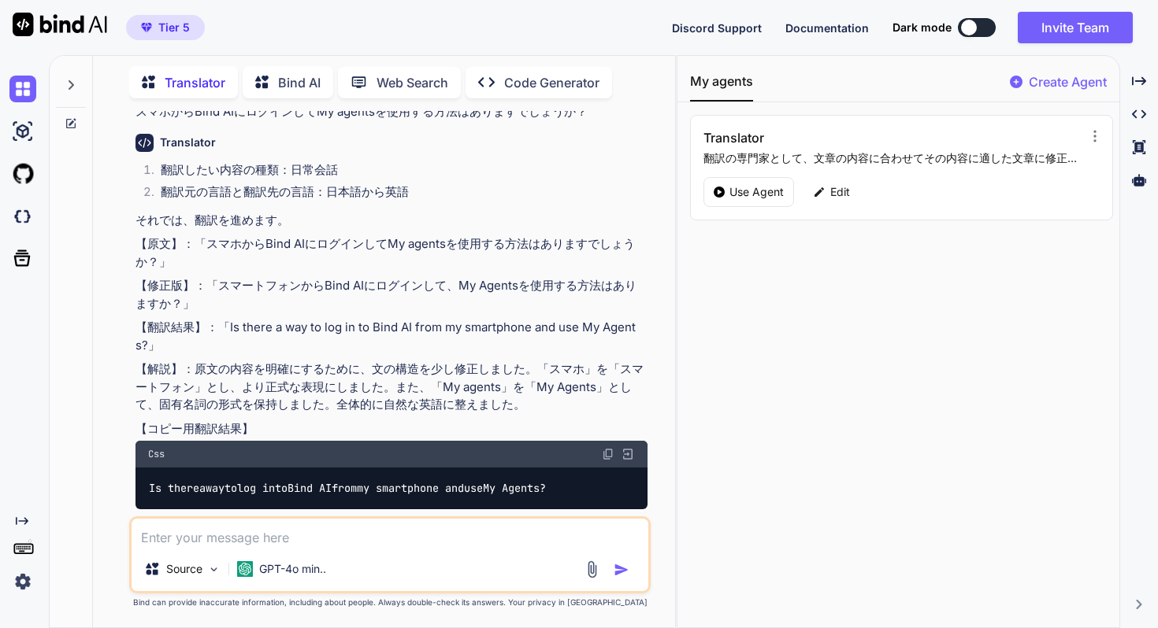
click at [610, 448] on img at bounding box center [608, 454] width 13 height 13
